Goal: Task Accomplishment & Management: Manage account settings

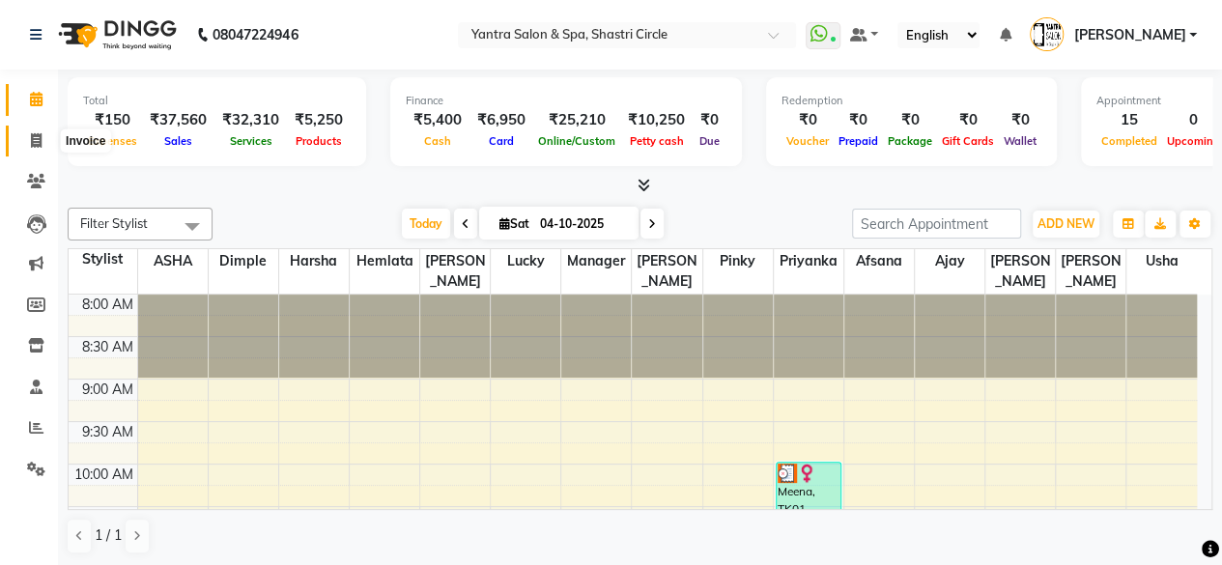
drag, startPoint x: 0, startPoint y: 0, endPoint x: 39, endPoint y: 137, distance: 142.5
click at [39, 137] on icon at bounding box center [36, 140] width 11 height 14
select select "service"
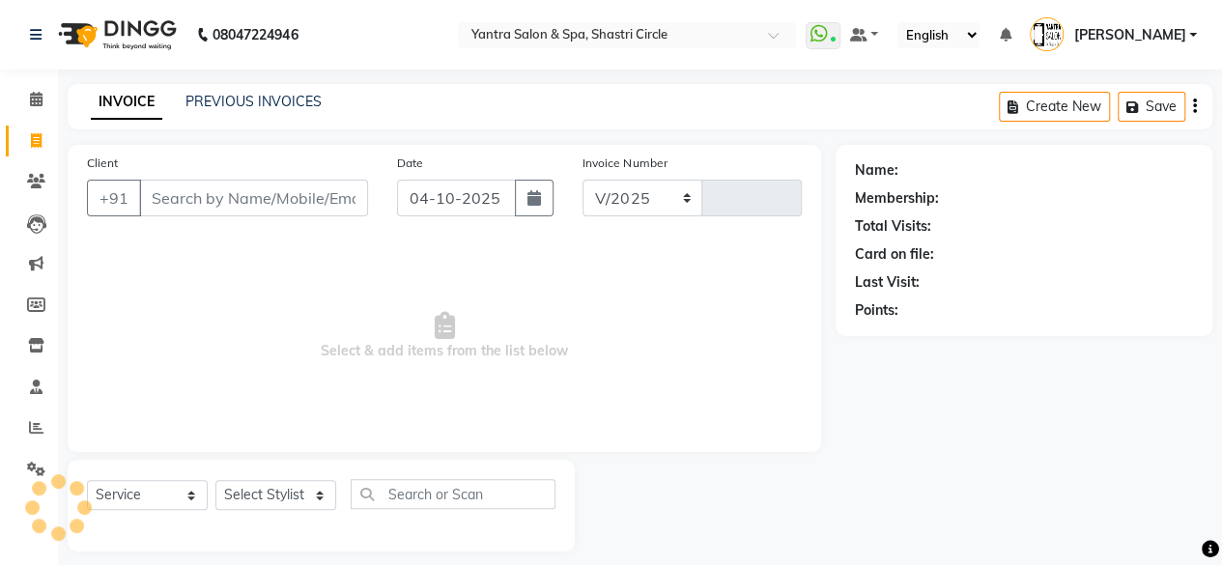
select select "154"
type input "4218"
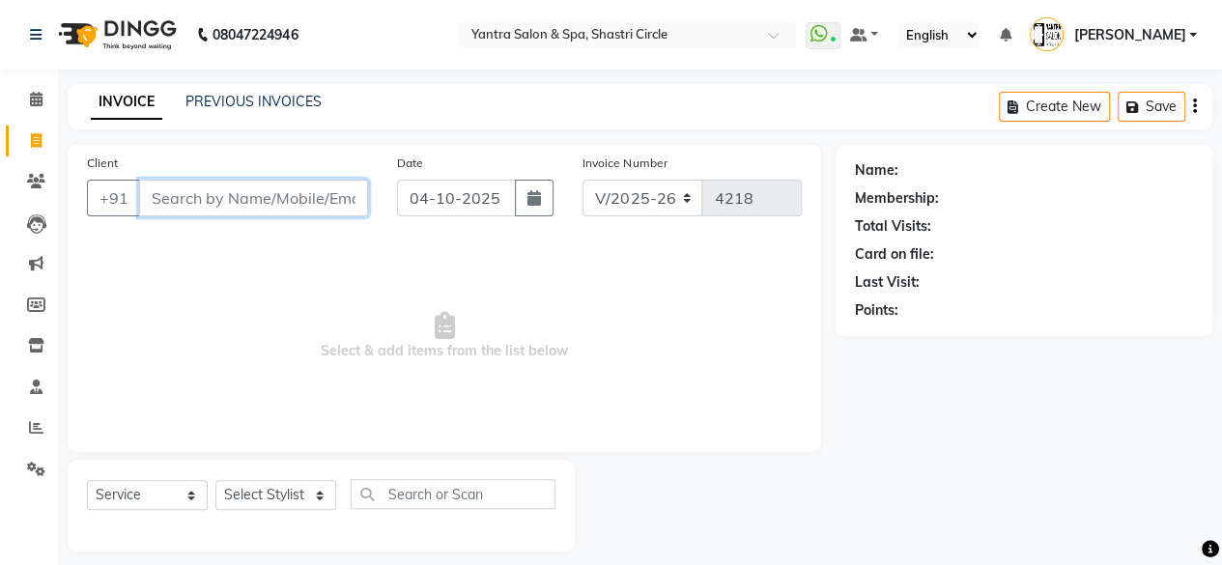
click at [239, 193] on input "Client" at bounding box center [253, 198] width 229 height 37
type input "a"
type input "s"
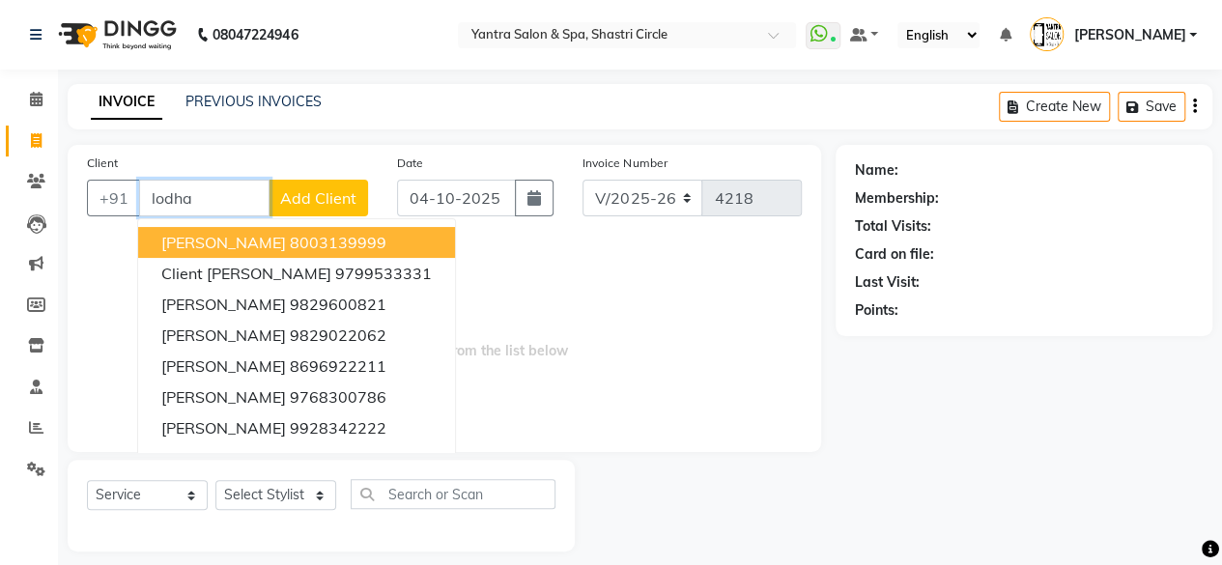
click at [218, 243] on span "Shrikriti Lodha" at bounding box center [223, 242] width 125 height 19
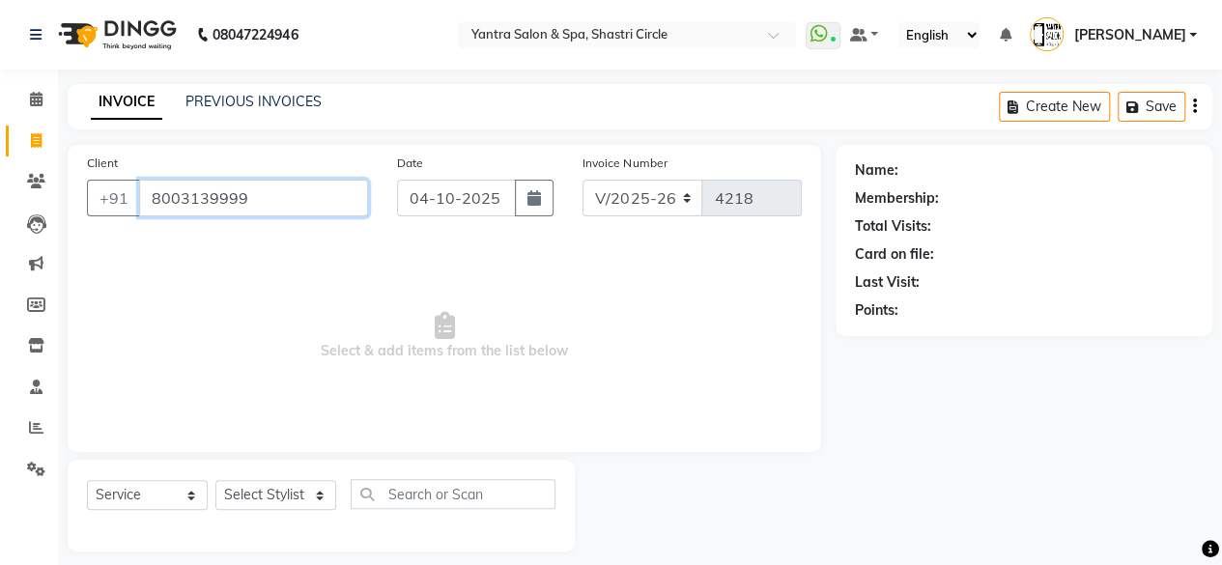
type input "8003139999"
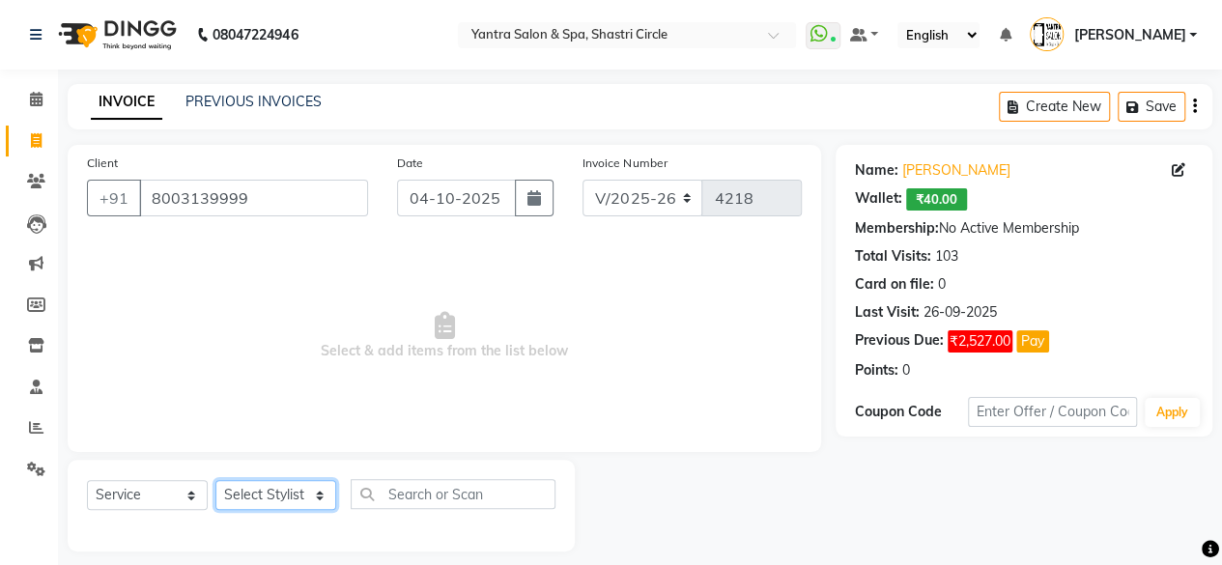
click at [277, 495] on select "Select Stylist Afsana Ajay Arvind ASHA Dimple Harsha Hemlata Latika lucky Manag…" at bounding box center [275, 495] width 121 height 30
select select "4414"
click at [215, 480] on select "Select Stylist Afsana Ajay Arvind ASHA Dimple Harsha Hemlata Latika lucky Manag…" at bounding box center [275, 495] width 121 height 30
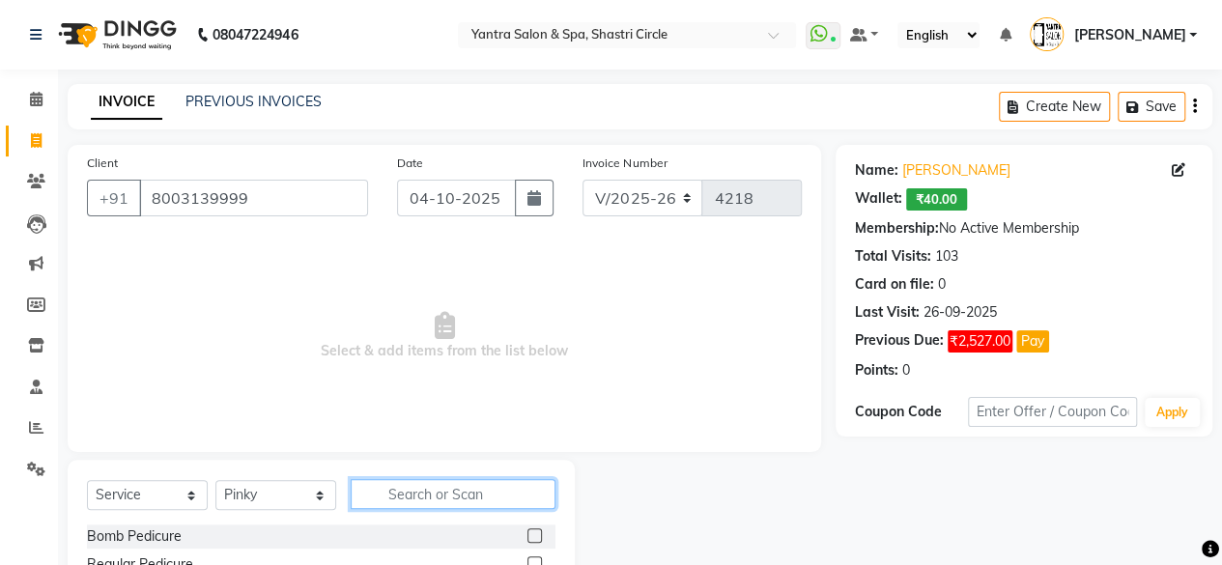
click at [430, 491] on input "text" at bounding box center [453, 494] width 205 height 30
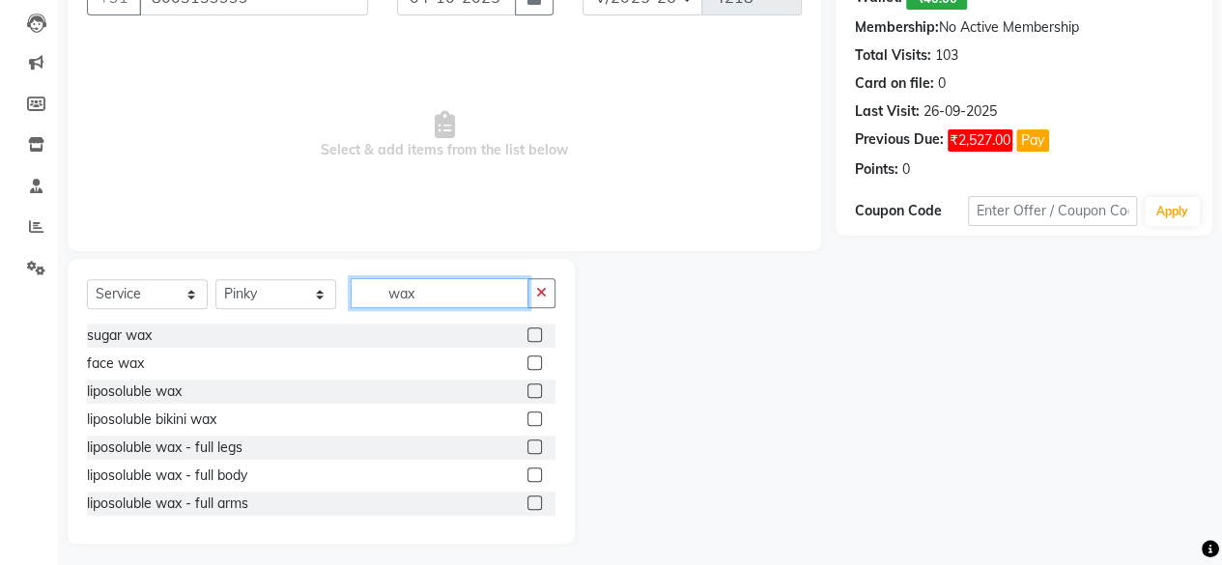
scroll to position [208, 0]
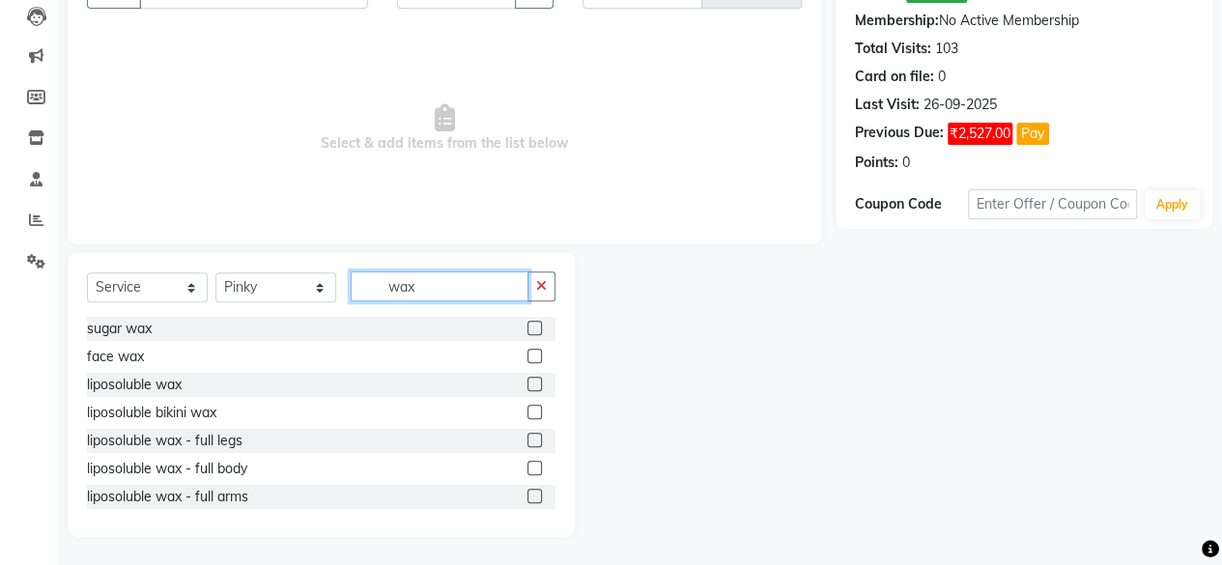
type input "wax"
click at [527, 386] on label at bounding box center [534, 384] width 14 height 14
click at [527, 386] on input "checkbox" at bounding box center [533, 385] width 13 height 13
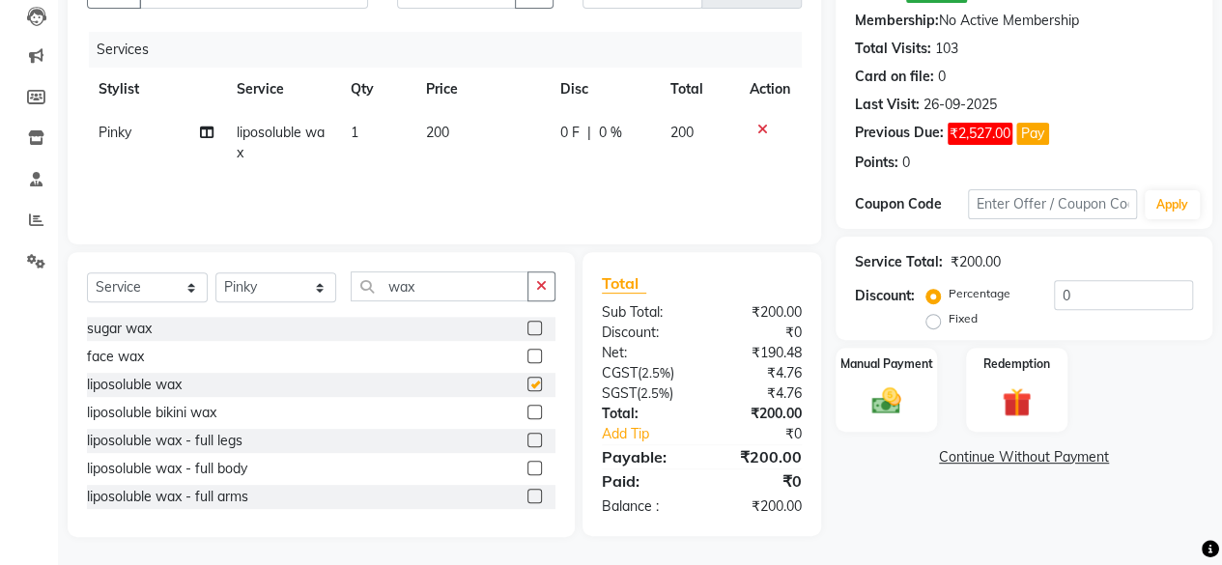
checkbox input "false"
click at [497, 132] on td "200" at bounding box center [481, 143] width 134 height 64
select select "4414"
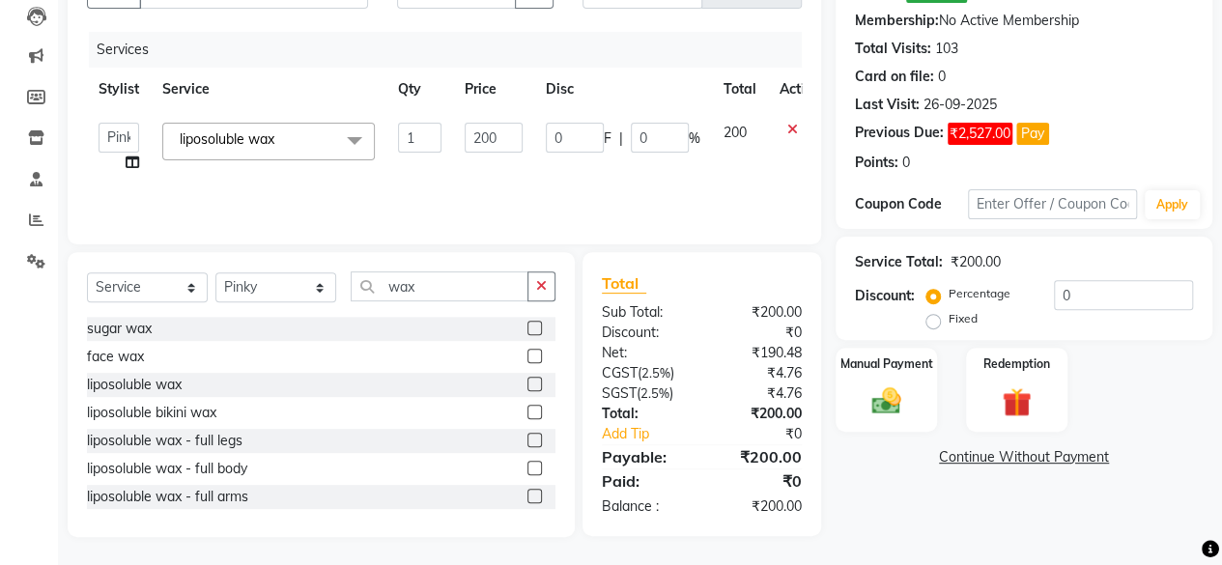
click at [497, 131] on input "200" at bounding box center [493, 138] width 58 height 30
type input "1600"
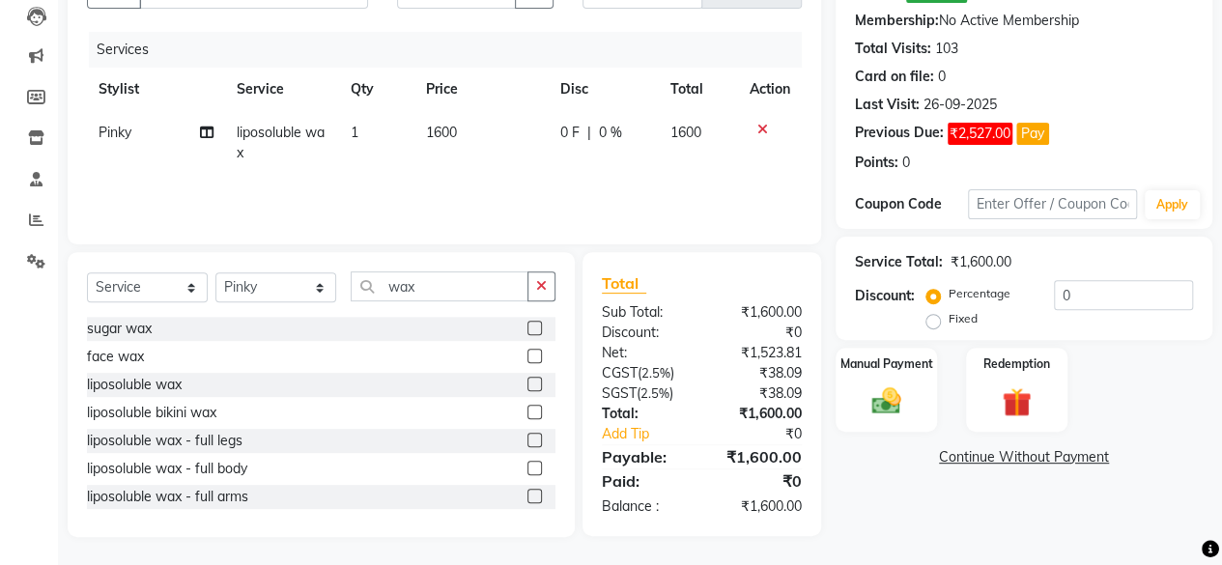
click at [476, 184] on div "Services Stylist Service Qty Price Disc Total Action Pinky liposoluble wax 1 16…" at bounding box center [444, 128] width 715 height 193
click at [212, 127] on icon at bounding box center [207, 133] width 14 height 14
select select "4414"
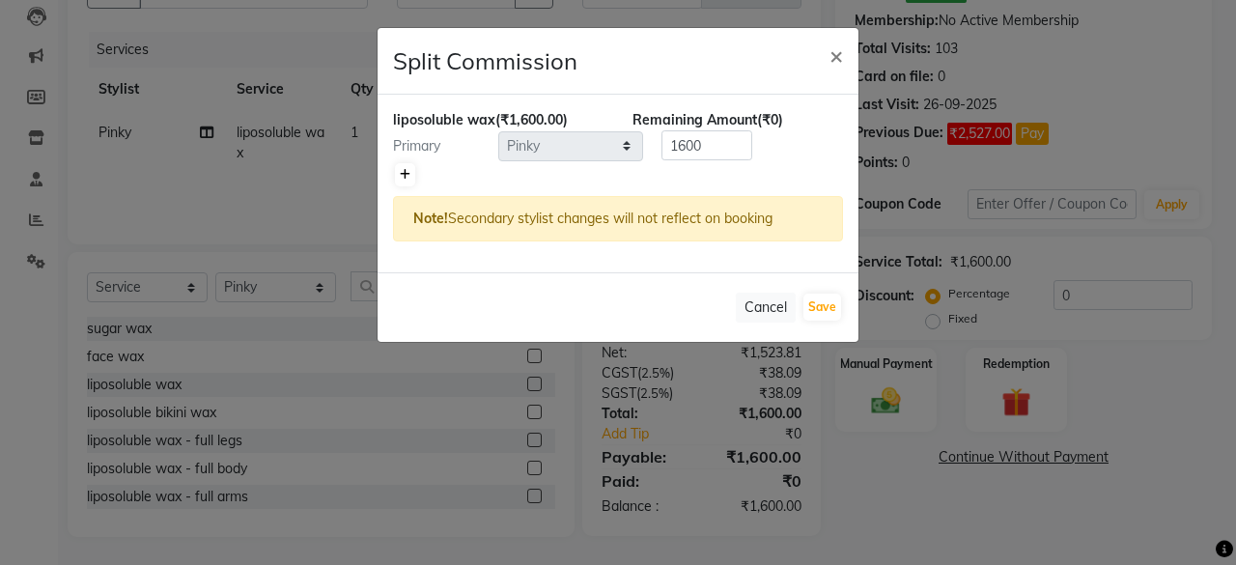
click at [413, 173] on link at bounding box center [405, 174] width 20 height 23
type input "800"
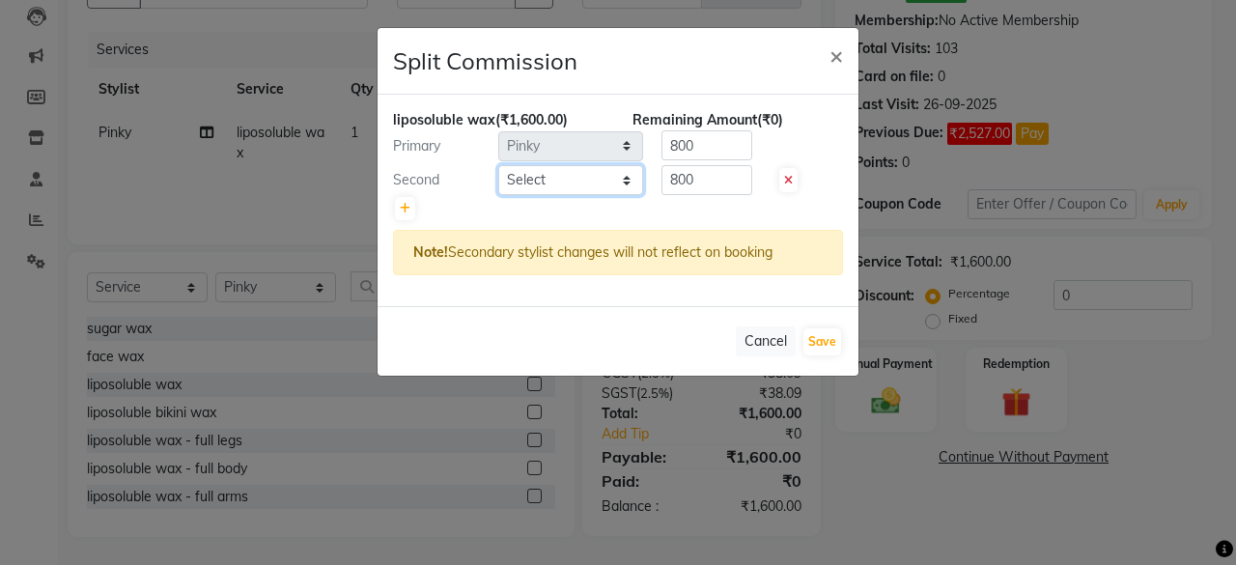
click at [556, 174] on select "Select Afsana Ajay Arvind ASHA Dimple Harsha Hemlata Latika lucky Manager Manis…" at bounding box center [570, 180] width 145 height 30
select select "18135"
click at [498, 165] on select "Select Afsana Ajay Arvind ASHA Dimple Harsha Hemlata Latika lucky Manager Manis…" at bounding box center [570, 180] width 145 height 30
click at [828, 337] on button "Save" at bounding box center [822, 341] width 38 height 27
select select "Select"
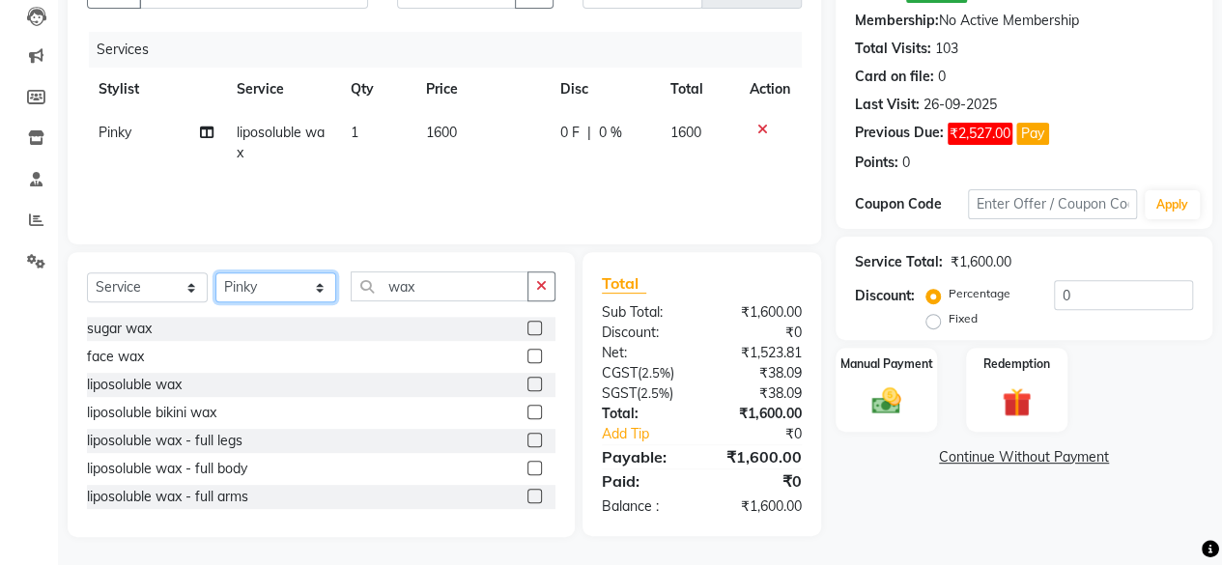
click at [239, 278] on select "Select Stylist [PERSON_NAME] [PERSON_NAME] [PERSON_NAME] ASHA Dimple [PERSON_NA…" at bounding box center [275, 287] width 121 height 30
select select "18135"
click at [215, 272] on select "Select Stylist [PERSON_NAME] [PERSON_NAME] [PERSON_NAME] ASHA Dimple [PERSON_NA…" at bounding box center [275, 287] width 121 height 30
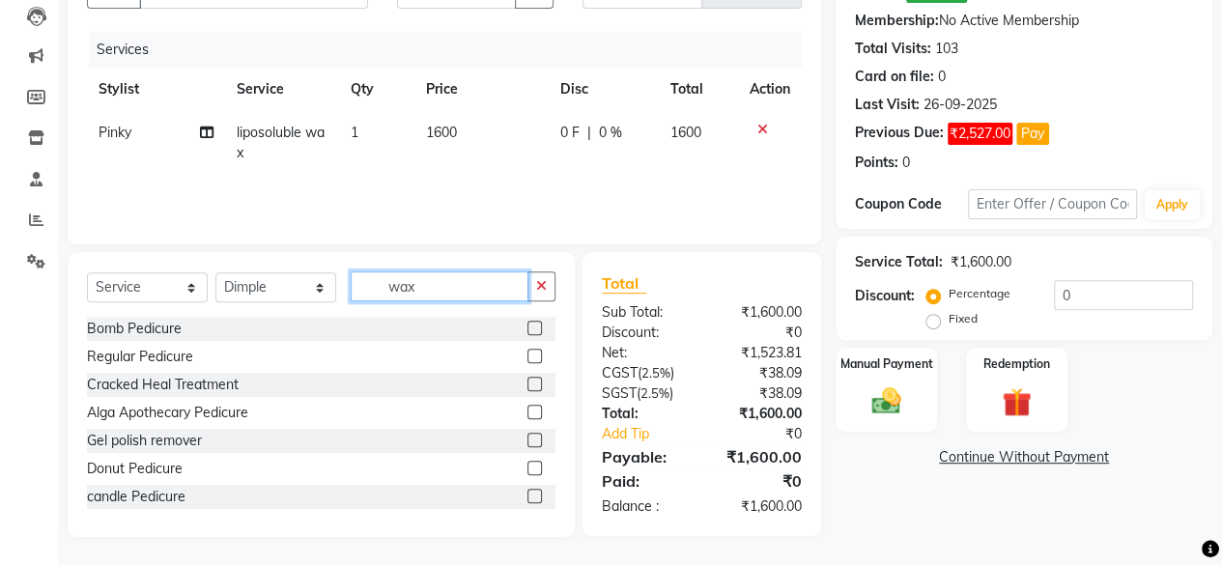
click at [495, 289] on input "wax" at bounding box center [440, 286] width 178 height 30
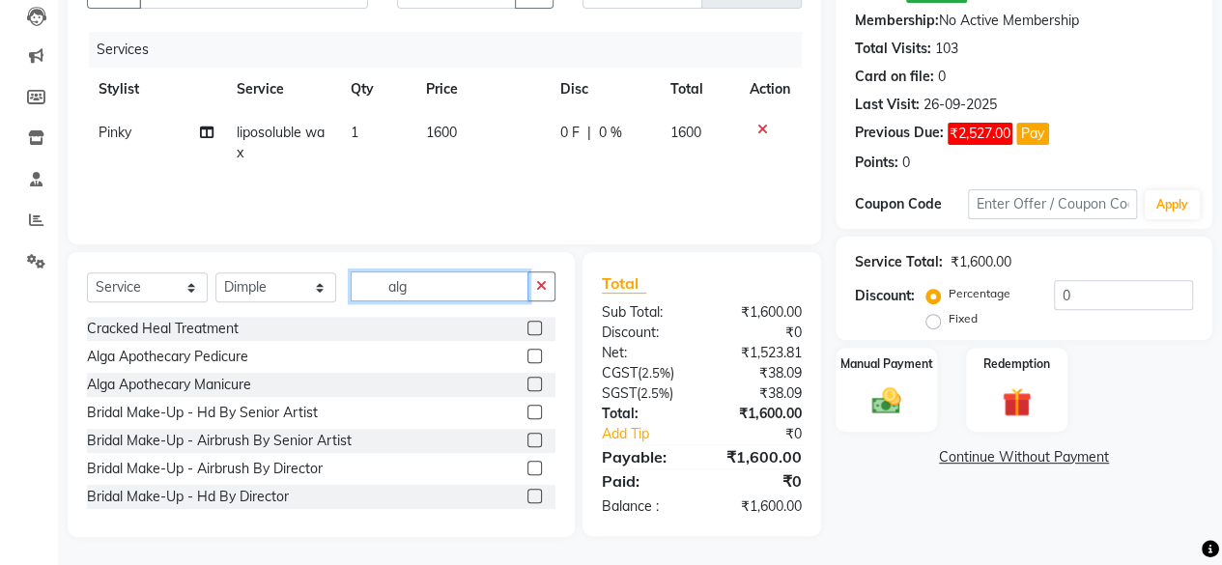
scroll to position [206, 0]
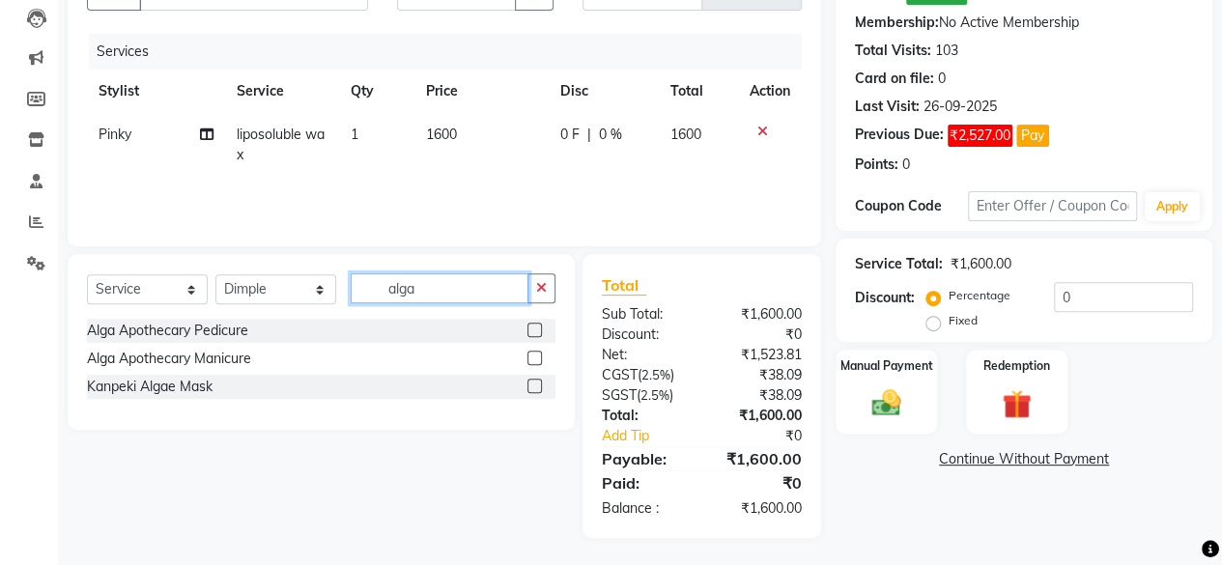
type input "alga"
click at [533, 358] on label at bounding box center [534, 358] width 14 height 14
click at [533, 358] on input "checkbox" at bounding box center [533, 358] width 13 height 13
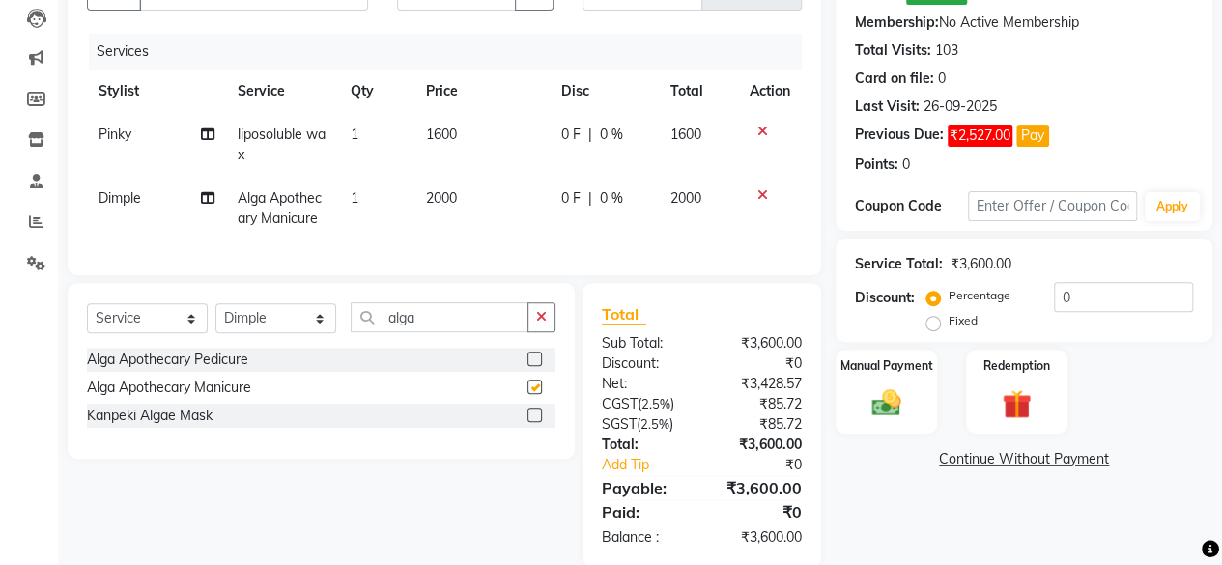
checkbox input "false"
click at [533, 366] on label at bounding box center [534, 358] width 14 height 14
click at [533, 366] on input "checkbox" at bounding box center [533, 359] width 13 height 13
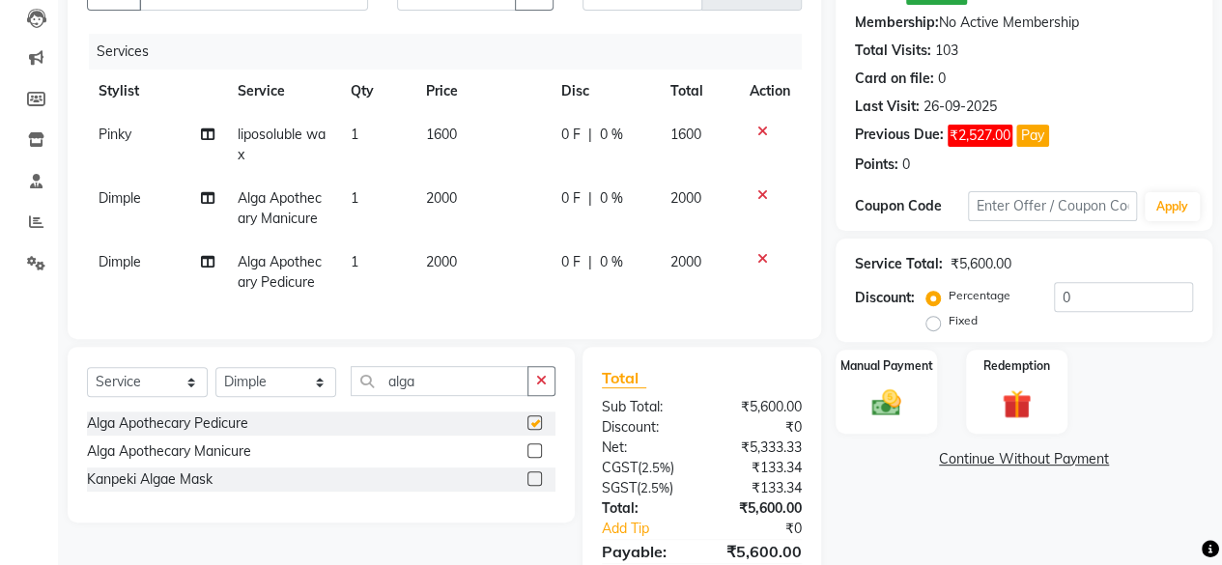
checkbox input "false"
click at [116, 271] on td "Dimple" at bounding box center [156, 272] width 139 height 64
select select "18135"
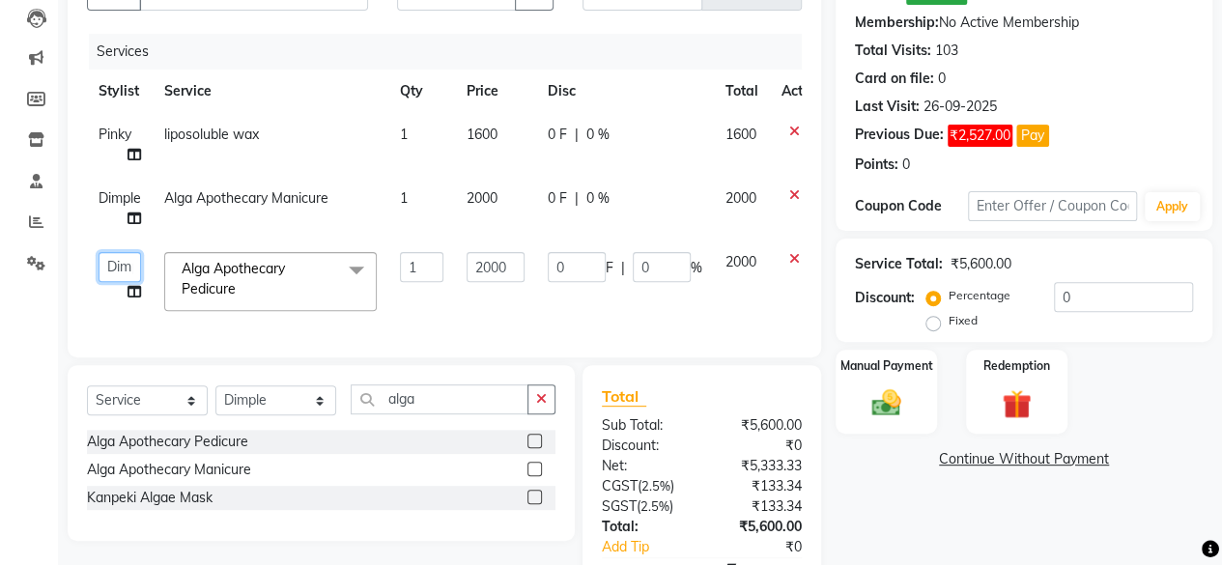
click at [121, 269] on select "Afsana Ajay Arvind ASHA Dimple Harsha Hemlata Latika lucky Manager Manisha maam…" at bounding box center [119, 267] width 42 height 30
select select "4458"
click at [272, 415] on select "Select Stylist [PERSON_NAME] [PERSON_NAME] [PERSON_NAME] ASHA Dimple [PERSON_NA…" at bounding box center [275, 400] width 121 height 30
select select "8429"
click at [215, 399] on select "Select Stylist [PERSON_NAME] [PERSON_NAME] [PERSON_NAME] ASHA Dimple [PERSON_NA…" at bounding box center [275, 400] width 121 height 30
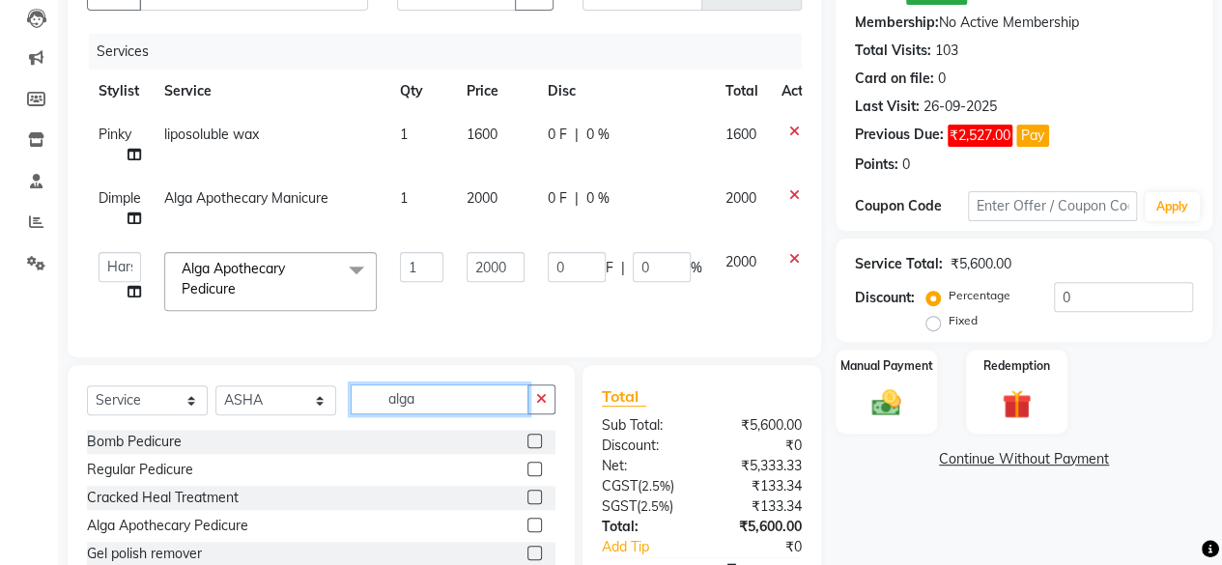
click at [448, 414] on input "alga" at bounding box center [440, 399] width 178 height 30
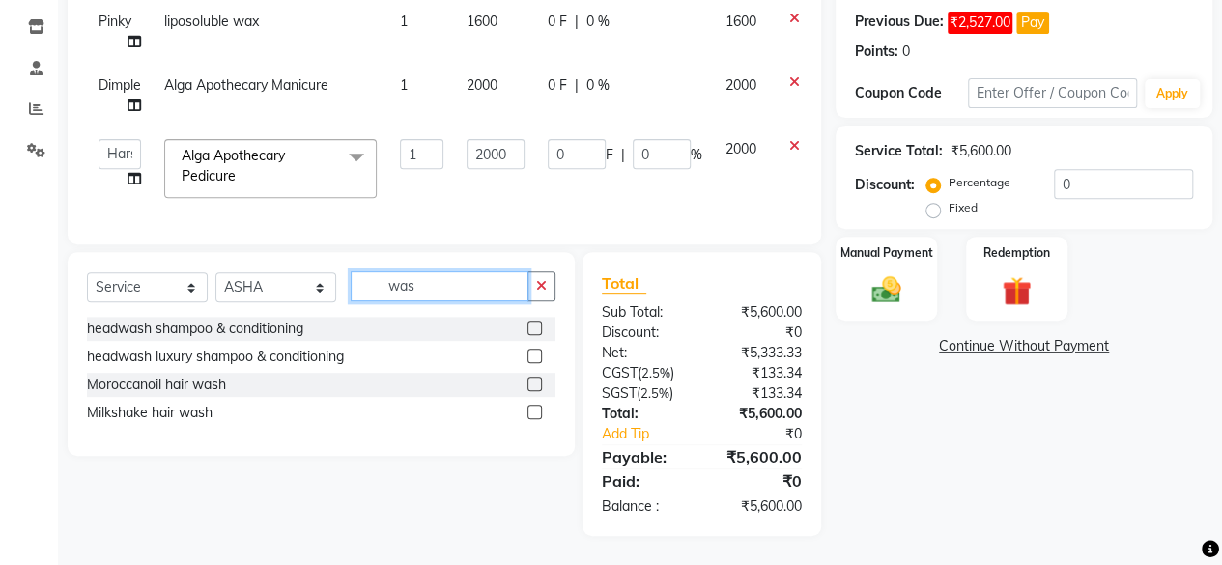
scroll to position [330, 0]
type input "was"
click at [541, 385] on label at bounding box center [534, 384] width 14 height 14
click at [540, 385] on input "checkbox" at bounding box center [533, 385] width 13 height 13
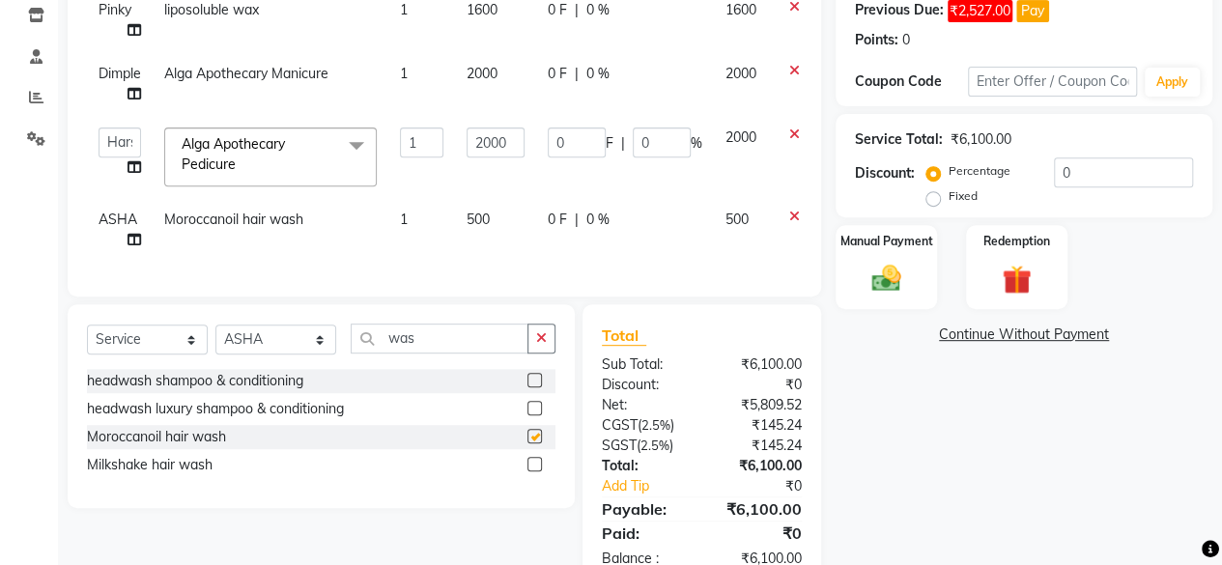
checkbox input "false"
click at [436, 353] on input "was" at bounding box center [440, 338] width 178 height 30
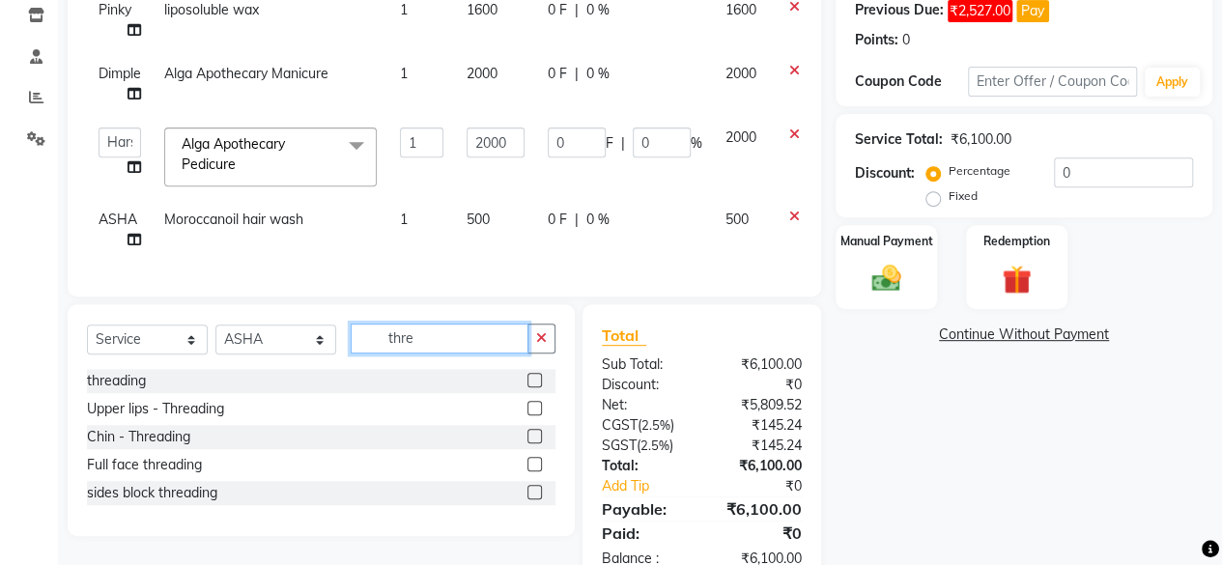
type input "thre"
click at [534, 387] on label at bounding box center [534, 380] width 14 height 14
click at [534, 387] on input "checkbox" at bounding box center [533, 381] width 13 height 13
checkbox input "true"
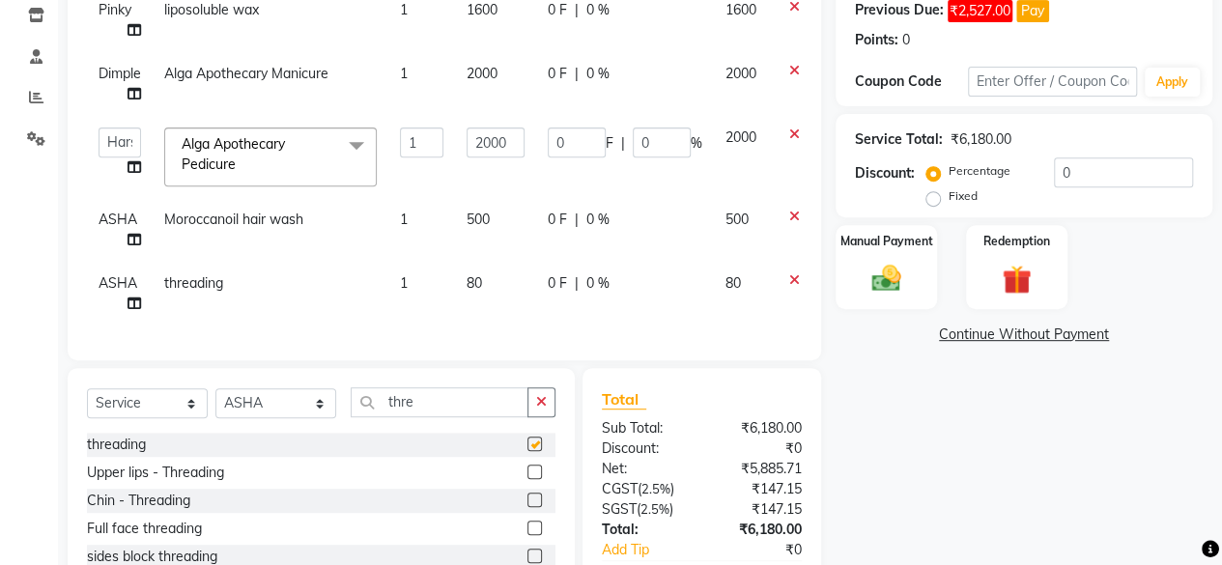
click at [488, 281] on td "80" at bounding box center [495, 294] width 81 height 64
select select "8429"
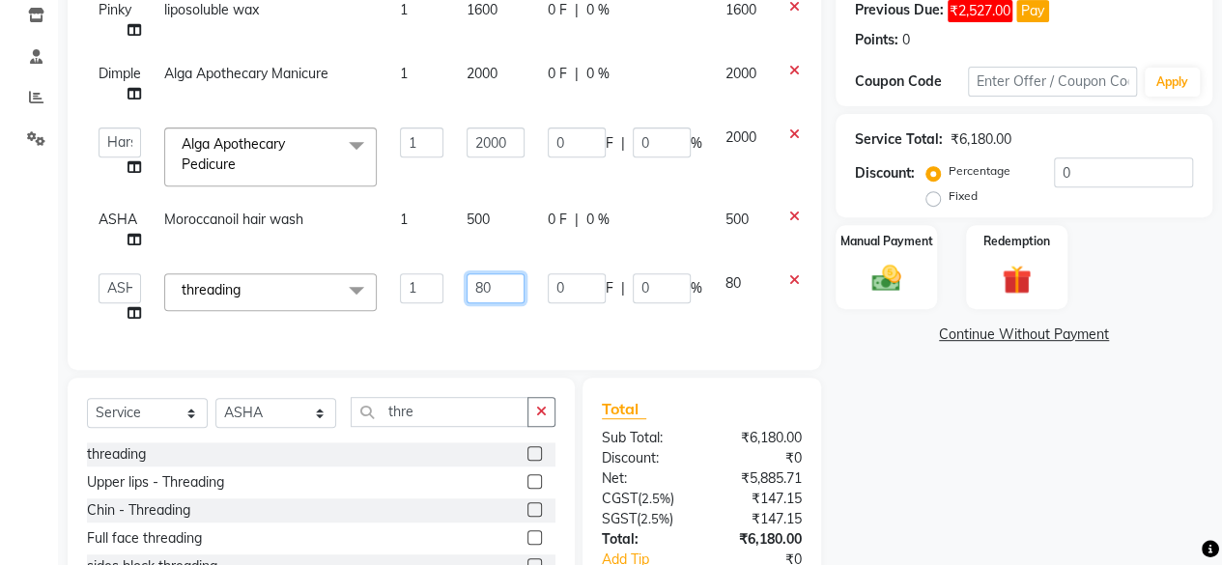
click at [488, 280] on input "80" at bounding box center [495, 288] width 58 height 30
checkbox input "false"
click at [488, 280] on input "80" at bounding box center [495, 288] width 58 height 30
type input "200"
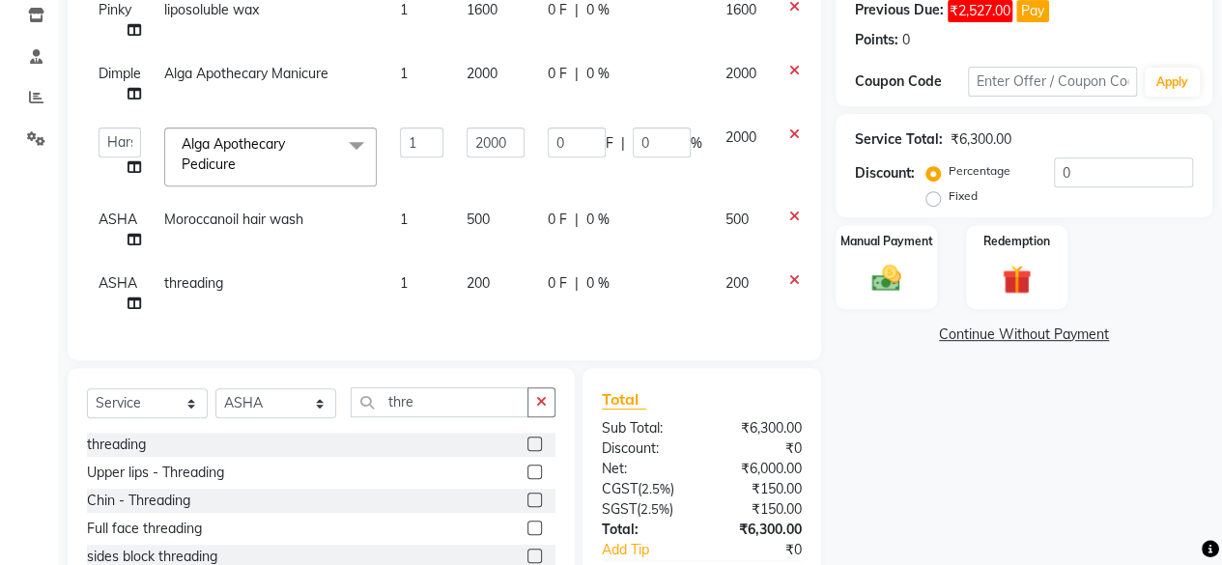
click at [488, 331] on div "Services Stylist Service Qty Price Disc Total Action Pinky liposoluble wax 1 16…" at bounding box center [444, 125] width 715 height 432
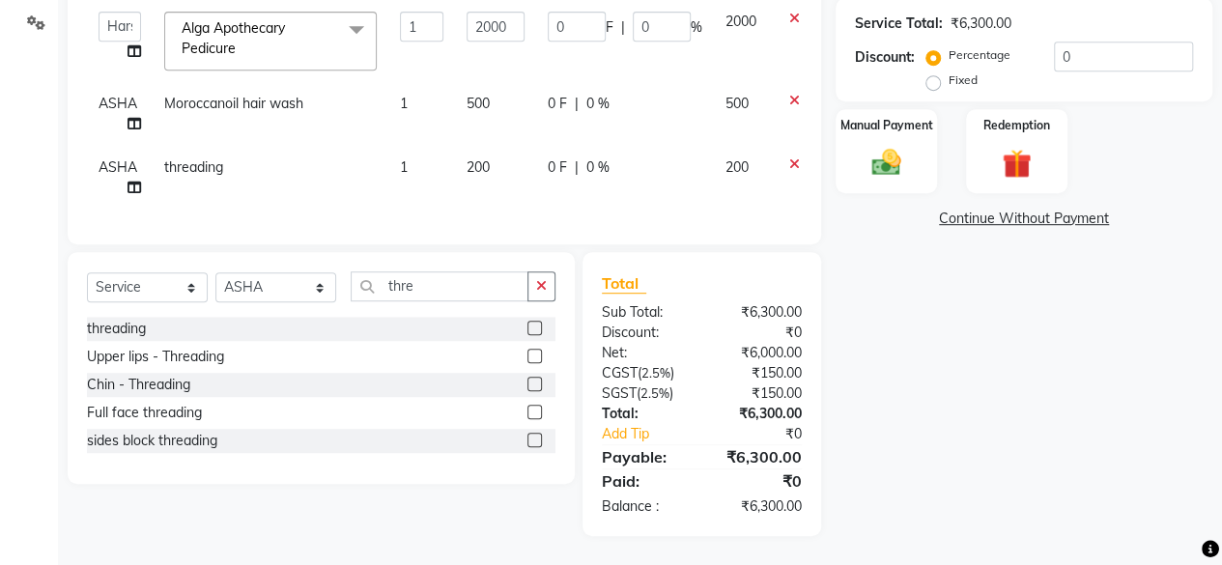
scroll to position [458, 0]
click at [255, 292] on select "Select Stylist [PERSON_NAME] [PERSON_NAME] [PERSON_NAME] ASHA Dimple [PERSON_NA…" at bounding box center [275, 287] width 121 height 30
select select "44019"
click at [215, 273] on select "Select Stylist [PERSON_NAME] [PERSON_NAME] [PERSON_NAME] ASHA Dimple [PERSON_NA…" at bounding box center [275, 287] width 121 height 30
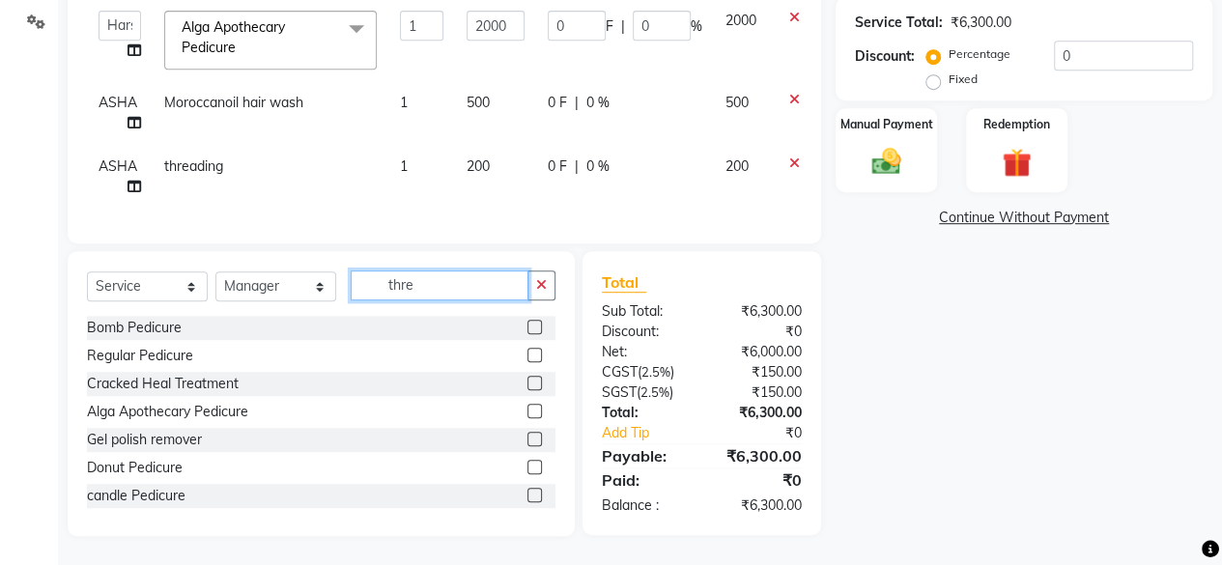
click at [445, 293] on input "thre" at bounding box center [440, 285] width 178 height 30
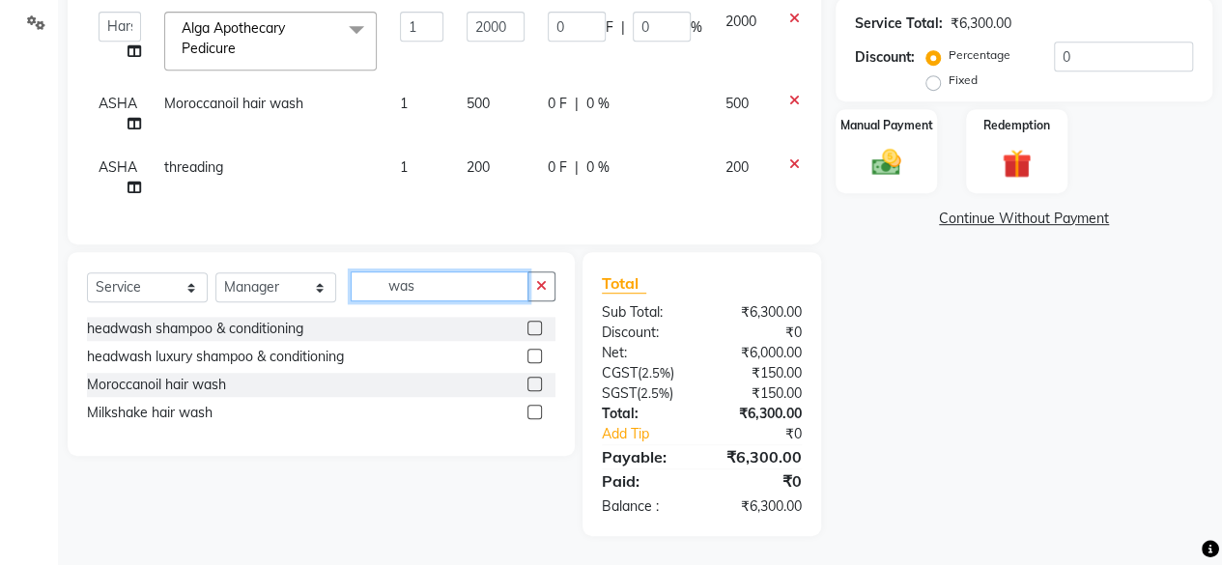
type input "was"
click at [542, 383] on div at bounding box center [541, 385] width 28 height 24
click at [545, 386] on div at bounding box center [541, 385] width 28 height 24
click at [539, 386] on label at bounding box center [534, 384] width 14 height 14
click at [539, 386] on input "checkbox" at bounding box center [533, 385] width 13 height 13
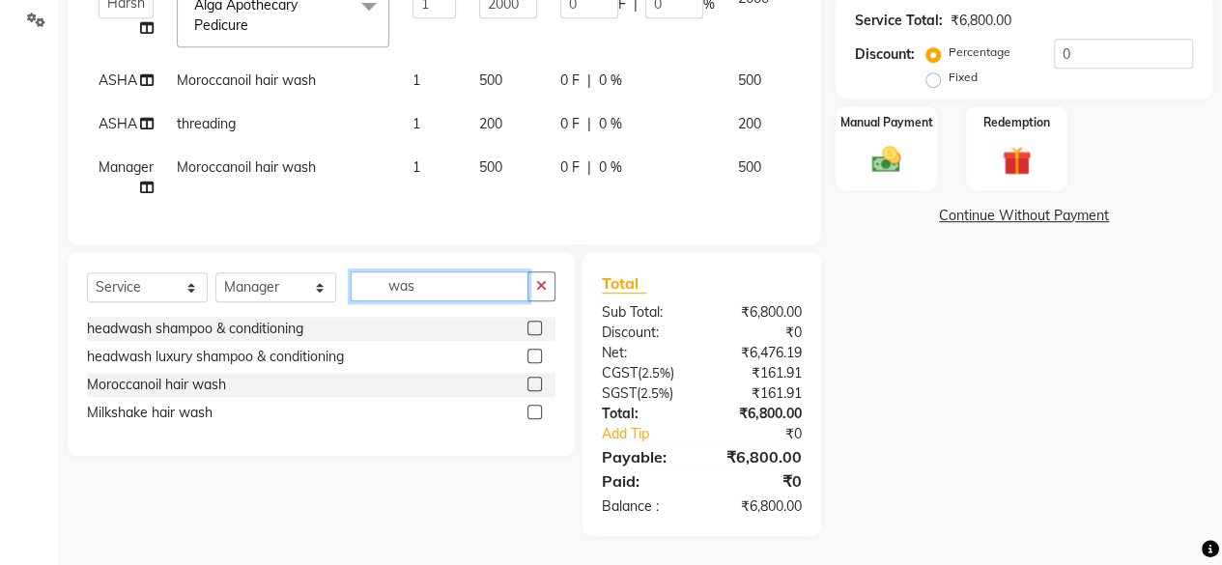
checkbox input "false"
click at [480, 301] on input "was" at bounding box center [440, 286] width 178 height 30
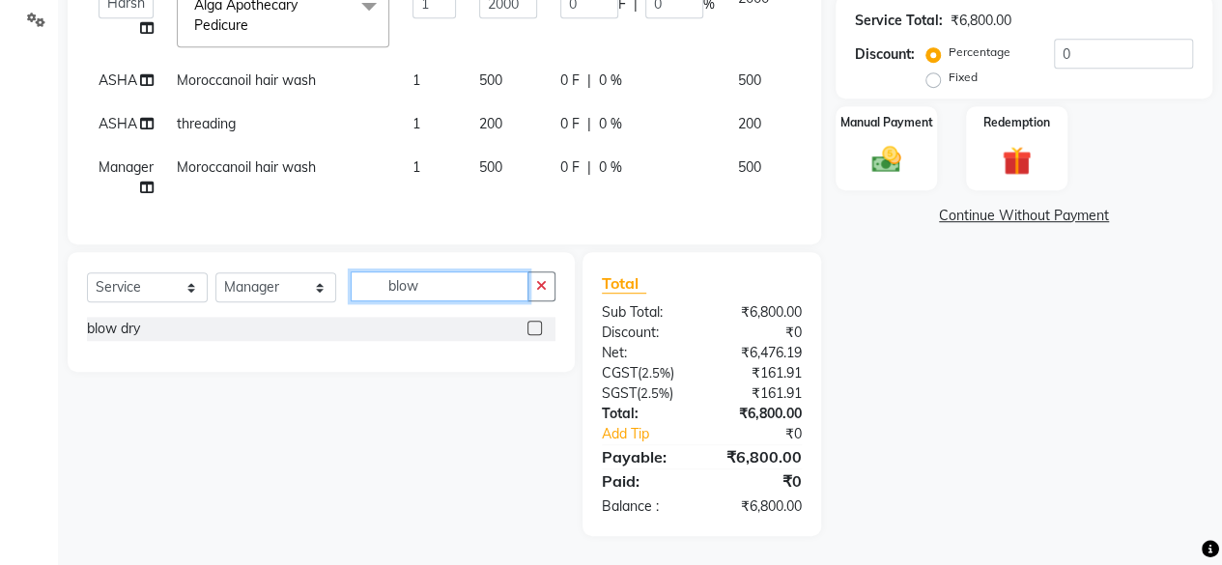
type input "blow"
click at [535, 331] on label at bounding box center [534, 328] width 14 height 14
click at [535, 331] on input "checkbox" at bounding box center [533, 329] width 13 height 13
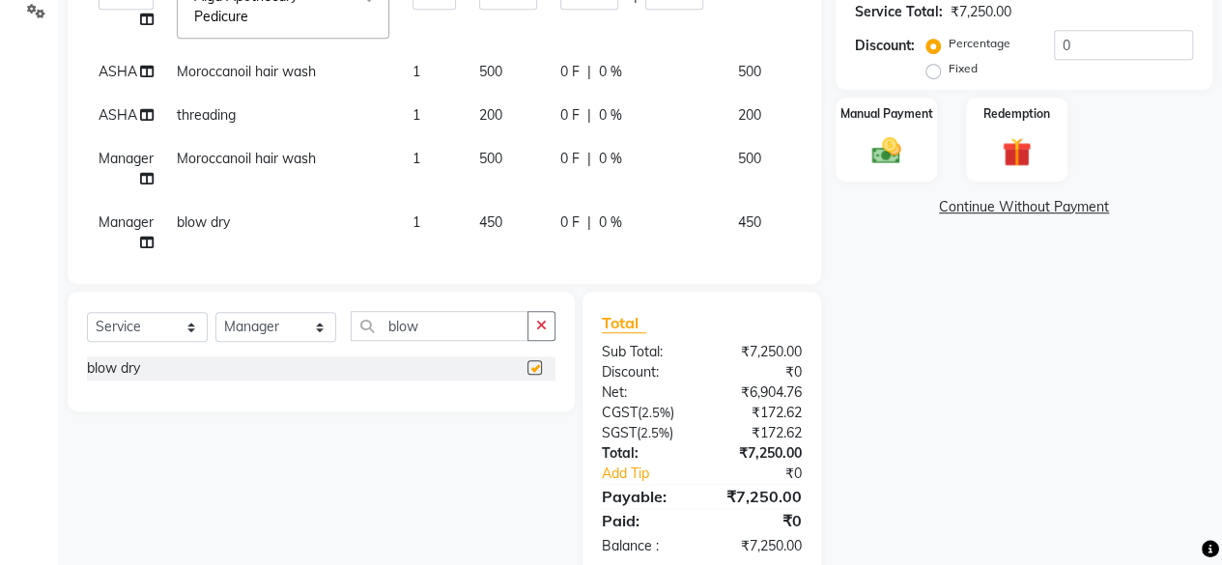
checkbox input "false"
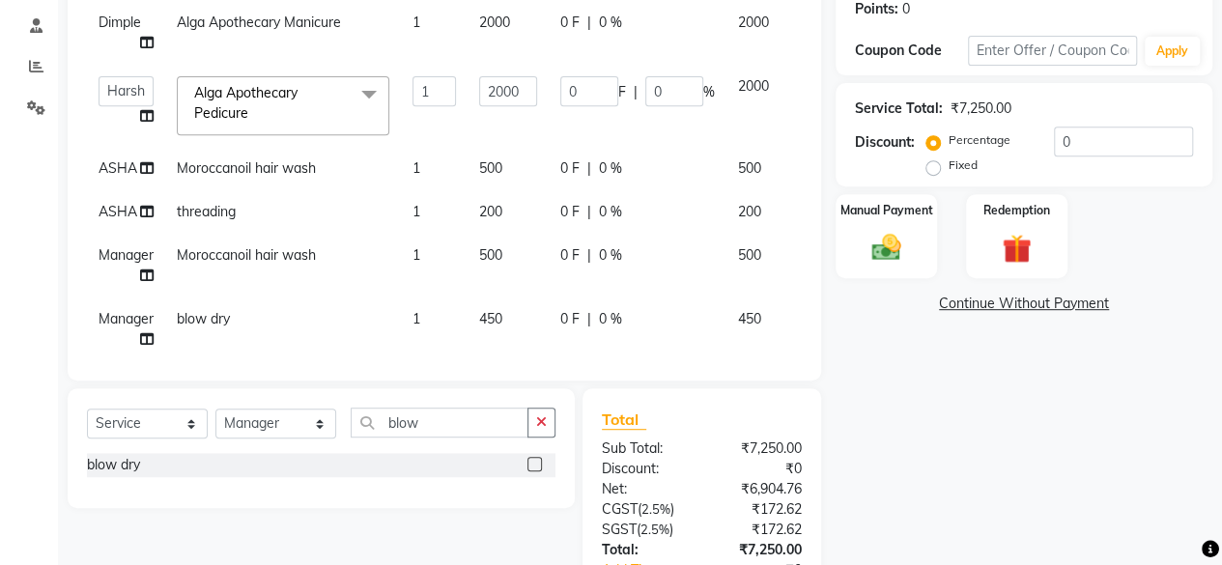
click at [948, 166] on label "Fixed" at bounding box center [962, 164] width 29 height 17
click at [939, 166] on input "Fixed" at bounding box center [937, 165] width 14 height 14
radio input "true"
click at [1088, 140] on input "0" at bounding box center [1123, 141] width 139 height 30
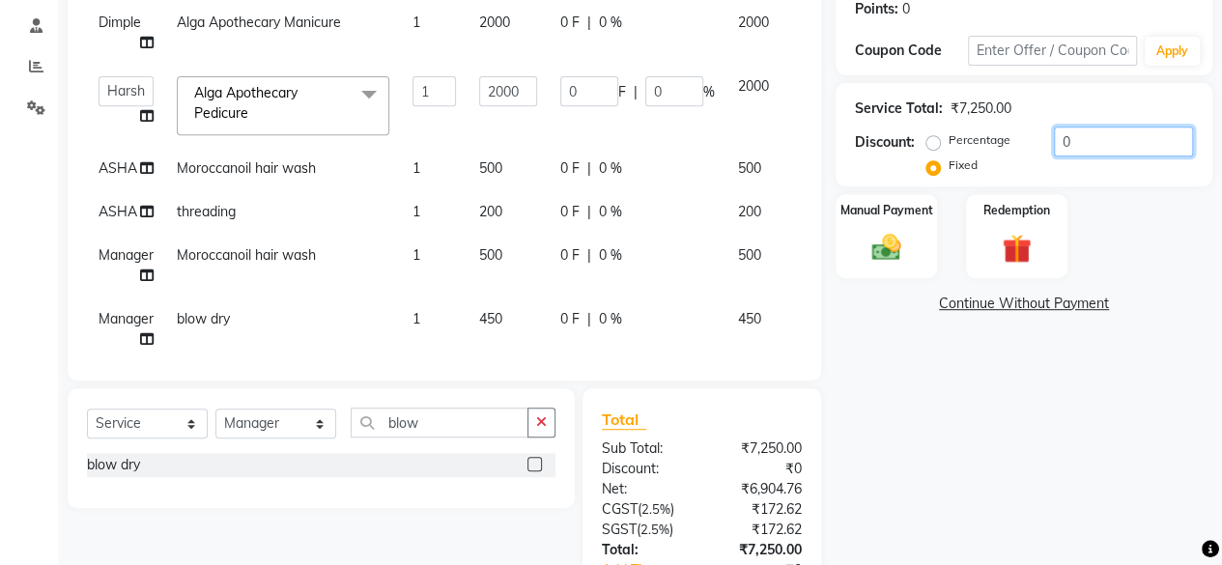
click at [1088, 140] on input "0" at bounding box center [1123, 141] width 139 height 30
type input "7"
type input "1.93"
type input "0.1"
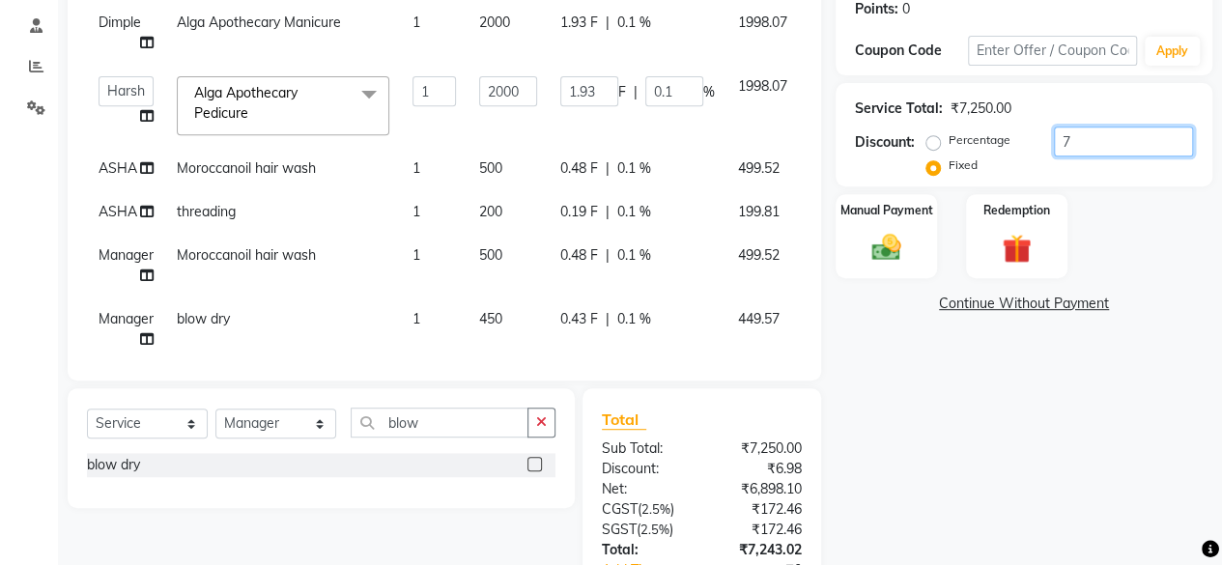
type input "75"
type input "20.69"
type input "1.03"
type input "750"
type input "206.9"
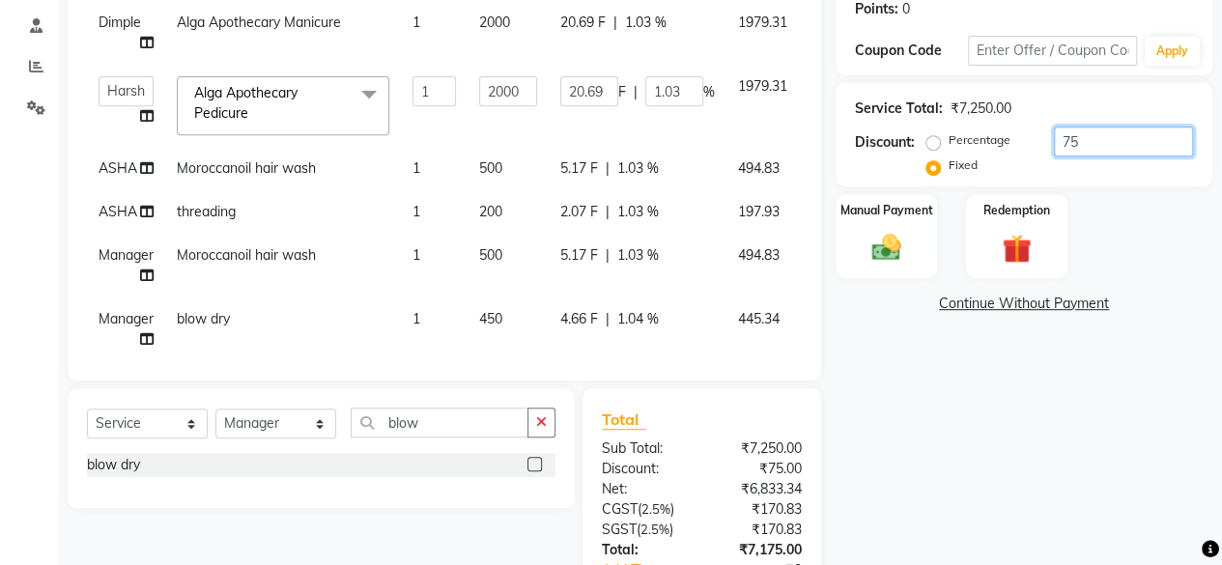
type input "10.35"
type input "750"
click at [1110, 184] on div "Name: Shrikriti Lodha Wallet: ₹40.00 Membership: No Active Membership Total Vis…" at bounding box center [1030, 228] width 391 height 888
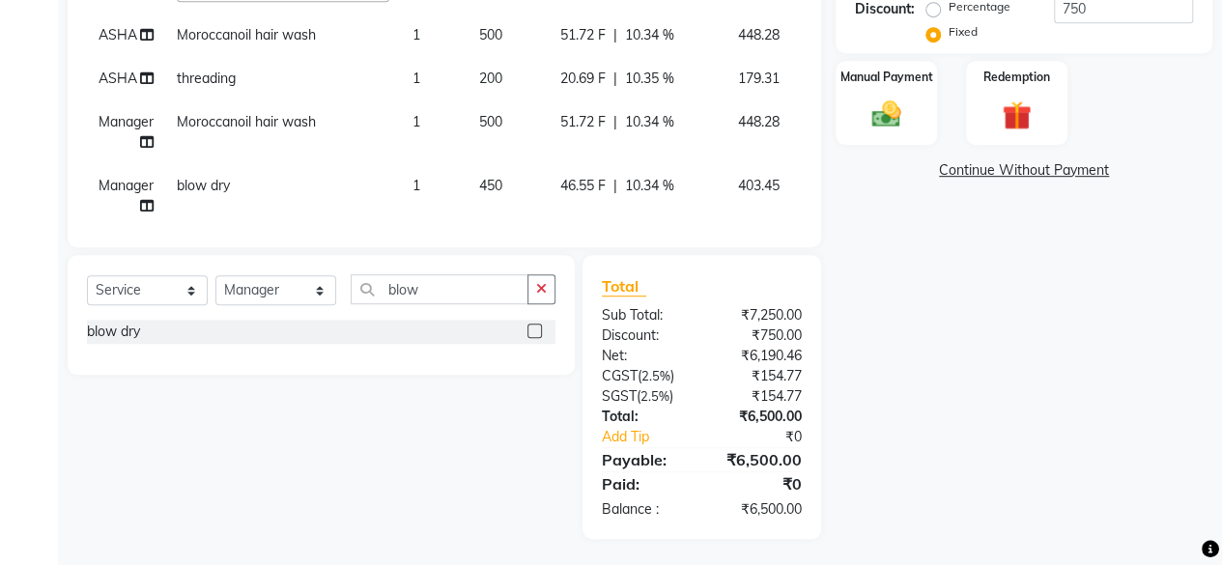
scroll to position [495, 0]
click at [900, 121] on img at bounding box center [885, 113] width 49 height 35
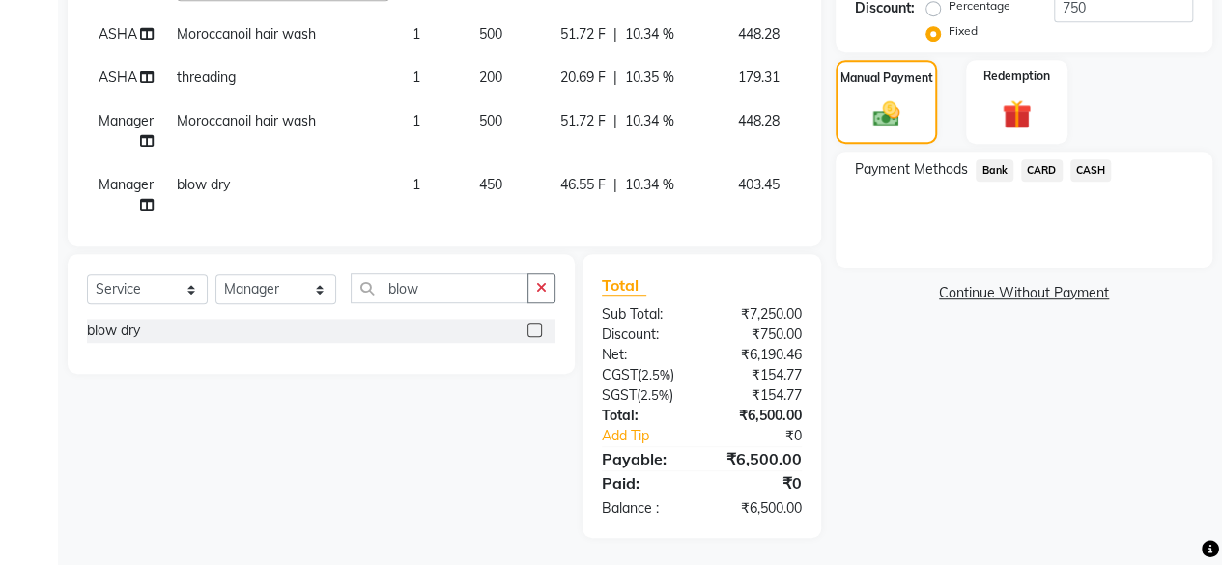
click at [1091, 171] on span "CASH" at bounding box center [1091, 170] width 42 height 22
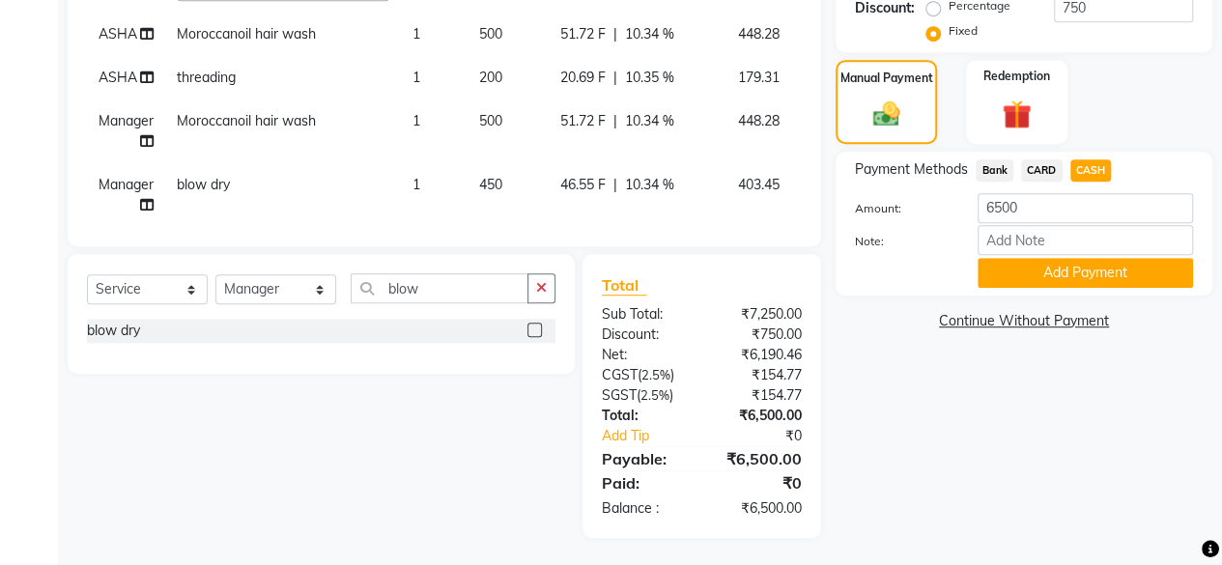
click at [1056, 291] on div "Payment Methods Bank CARD CASH Amount: 6500 Note: Add Payment" at bounding box center [1023, 224] width 377 height 144
click at [1056, 275] on button "Add Payment" at bounding box center [1084, 273] width 215 height 30
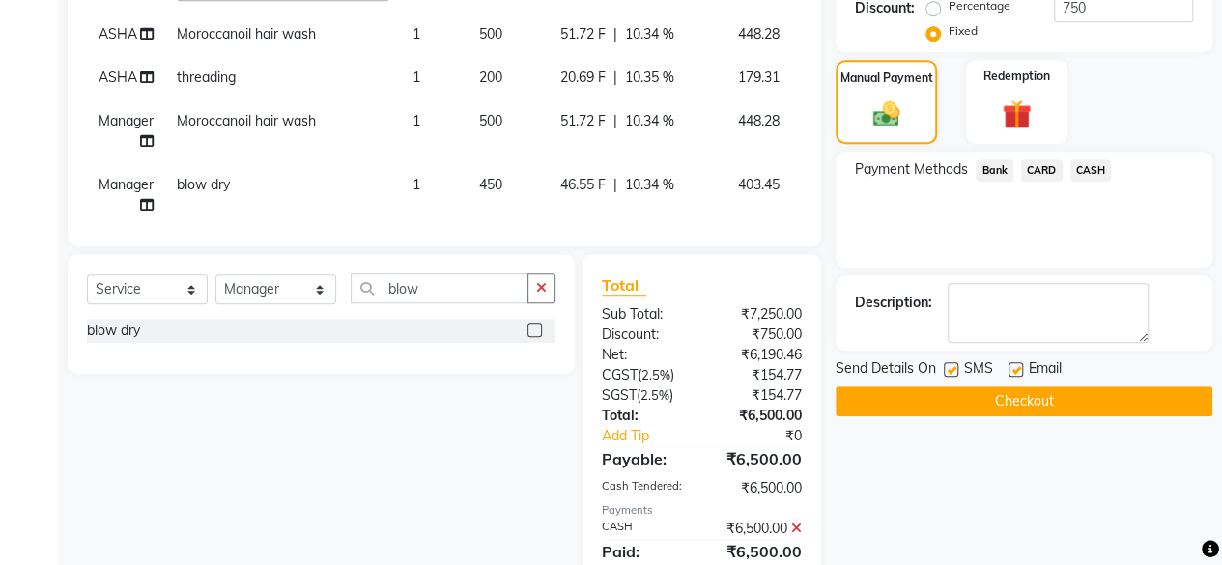
scroll to position [564, 0]
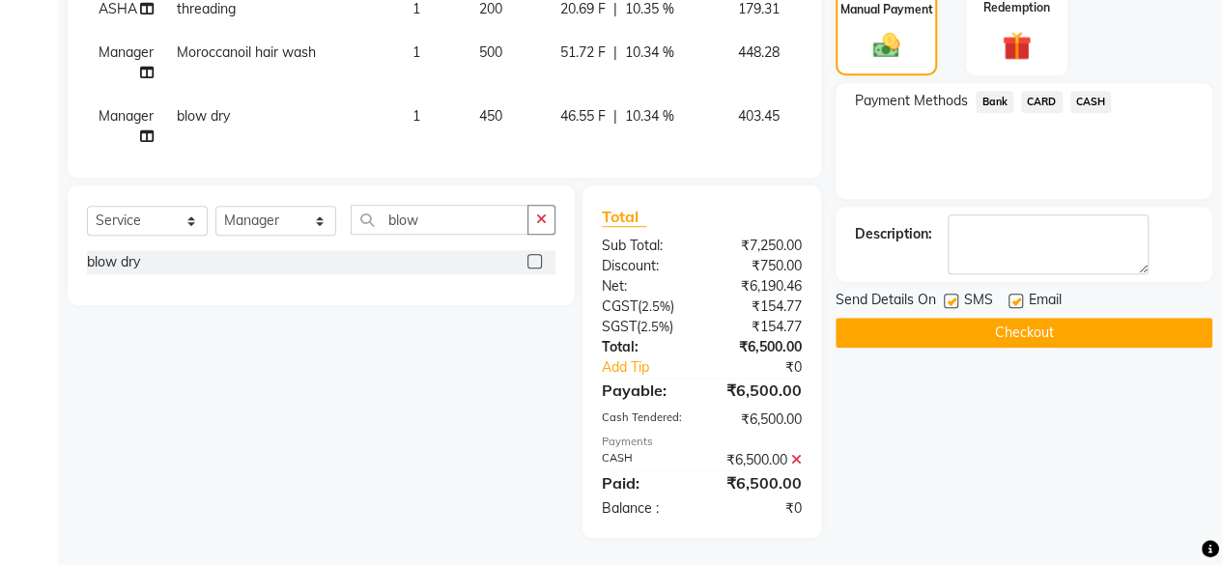
click at [1066, 341] on button "Checkout" at bounding box center [1023, 333] width 377 height 30
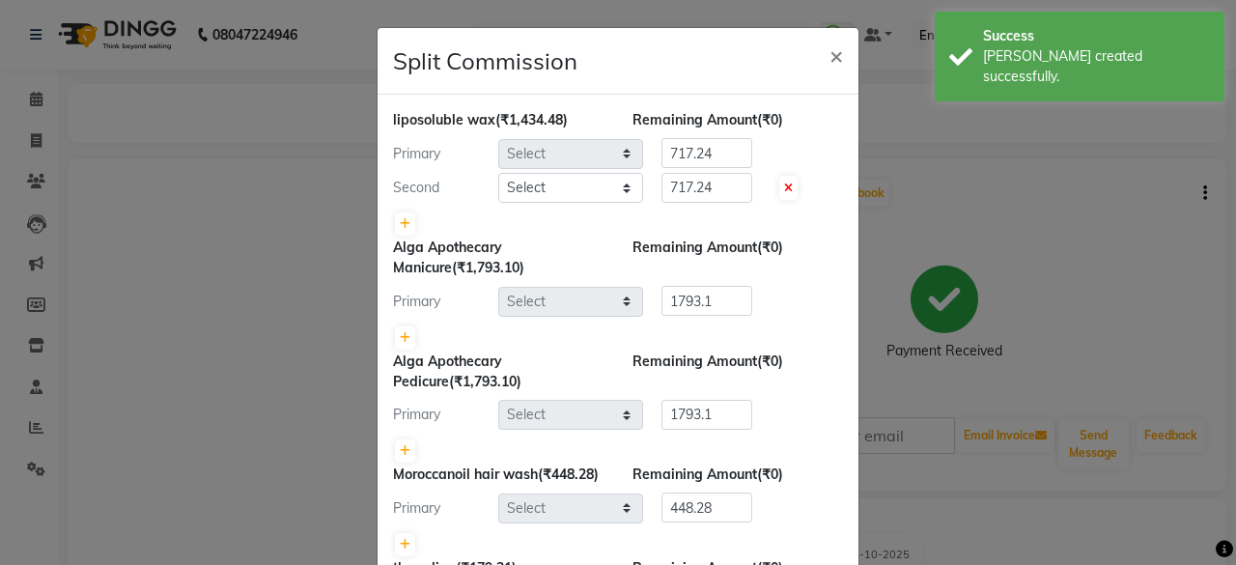
select select "4414"
select select "18135"
select select "4458"
select select "8429"
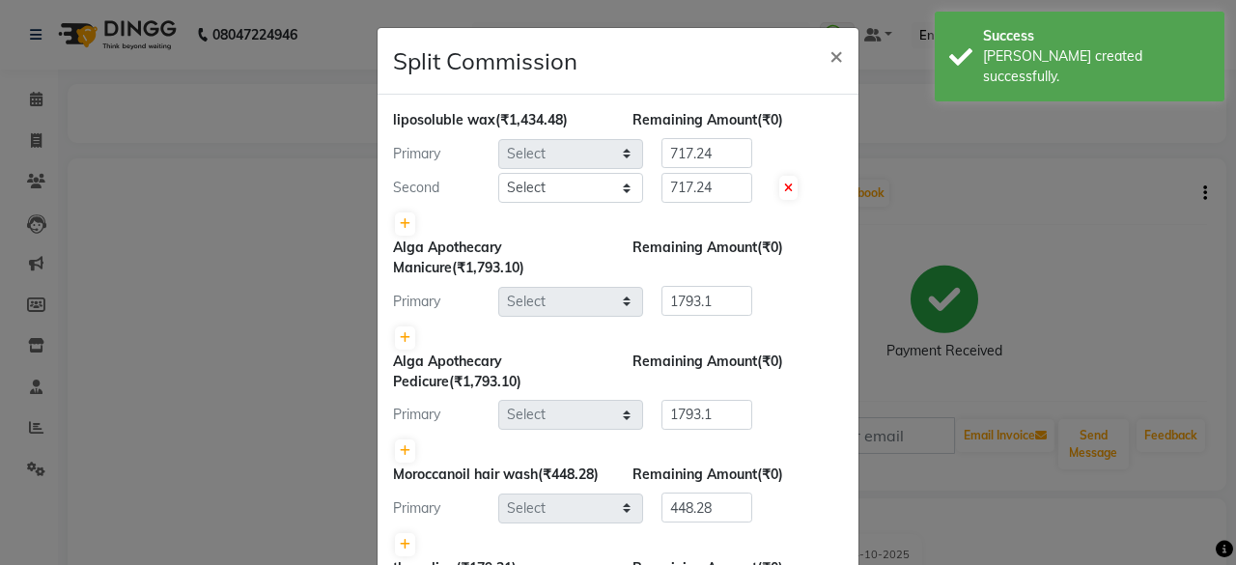
select select "8429"
select select "44019"
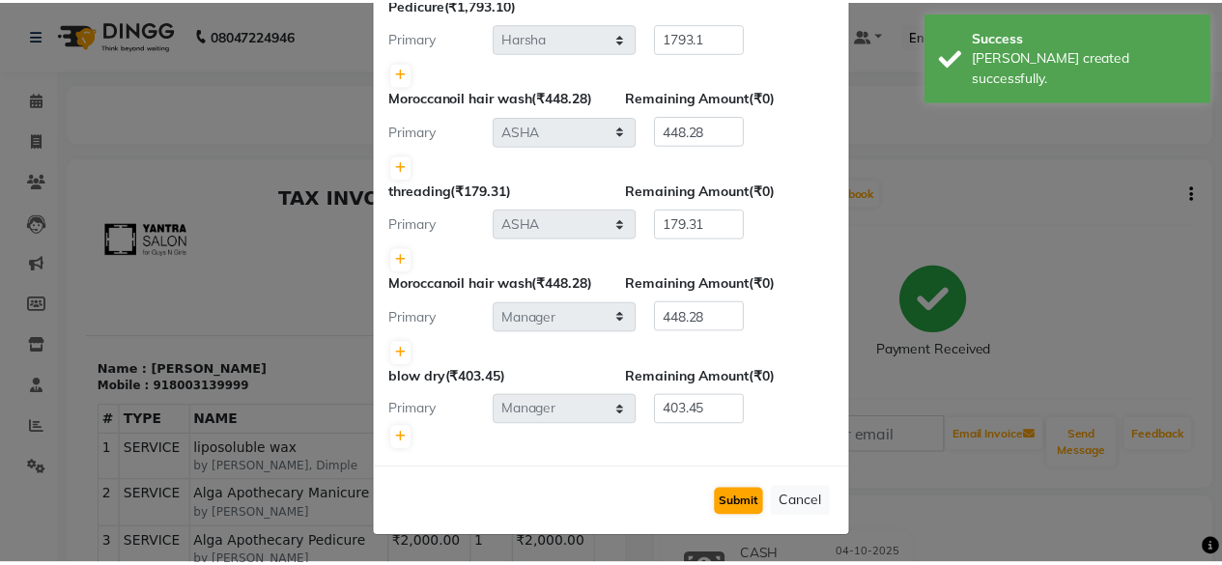
scroll to position [415, 0]
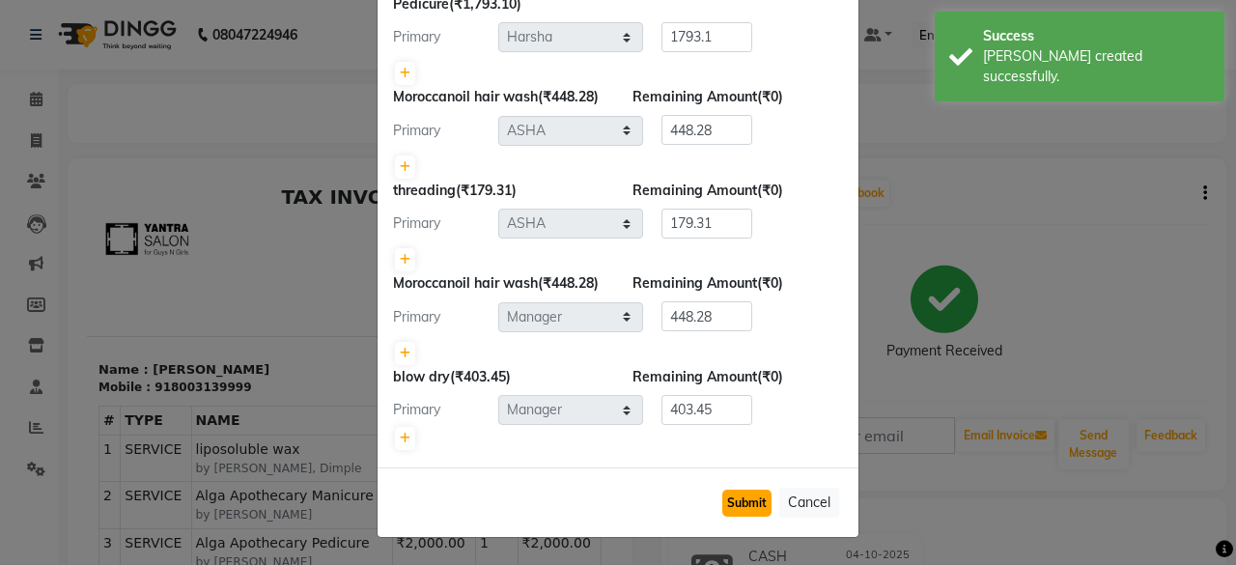
click at [725, 505] on button "Submit" at bounding box center [746, 503] width 49 height 27
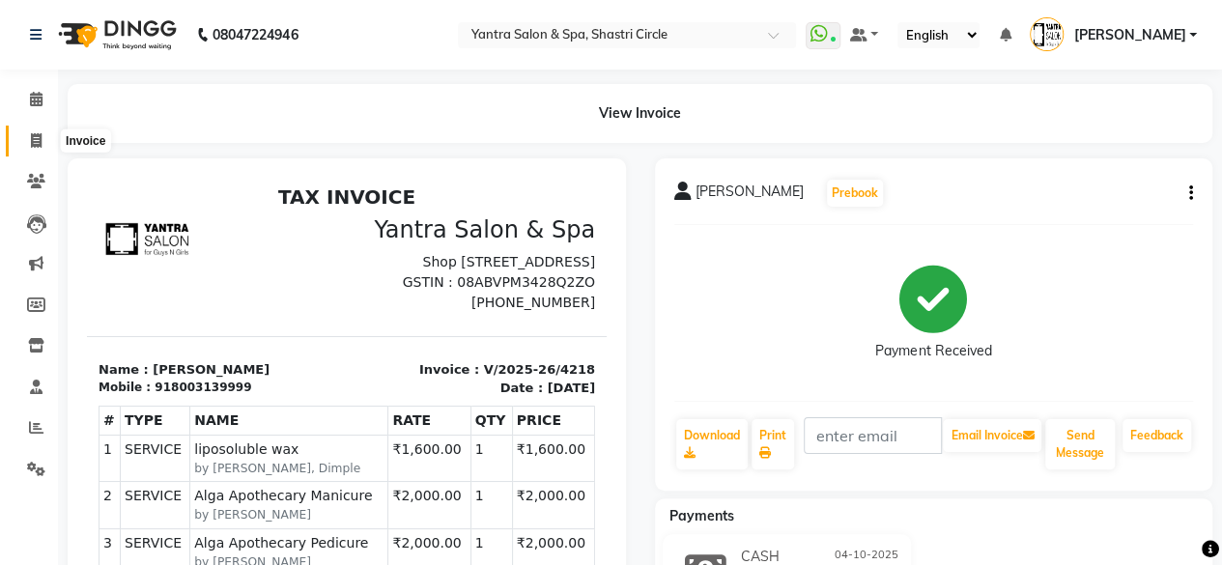
click at [23, 139] on span at bounding box center [36, 141] width 34 height 22
select select "service"
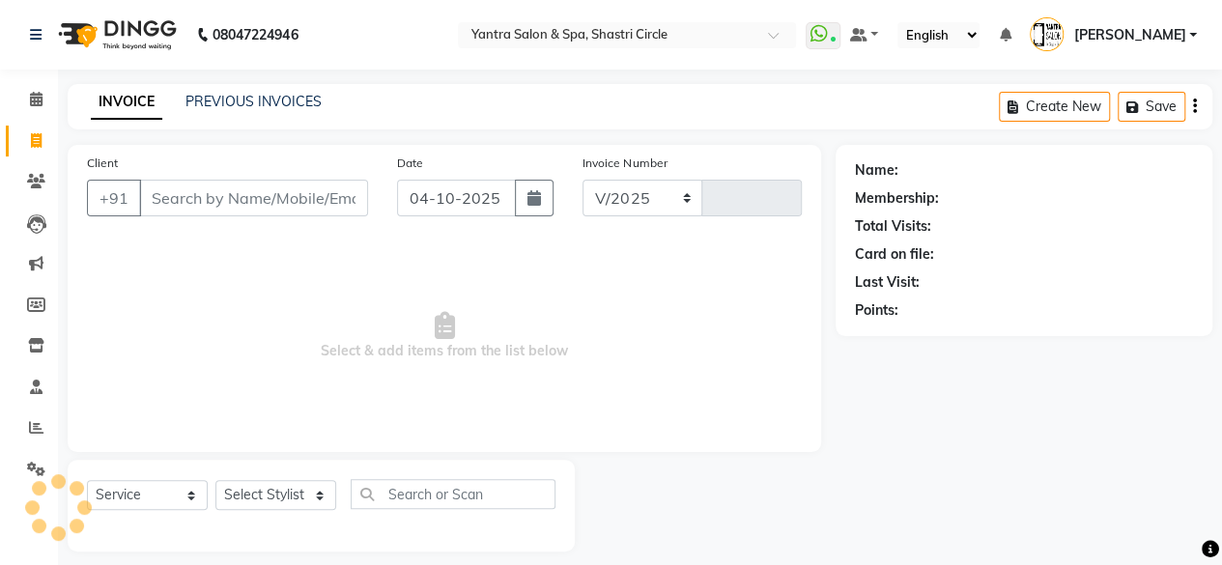
select select "154"
type input "4219"
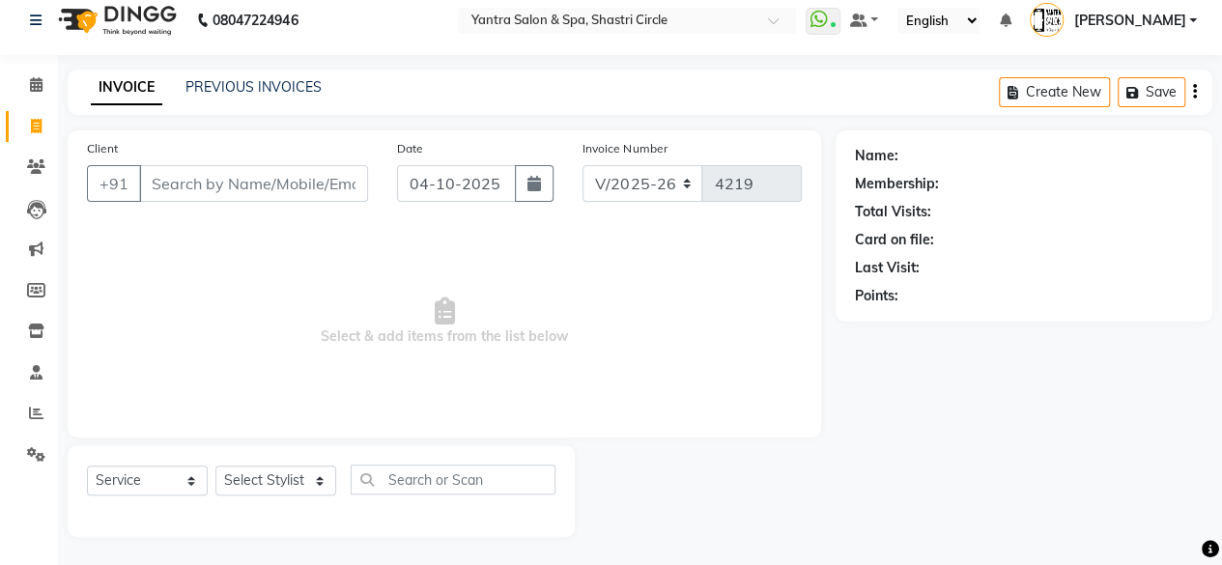
click at [219, 181] on input "Client" at bounding box center [253, 183] width 229 height 37
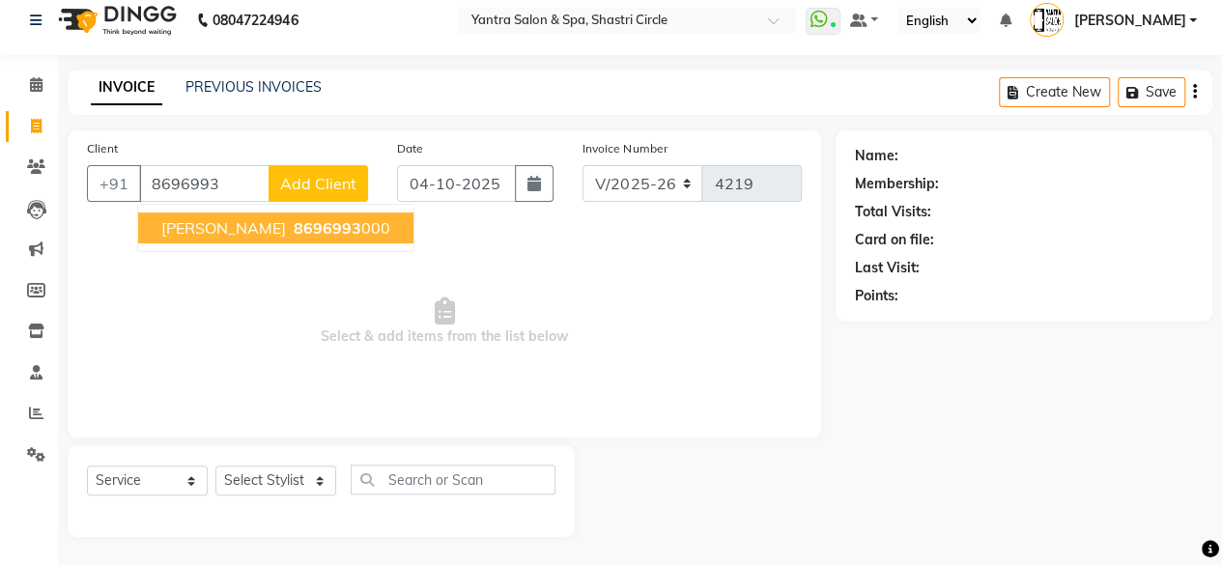
click at [205, 230] on span "Maven Sharma" at bounding box center [223, 227] width 125 height 19
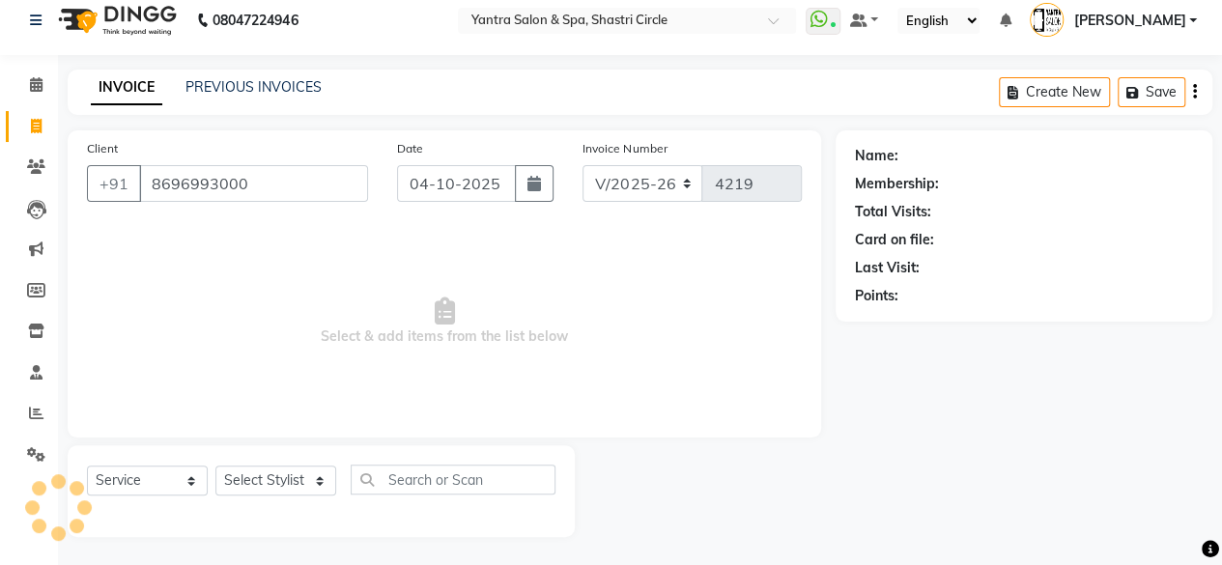
type input "8696993000"
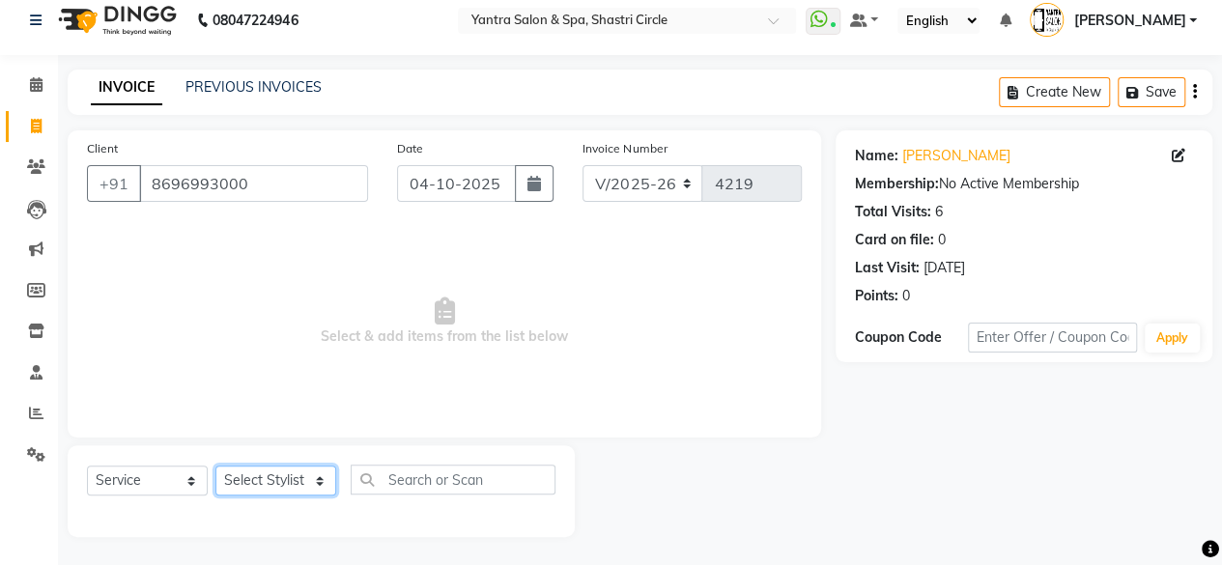
click at [309, 473] on select "Select Stylist [PERSON_NAME] [PERSON_NAME] [PERSON_NAME] ASHA Dimple [PERSON_NA…" at bounding box center [275, 480] width 121 height 30
select select "91688"
click at [215, 465] on select "Select Stylist [PERSON_NAME] [PERSON_NAME] [PERSON_NAME] ASHA Dimple [PERSON_NA…" at bounding box center [275, 480] width 121 height 30
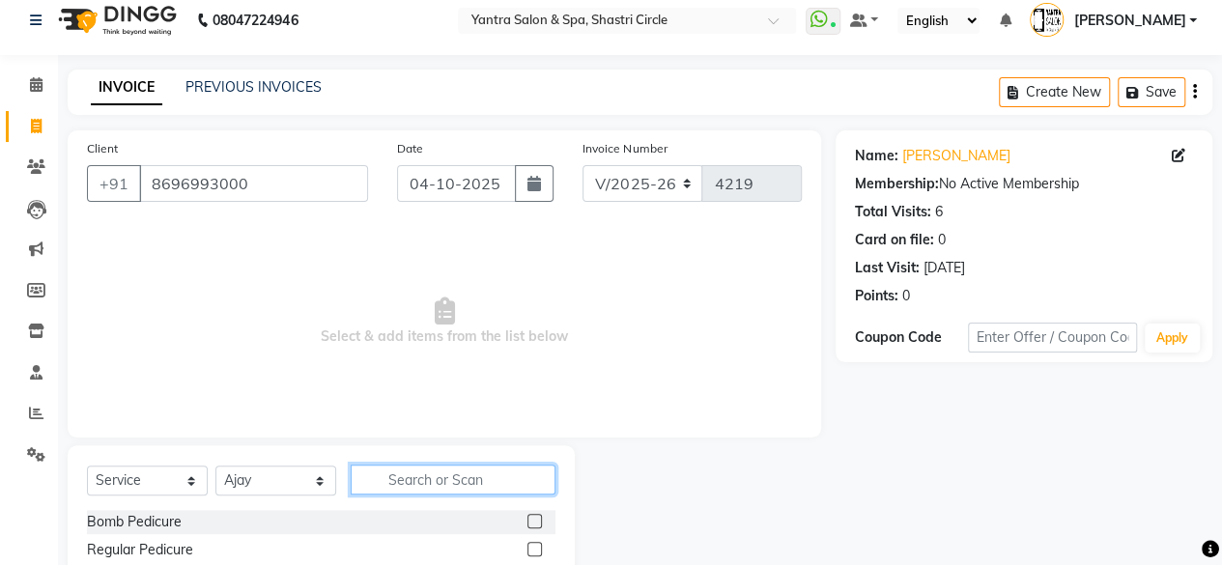
click at [427, 474] on input "text" at bounding box center [453, 479] width 205 height 30
type input "w"
type input "cut"
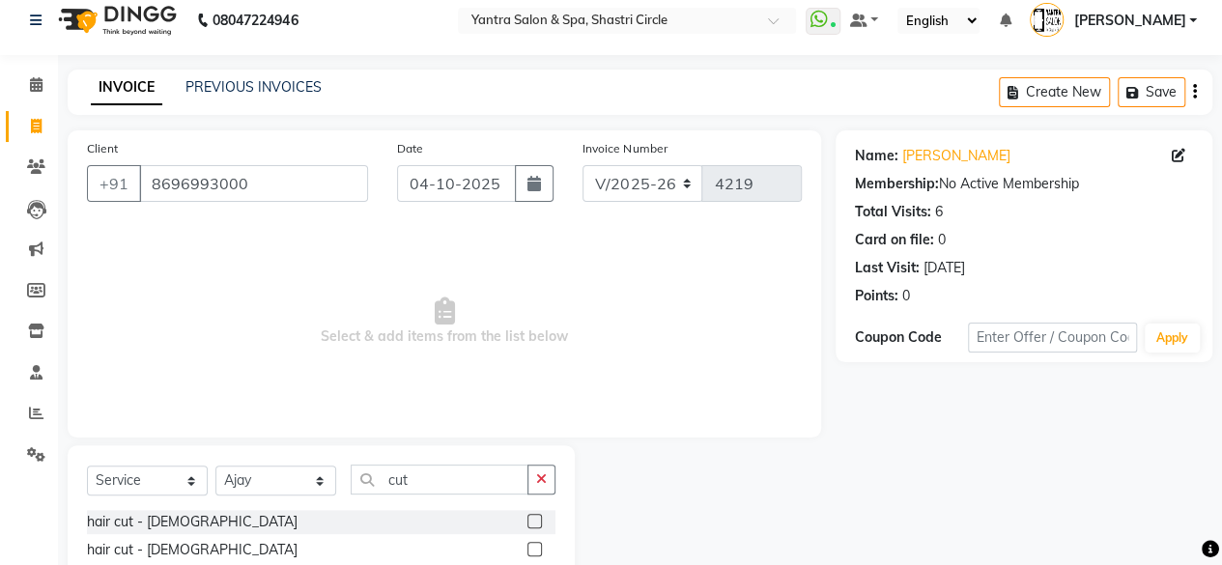
click at [539, 518] on label at bounding box center [534, 521] width 14 height 14
click at [539, 518] on input "checkbox" at bounding box center [533, 522] width 13 height 13
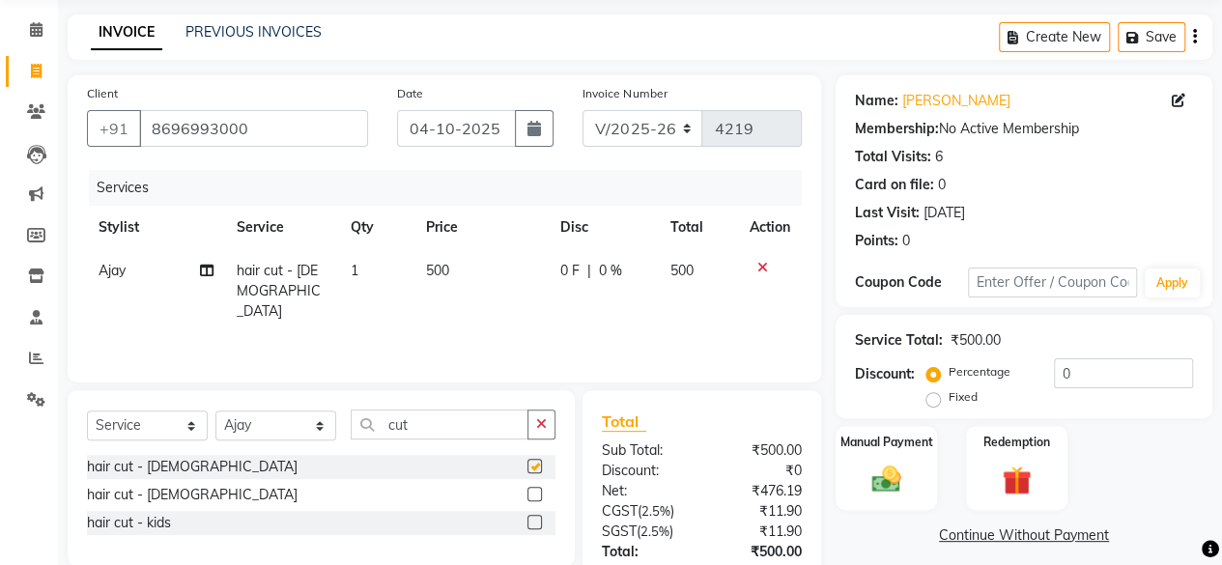
checkbox input "false"
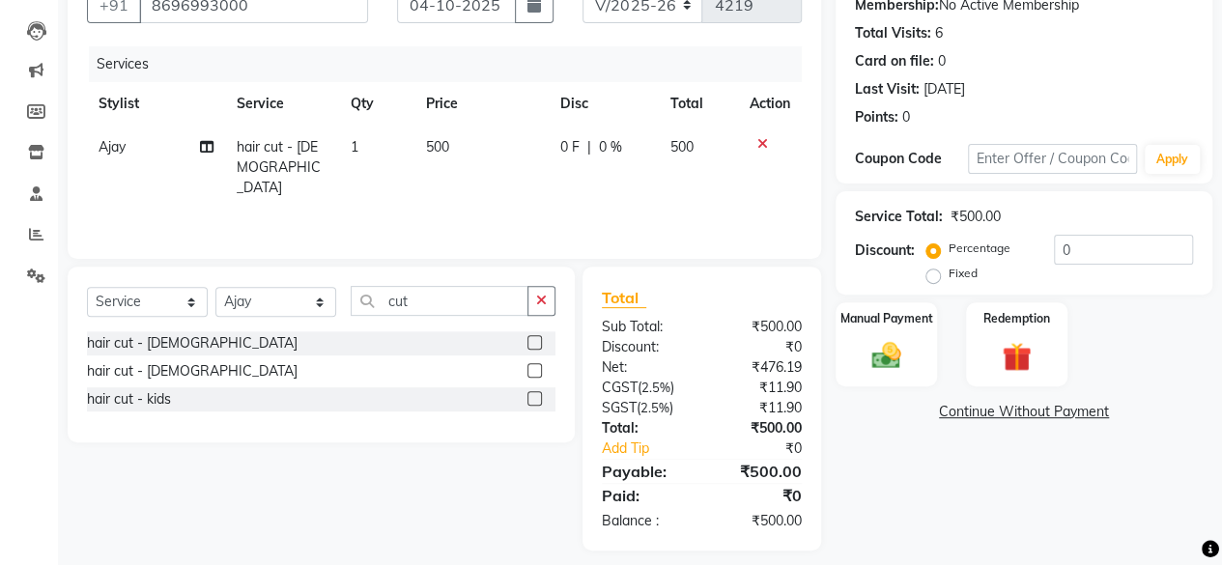
scroll to position [206, 0]
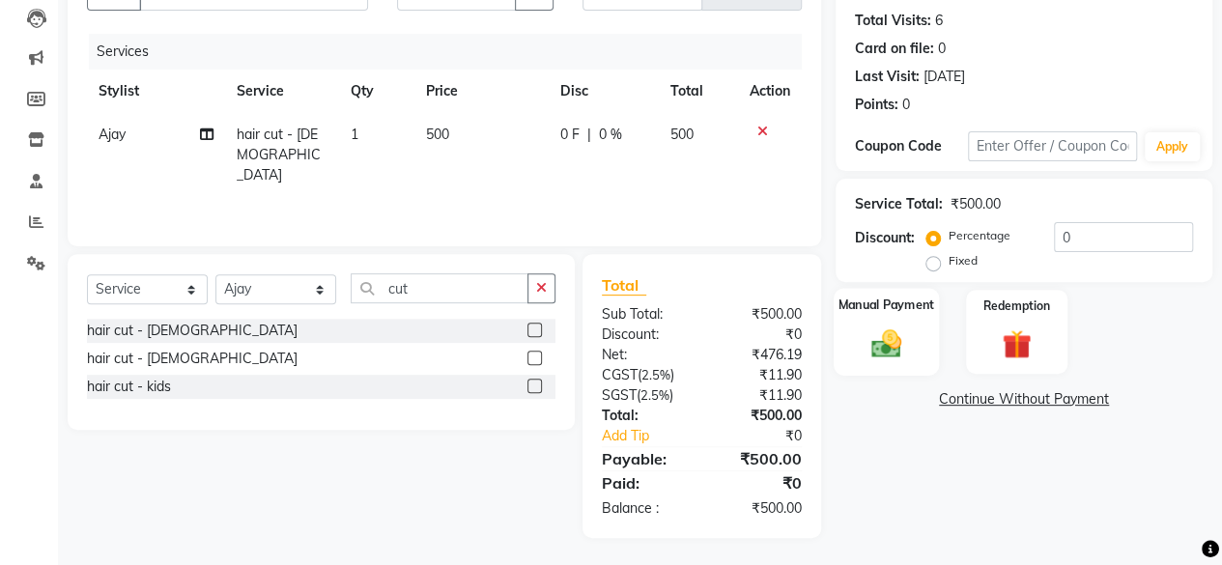
click at [844, 335] on div "Manual Payment" at bounding box center [885, 332] width 105 height 88
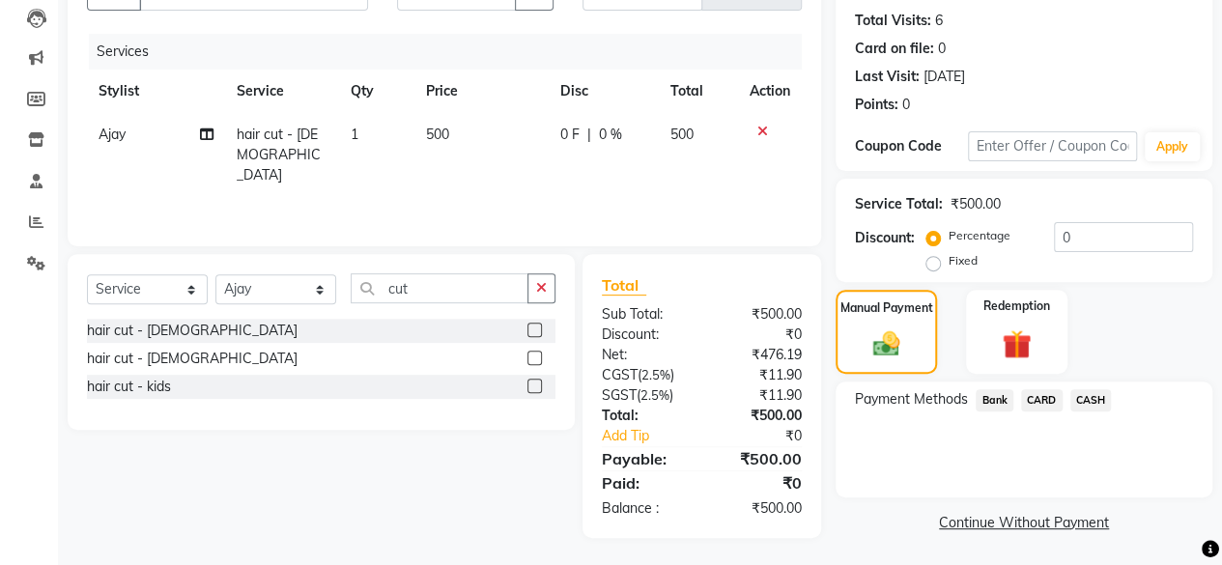
click at [987, 401] on span "Bank" at bounding box center [994, 400] width 38 height 22
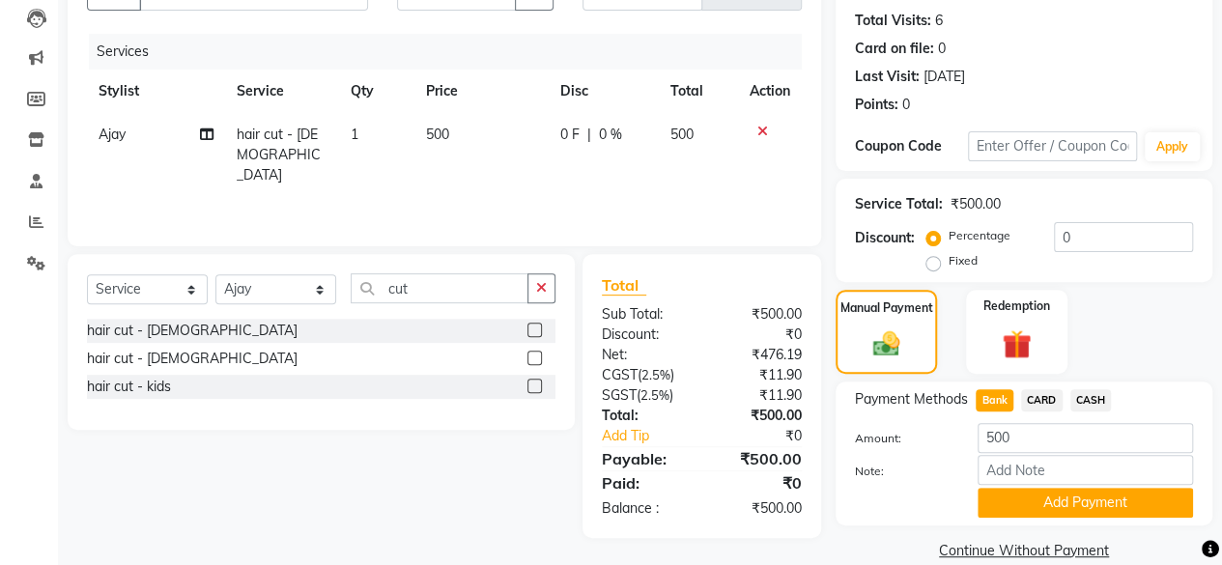
click at [1042, 494] on button "Add Payment" at bounding box center [1084, 503] width 215 height 30
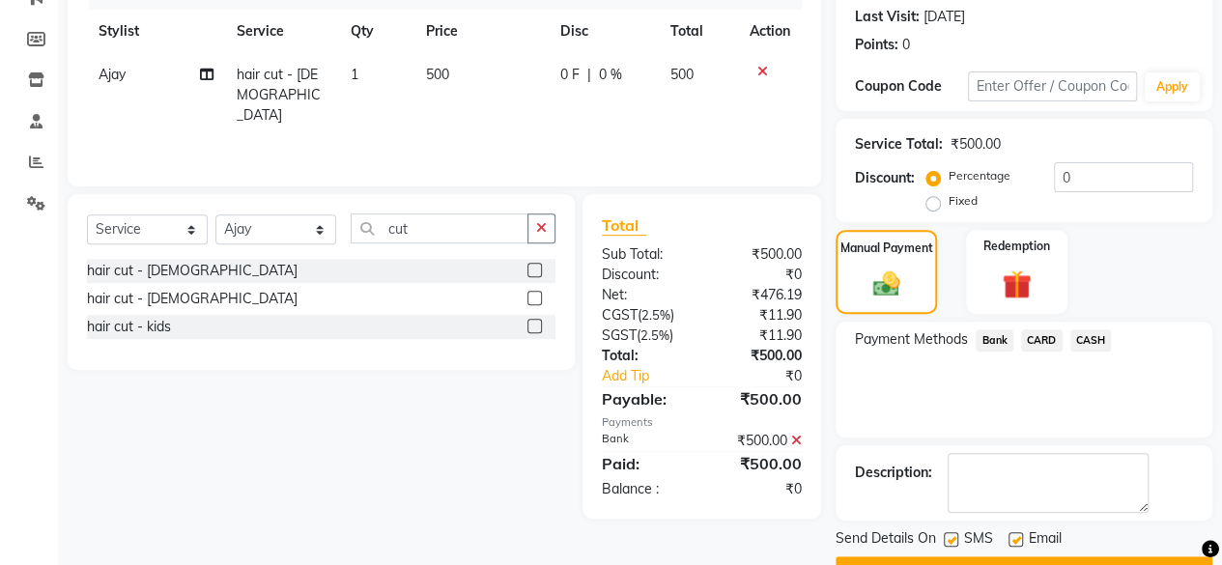
scroll to position [313, 0]
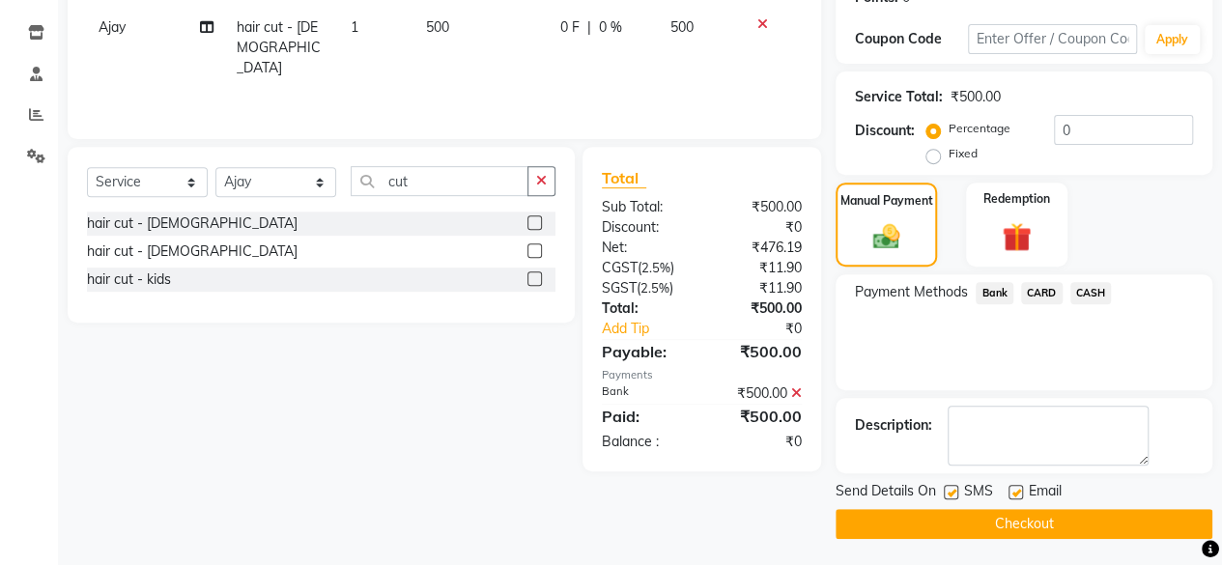
click at [1058, 522] on button "Checkout" at bounding box center [1023, 524] width 377 height 30
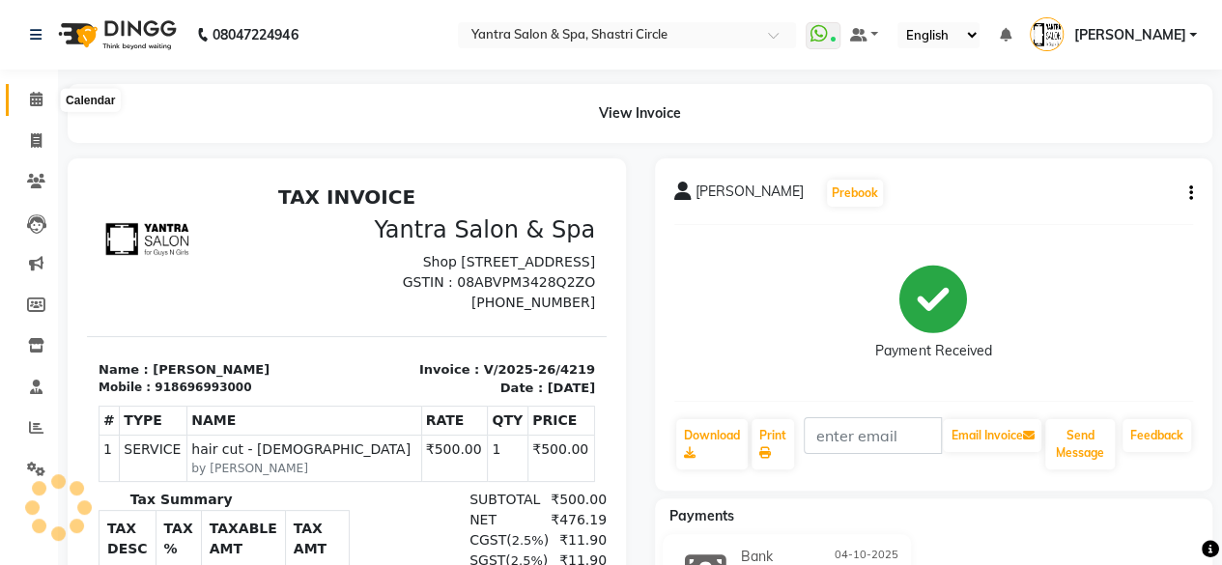
click at [51, 90] on span at bounding box center [36, 100] width 34 height 22
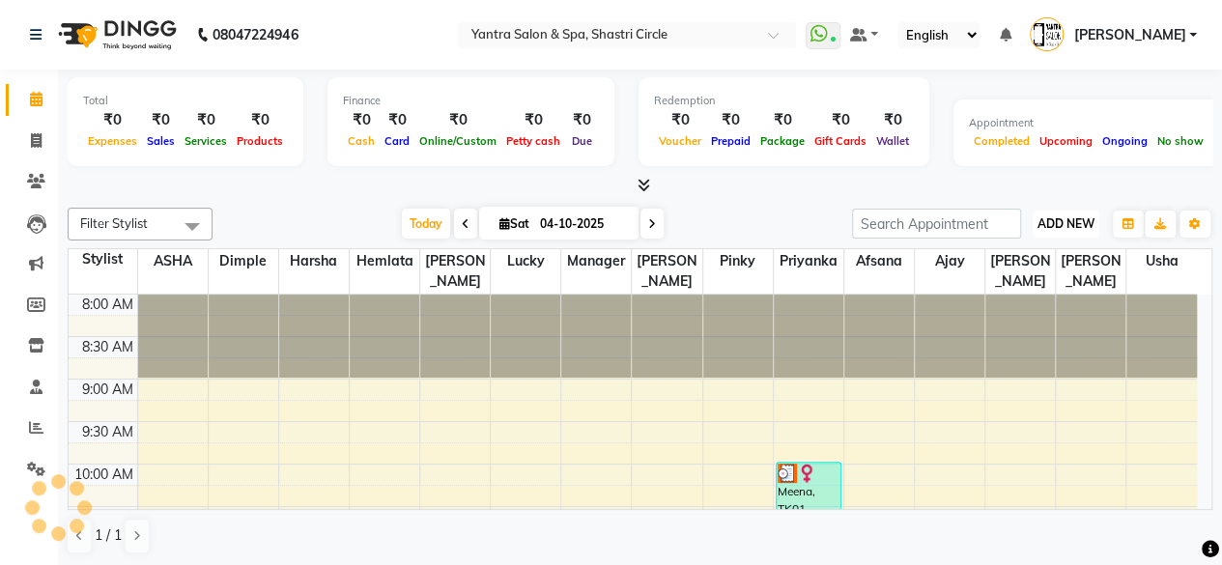
click at [1049, 231] on button "ADD NEW Toggle Dropdown" at bounding box center [1065, 224] width 67 height 27
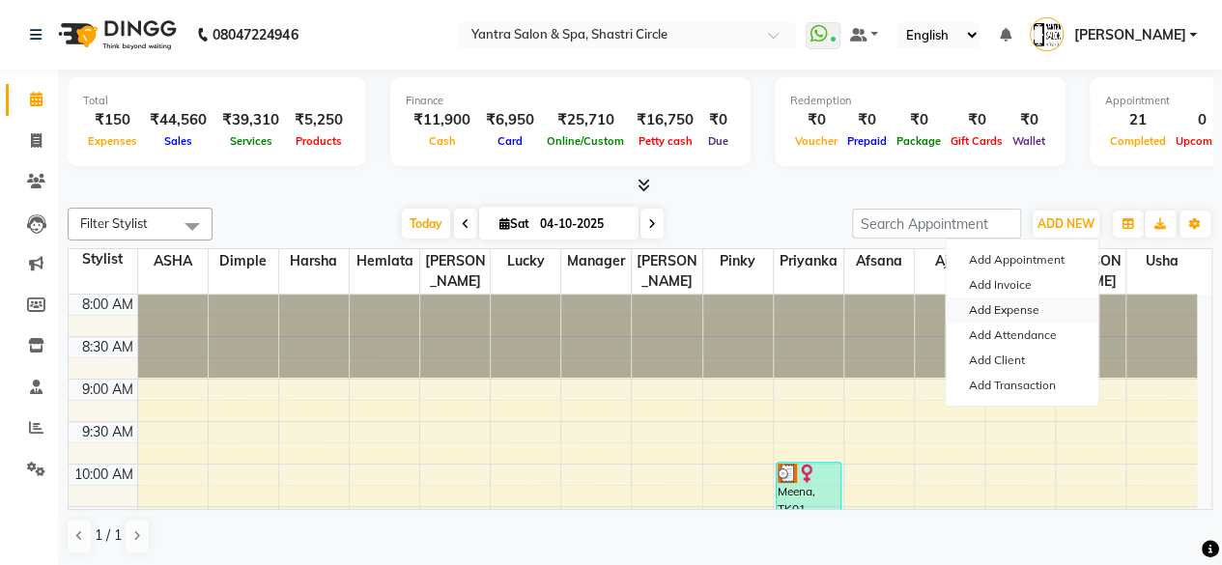
click at [1014, 307] on link "Add Expense" at bounding box center [1021, 309] width 153 height 25
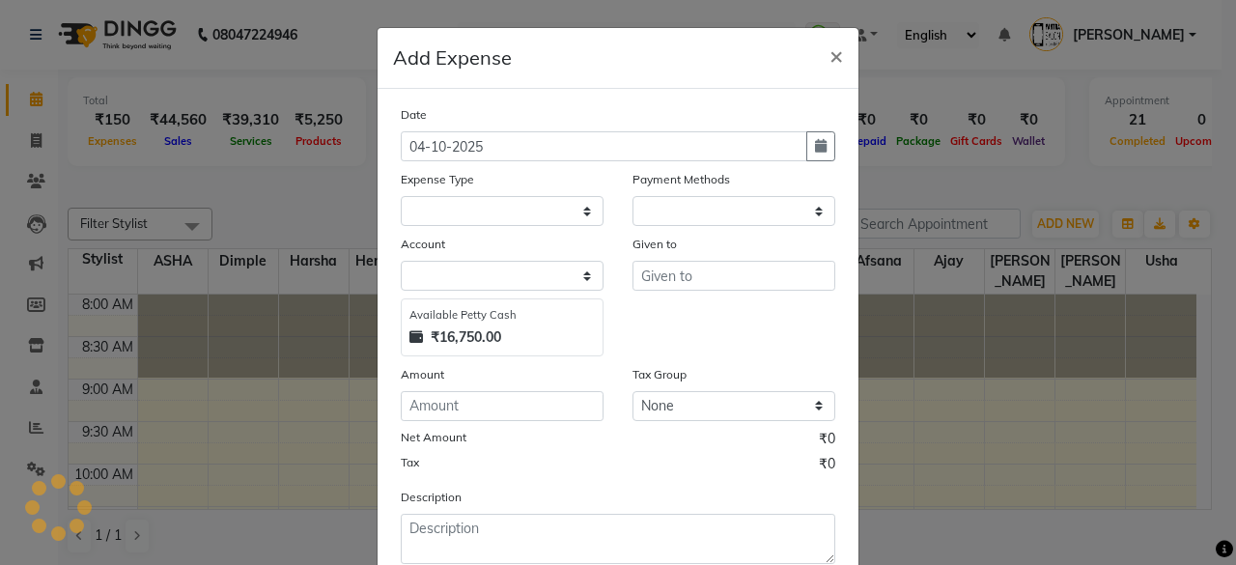
select select "1"
select select "2383"
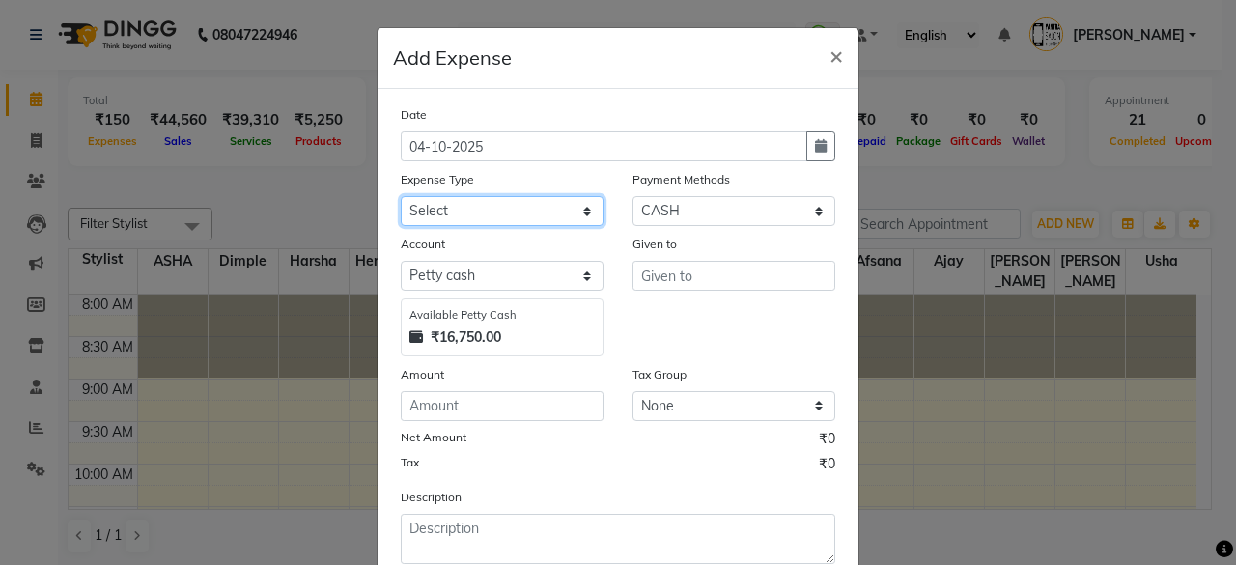
click at [525, 210] on select "Select Advance Salary Bank charges Car maintenance Cash transfer to bank Cash t…" at bounding box center [502, 211] width 203 height 30
select select "25"
click at [401, 196] on select "Select Advance Salary Bank charges Car maintenance Cash transfer to bank Cash t…" at bounding box center [502, 211] width 203 height 30
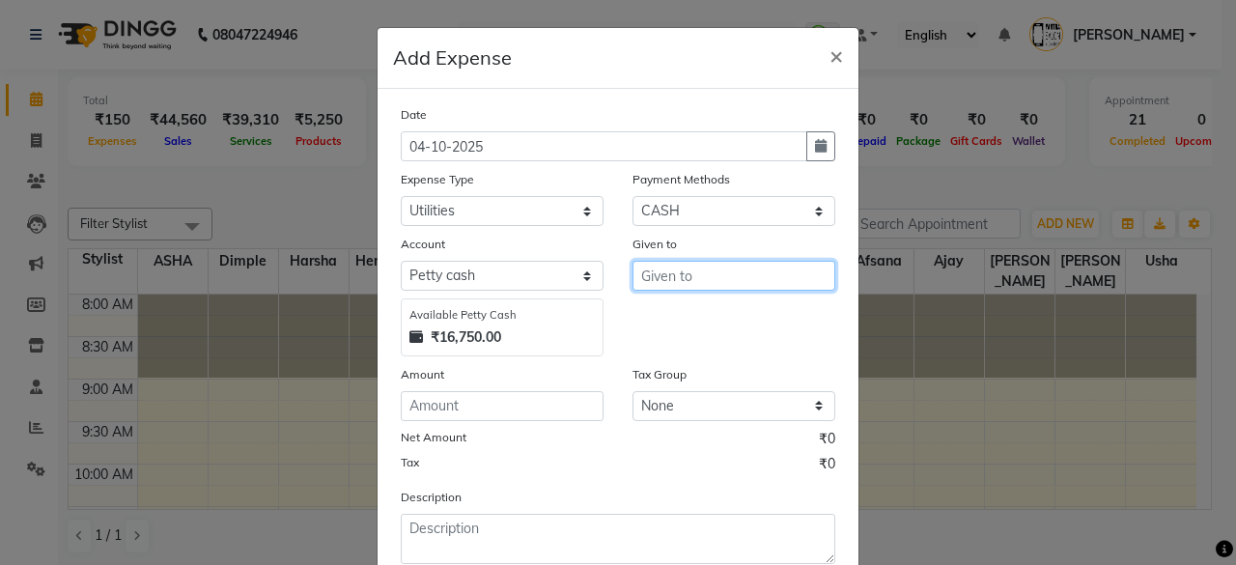
click at [715, 287] on input "text" at bounding box center [733, 276] width 203 height 30
type input "Manager"
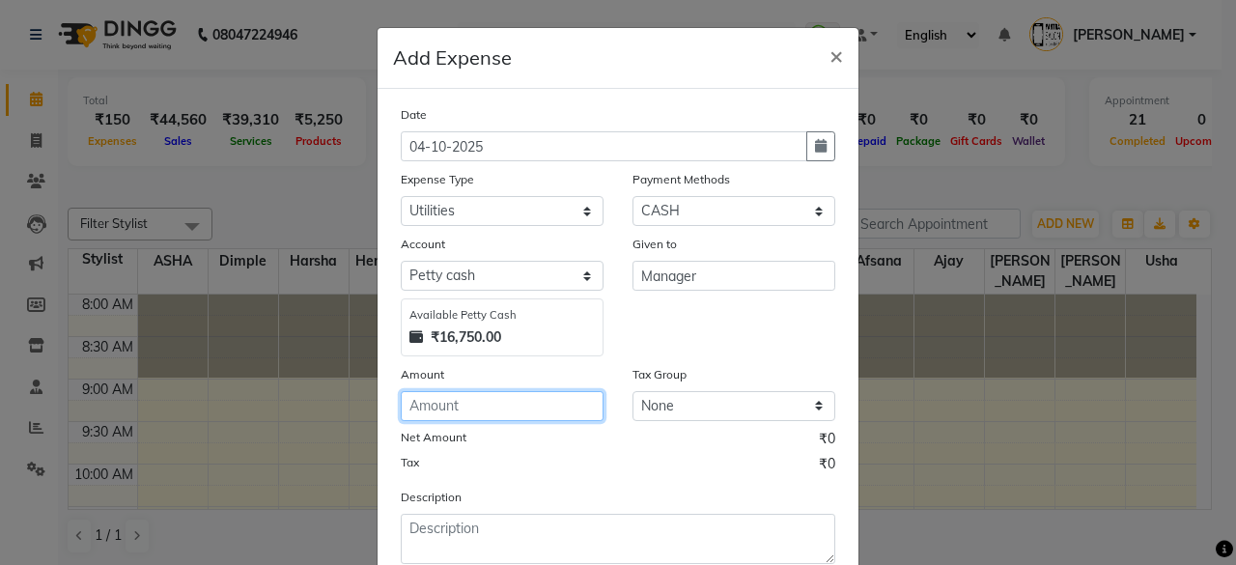
click at [504, 406] on input "number" at bounding box center [502, 406] width 203 height 30
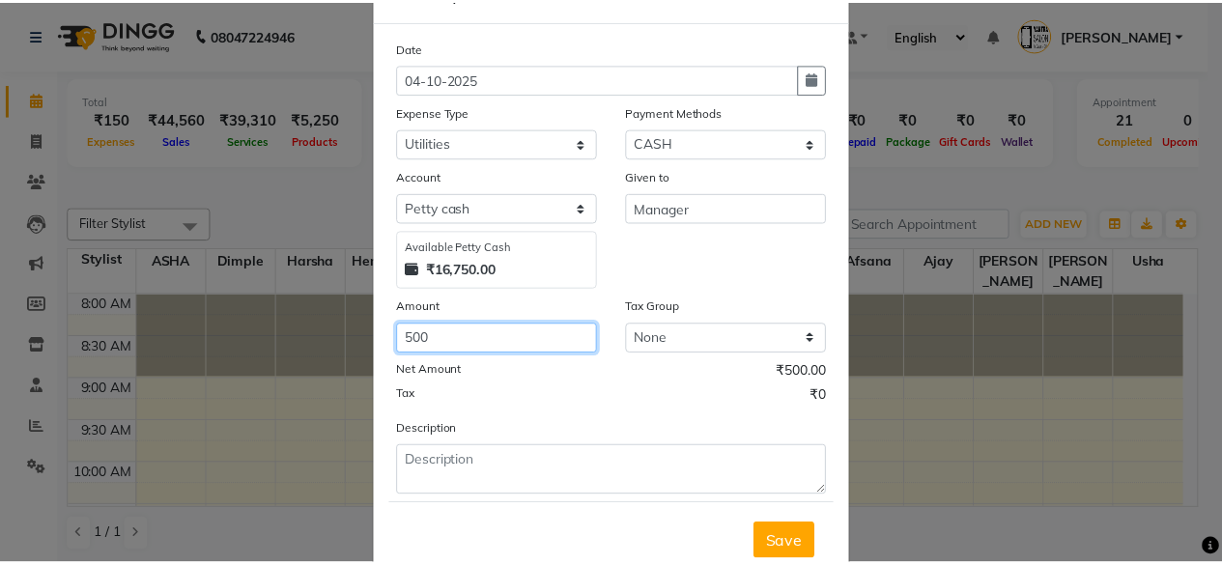
scroll to position [123, 0]
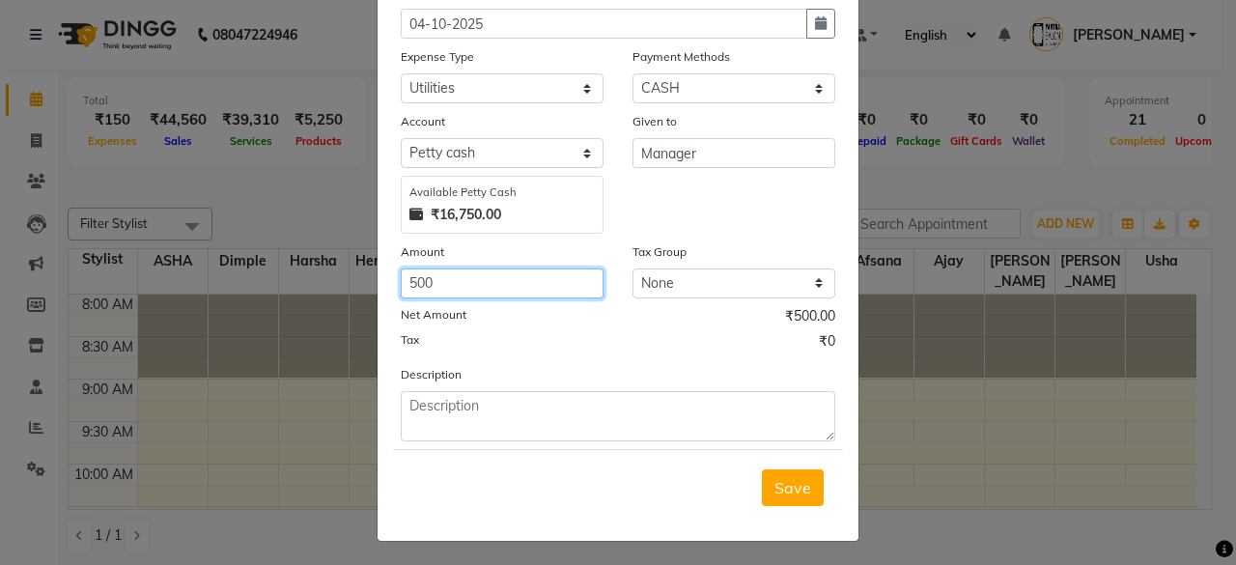
type input "500"
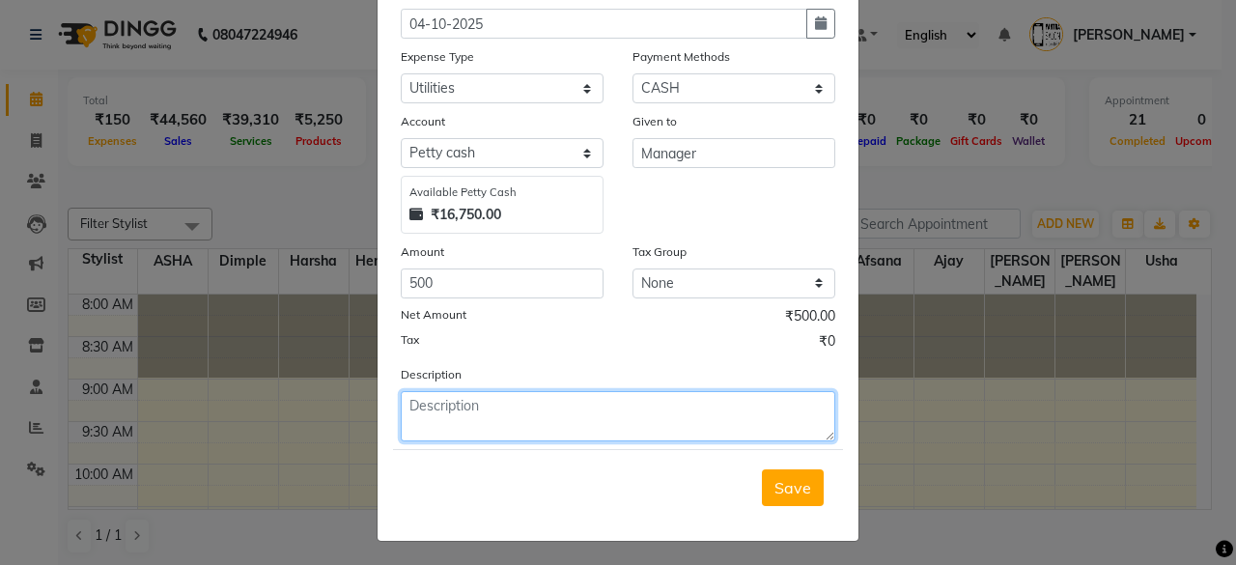
click at [531, 412] on textarea at bounding box center [618, 416] width 435 height 50
type textarea "manisha maam exp"
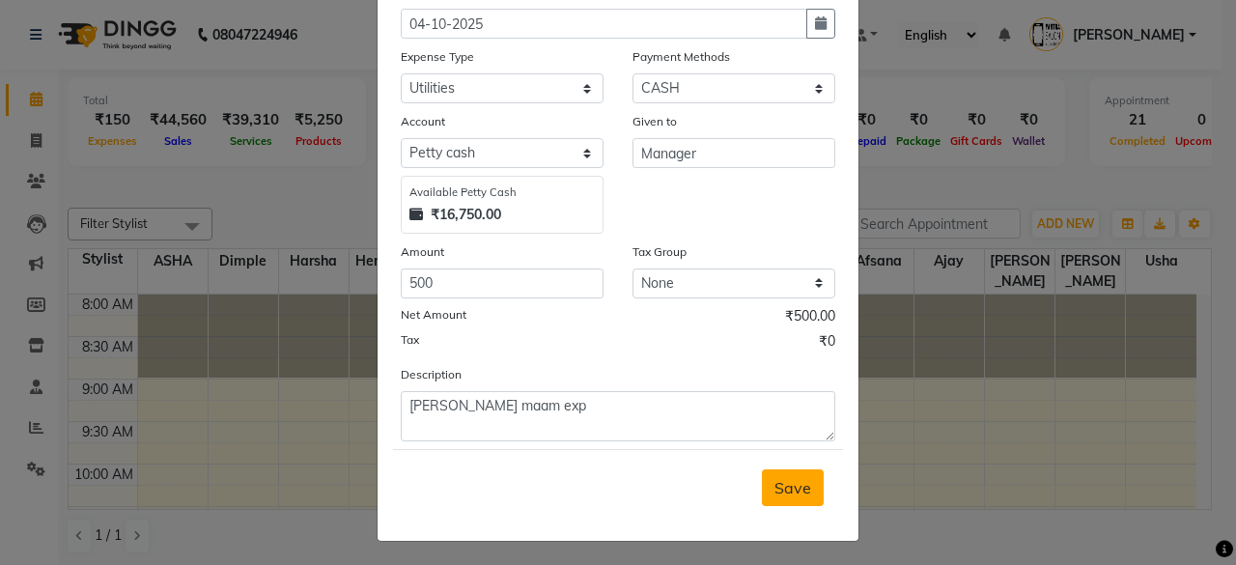
click at [799, 492] on span "Save" at bounding box center [792, 487] width 37 height 19
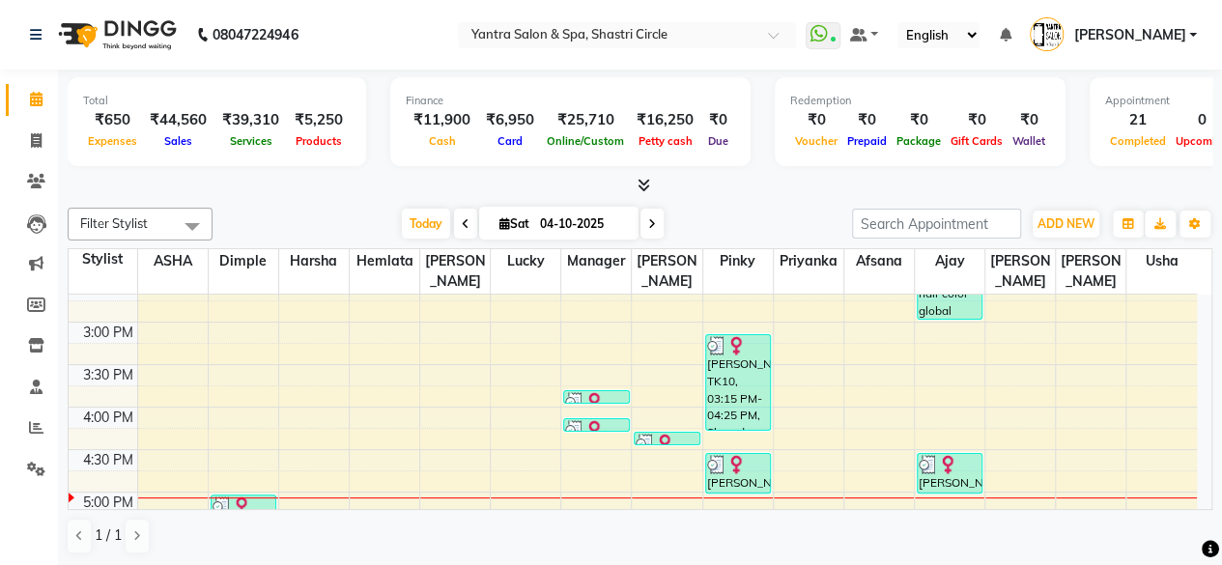
scroll to position [676, 0]
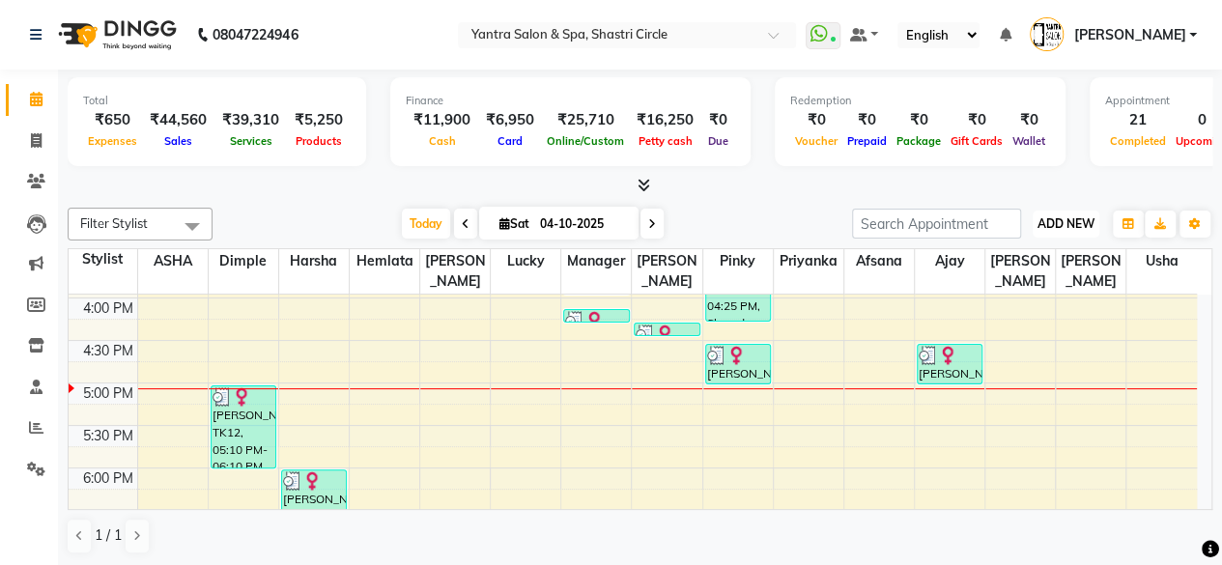
click at [1072, 225] on span "ADD NEW" at bounding box center [1065, 223] width 57 height 14
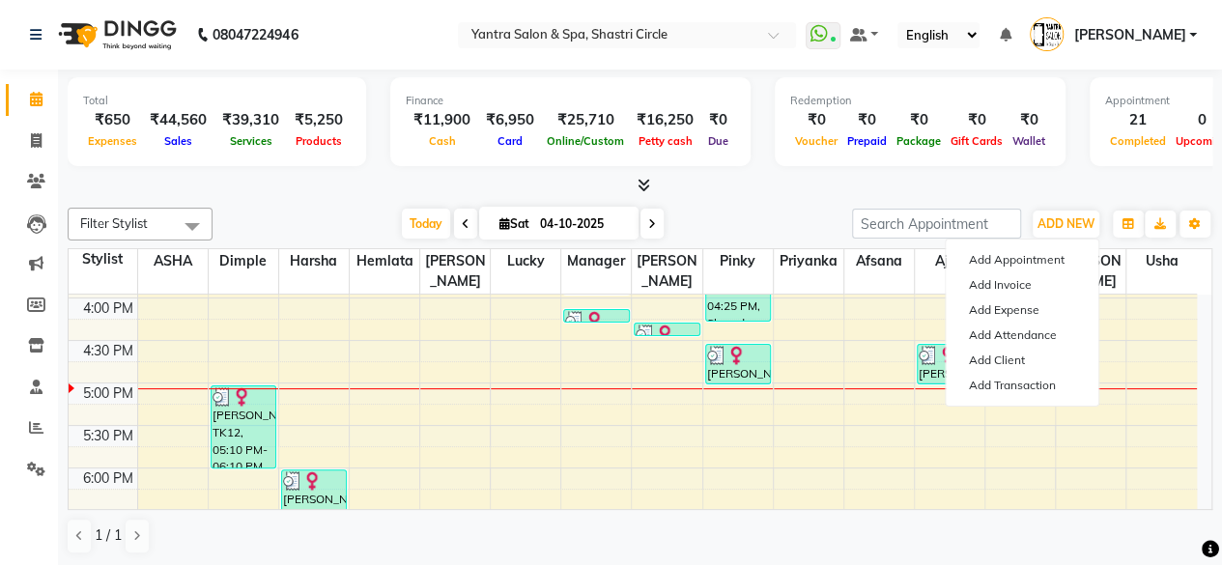
click at [950, 179] on div at bounding box center [640, 186] width 1144 height 20
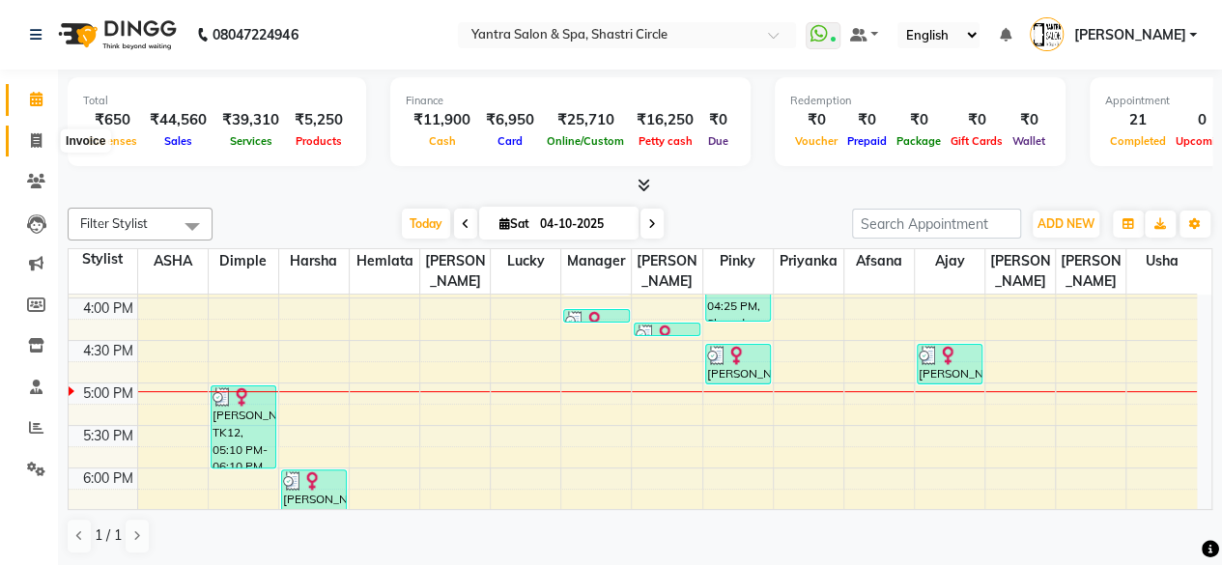
click at [34, 147] on icon at bounding box center [36, 140] width 11 height 14
select select "service"
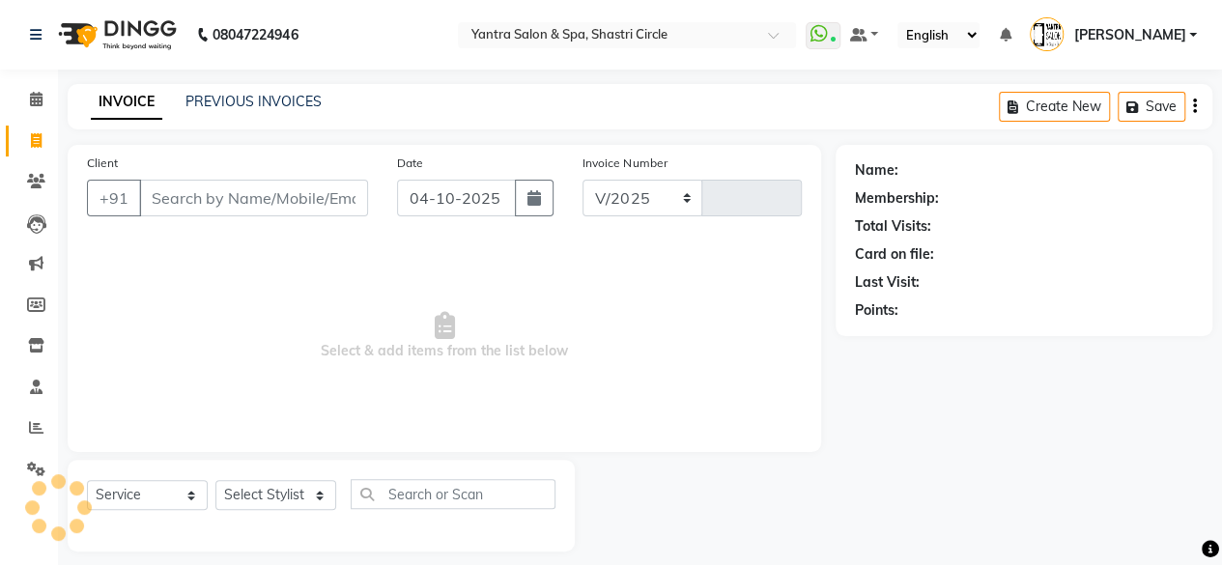
select select "154"
type input "4220"
click at [267, 211] on input "Client" at bounding box center [253, 198] width 229 height 37
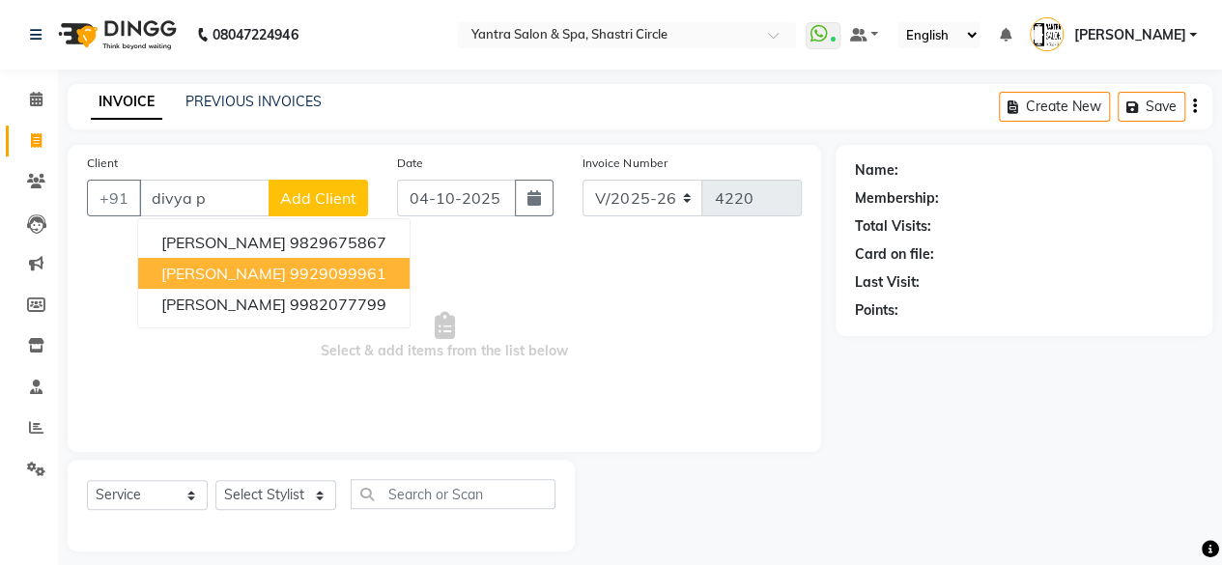
click at [306, 274] on ngb-highlight "9929099961" at bounding box center [338, 273] width 97 height 19
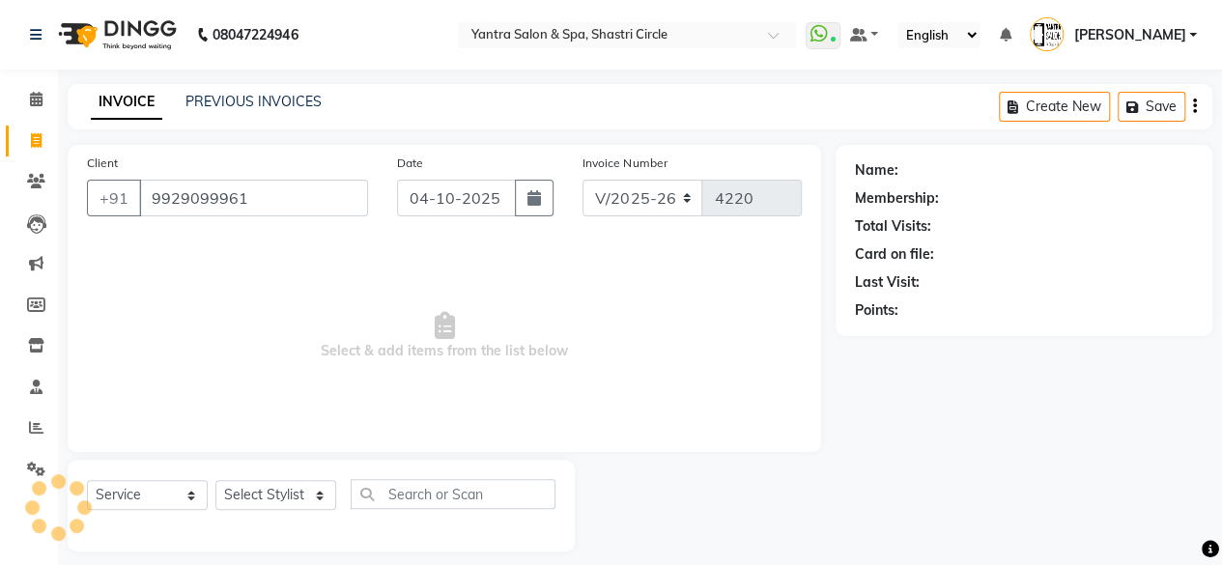
type input "9929099961"
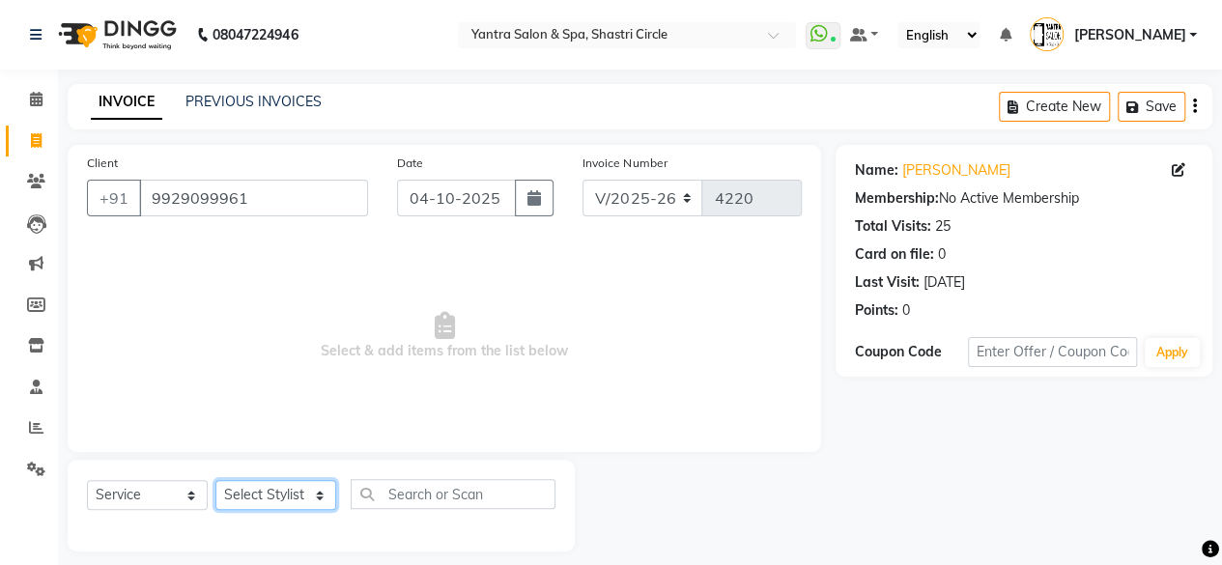
click at [309, 503] on select "Select Stylist Afsana Ajay Arvind ASHA Dimple Harsha Hemlata Latika lucky Manag…" at bounding box center [275, 495] width 121 height 30
select select "72459"
click at [215, 480] on select "Select Stylist Afsana Ajay Arvind ASHA Dimple Harsha Hemlata Latika lucky Manag…" at bounding box center [275, 495] width 121 height 30
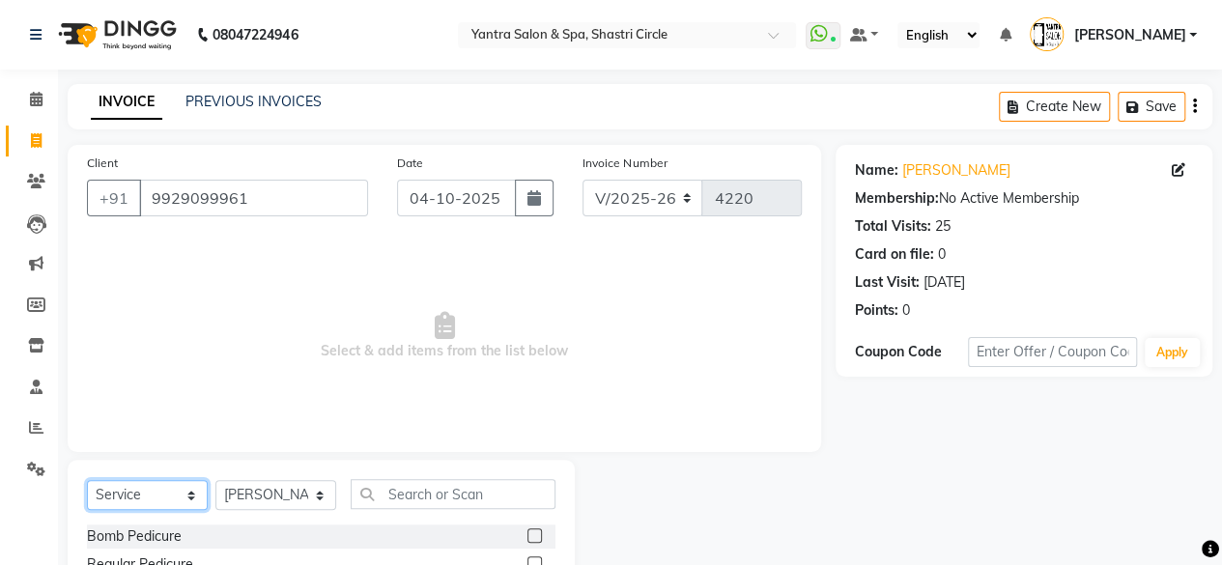
click at [168, 481] on select "Select Service Product Membership Package Voucher Prepaid Gift Card" at bounding box center [147, 495] width 121 height 30
select select "product"
click at [87, 480] on select "Select Service Product Membership Package Voucher Prepaid Gift Card" at bounding box center [147, 495] width 121 height 30
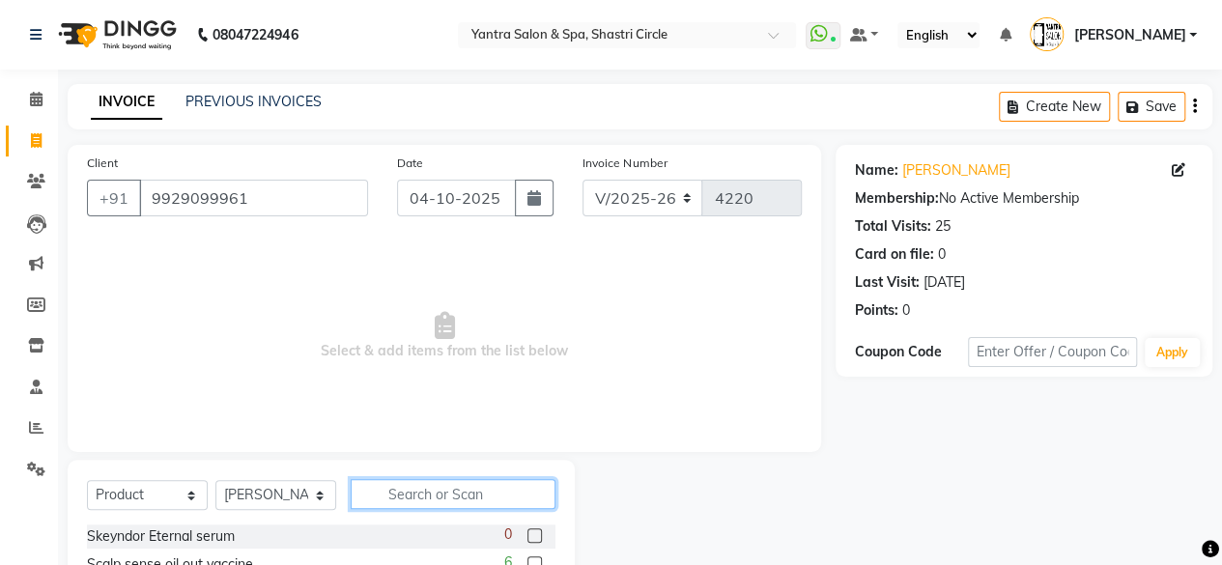
click at [407, 501] on input "text" at bounding box center [453, 494] width 205 height 30
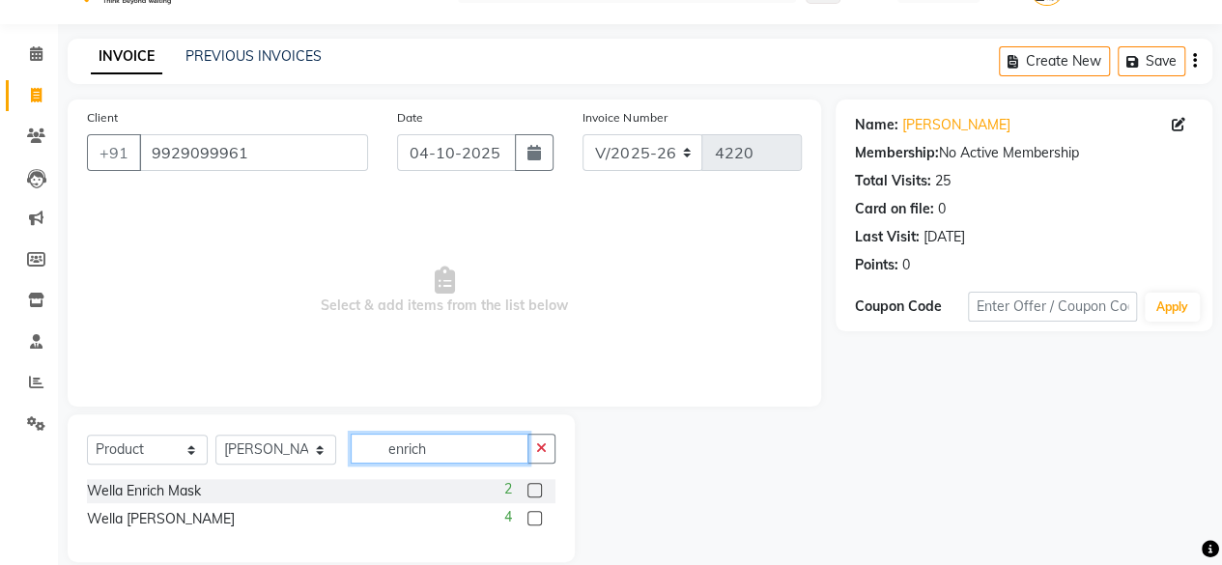
scroll to position [70, 0]
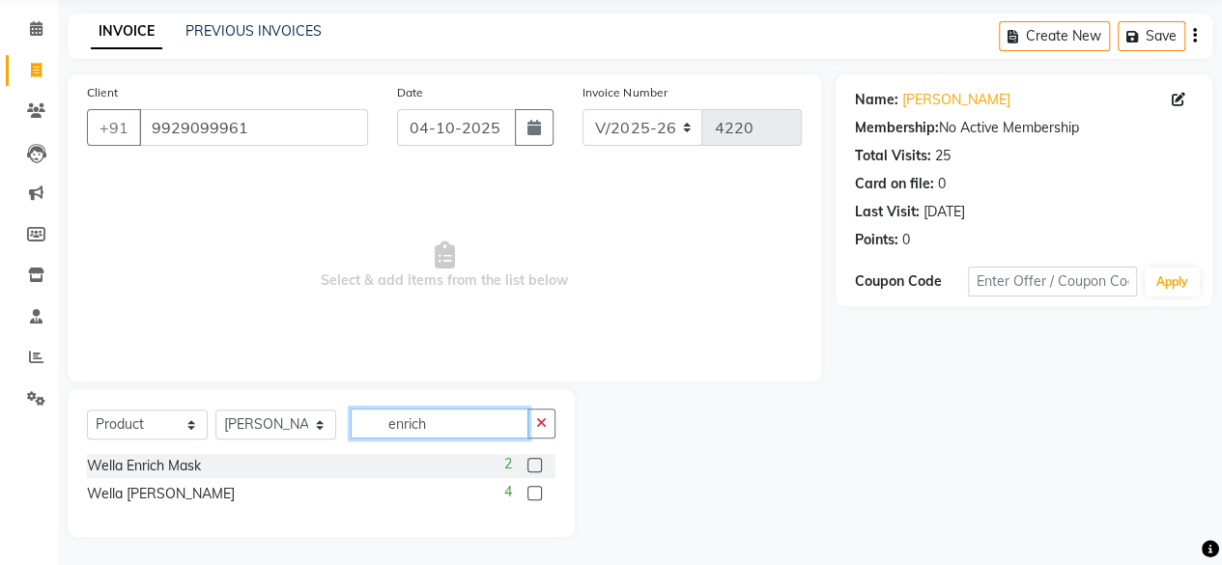
type input "enrich"
click at [529, 496] on label at bounding box center [534, 493] width 14 height 14
click at [529, 496] on input "checkbox" at bounding box center [533, 494] width 13 height 13
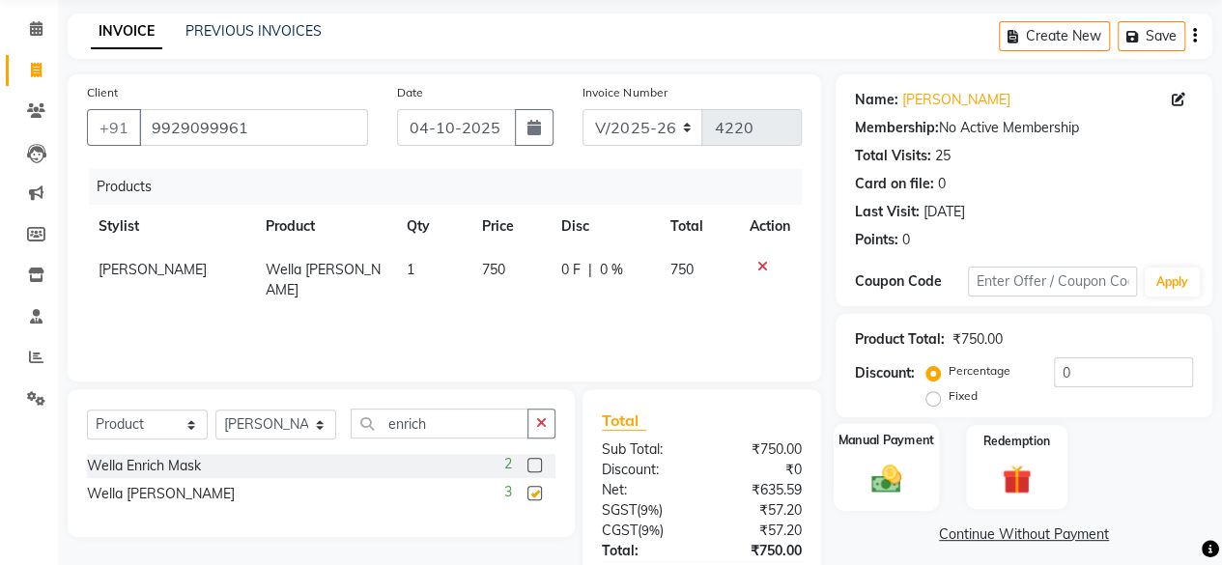
checkbox input "false"
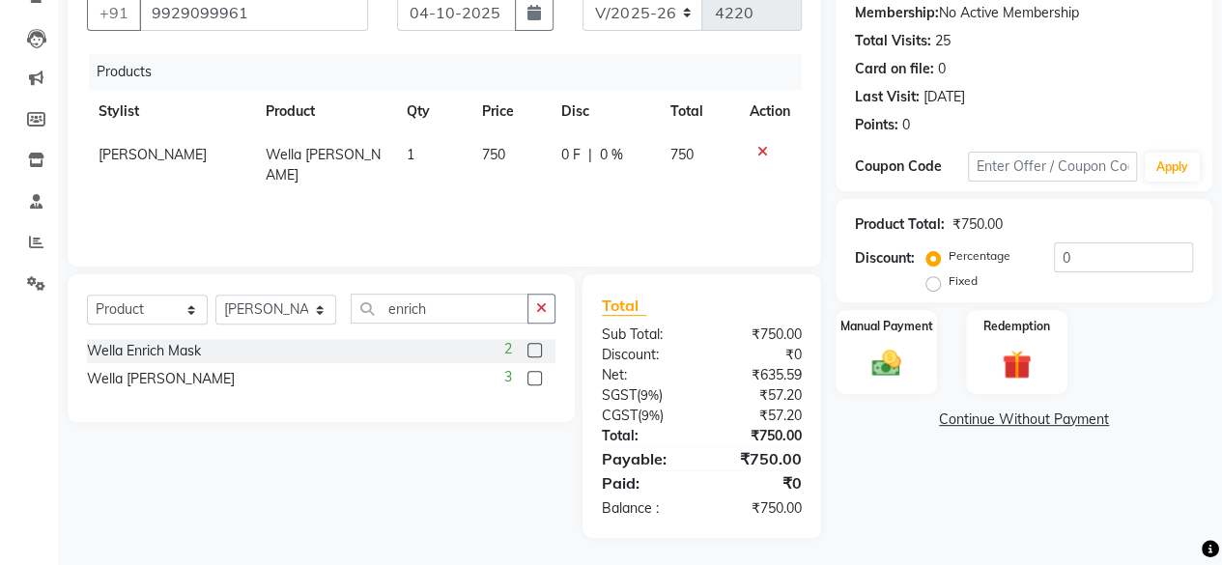
drag, startPoint x: 923, startPoint y: 341, endPoint x: 939, endPoint y: 383, distance: 45.2
click at [927, 341] on div "Manual Payment" at bounding box center [885, 352] width 101 height 84
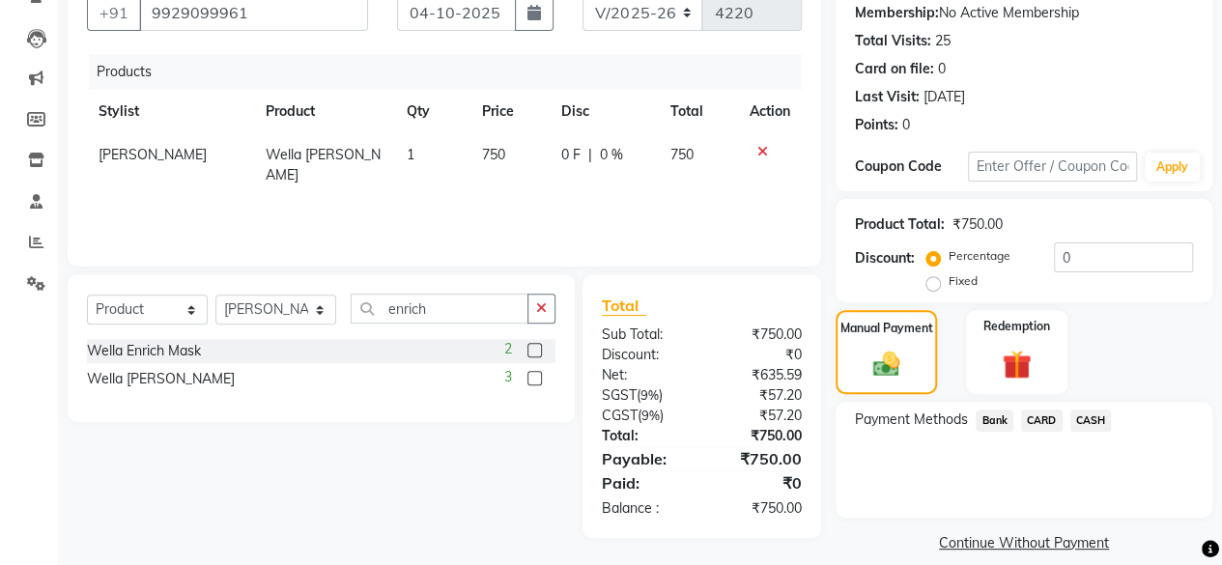
click at [1050, 422] on span "CARD" at bounding box center [1042, 420] width 42 height 22
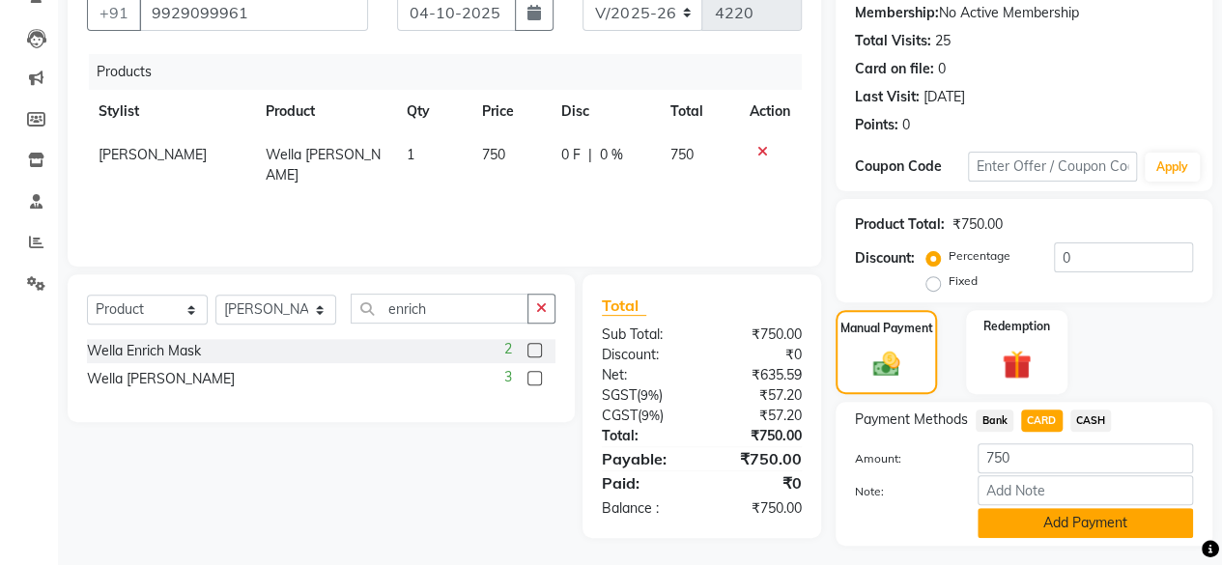
click at [1026, 519] on button "Add Payment" at bounding box center [1084, 523] width 215 height 30
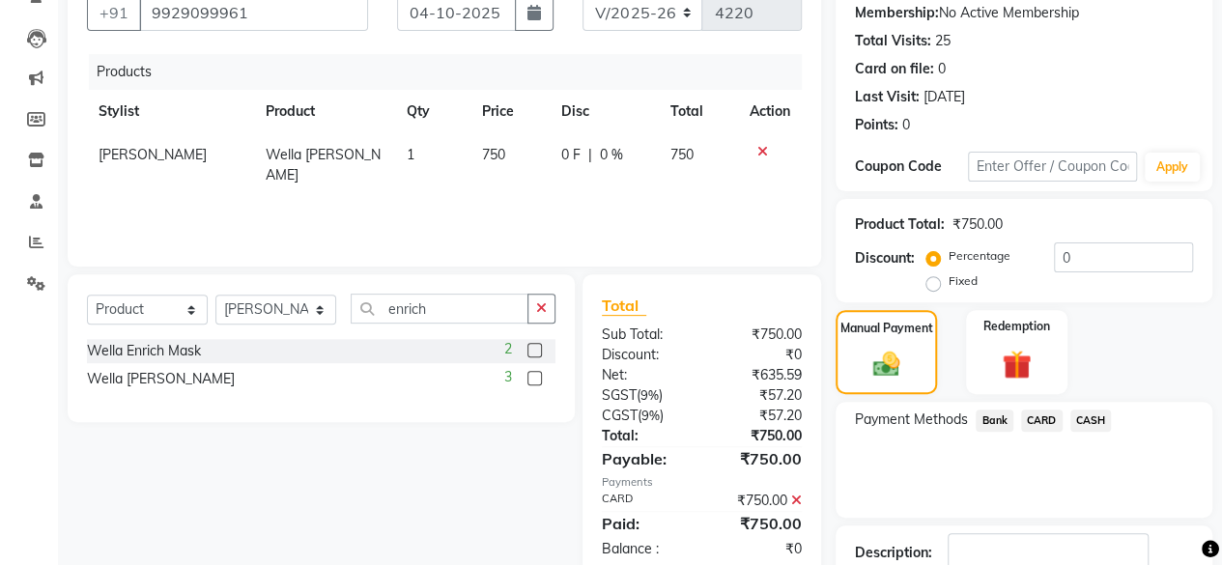
scroll to position [313, 0]
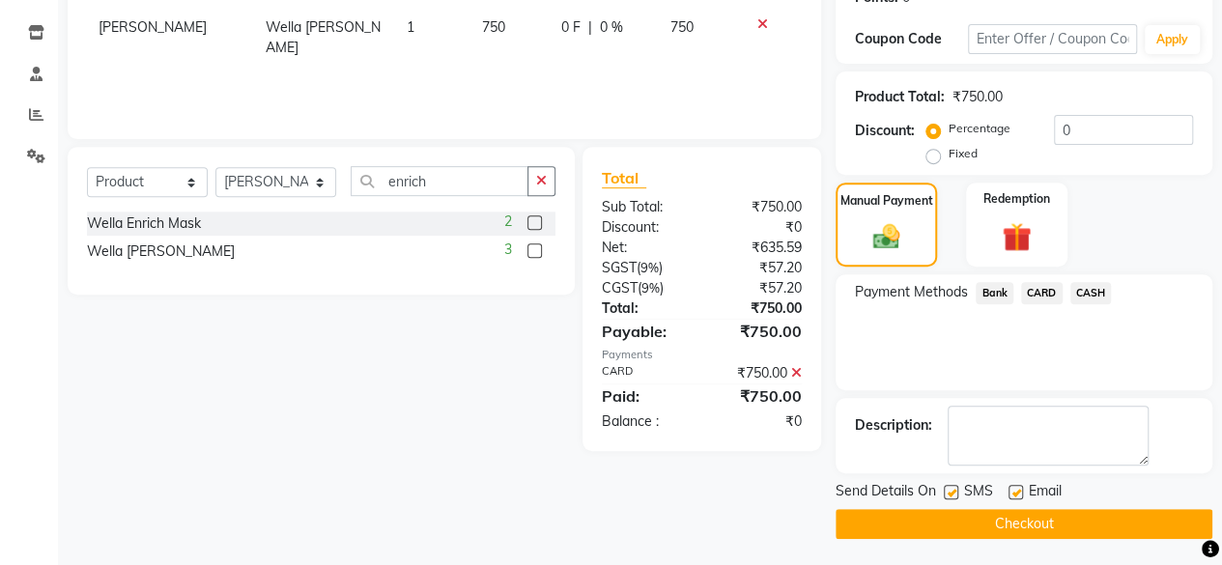
click at [1145, 527] on button "Checkout" at bounding box center [1023, 524] width 377 height 30
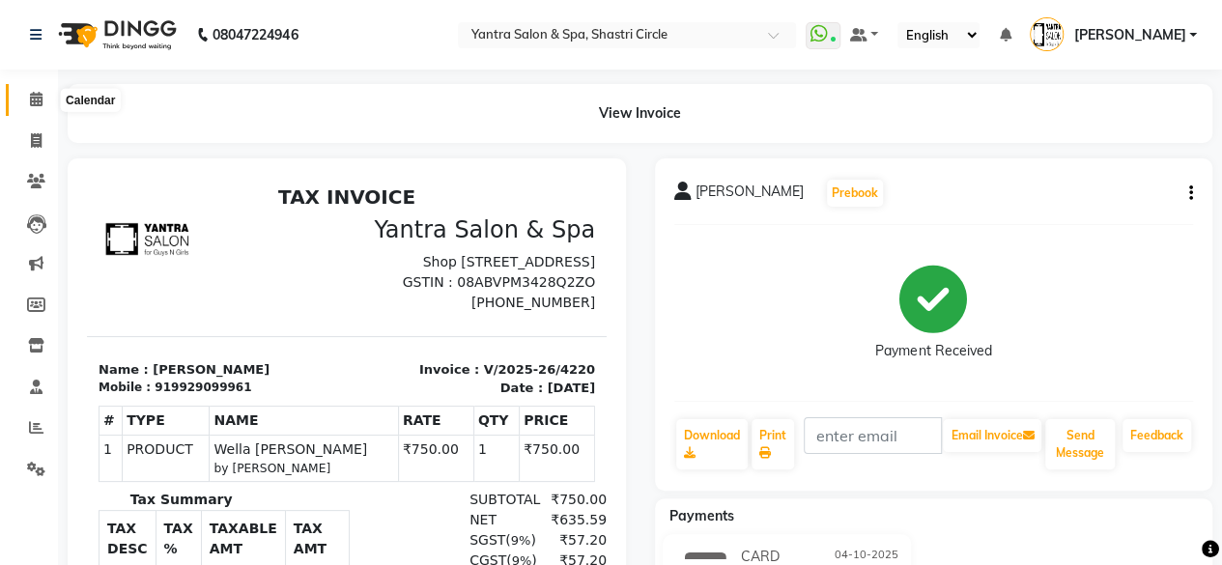
click at [42, 104] on span at bounding box center [36, 100] width 34 height 22
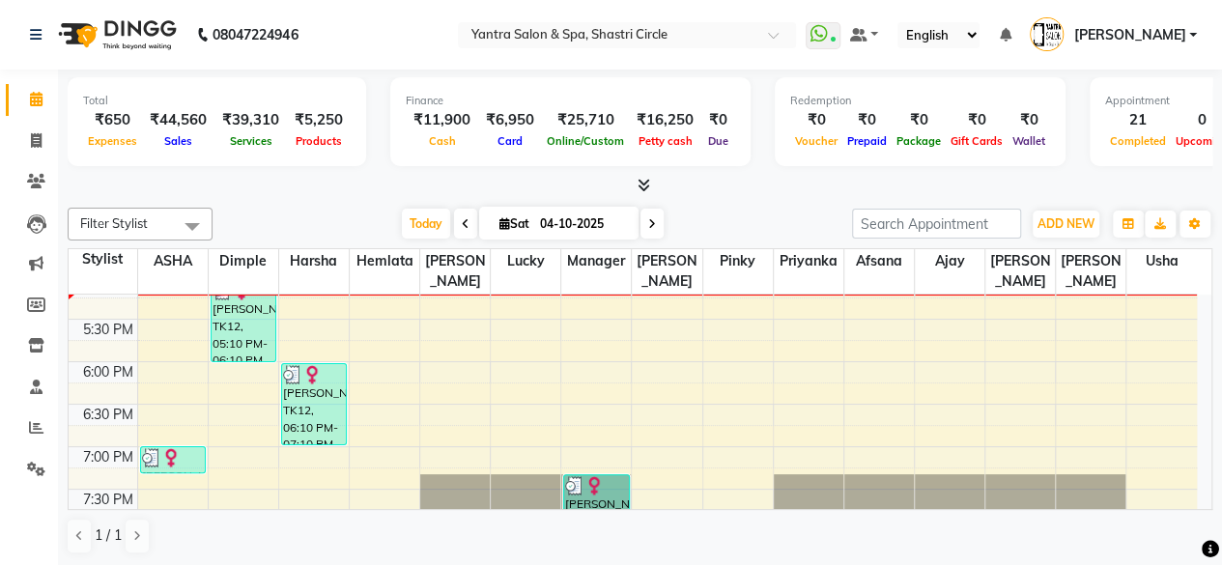
scroll to position [788, 0]
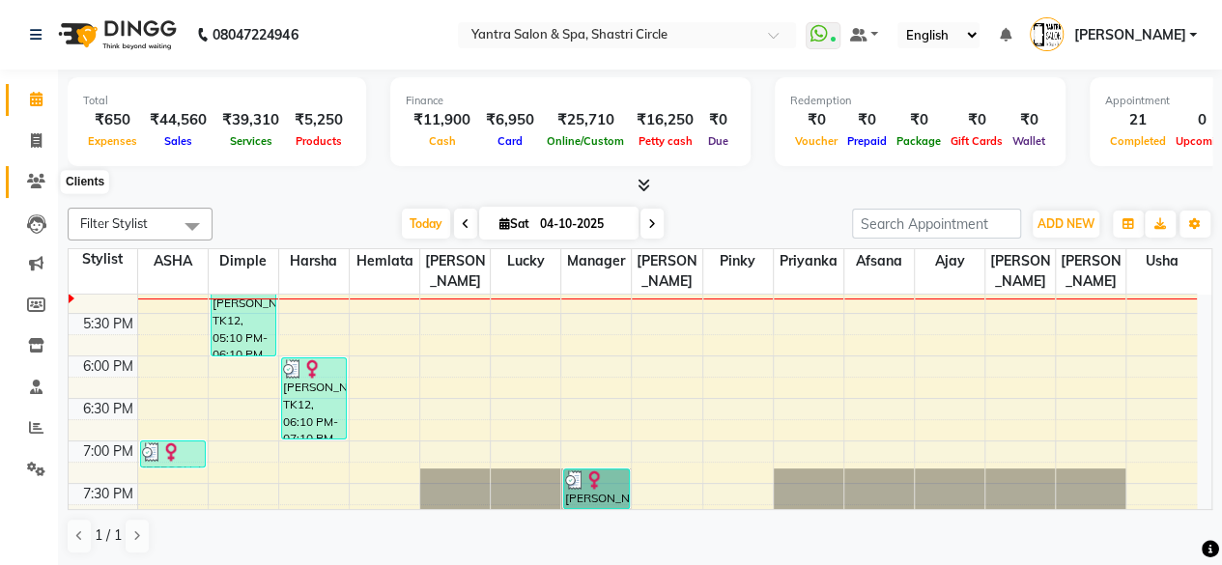
click at [33, 172] on span at bounding box center [36, 182] width 34 height 22
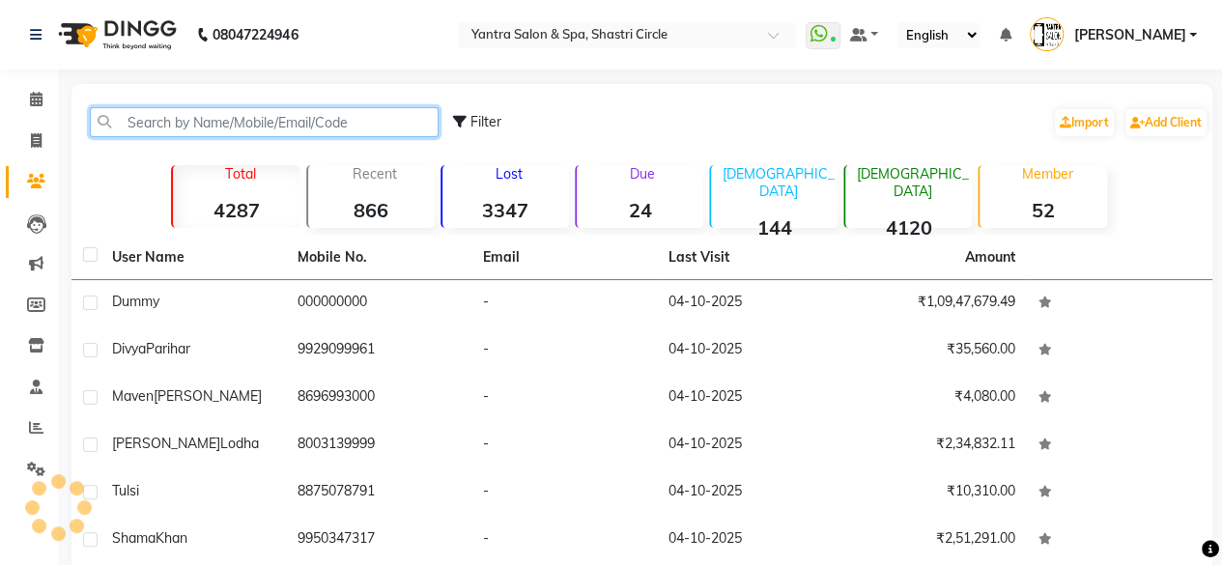
click at [247, 115] on input "text" at bounding box center [264, 122] width 349 height 30
paste input "9663307753"
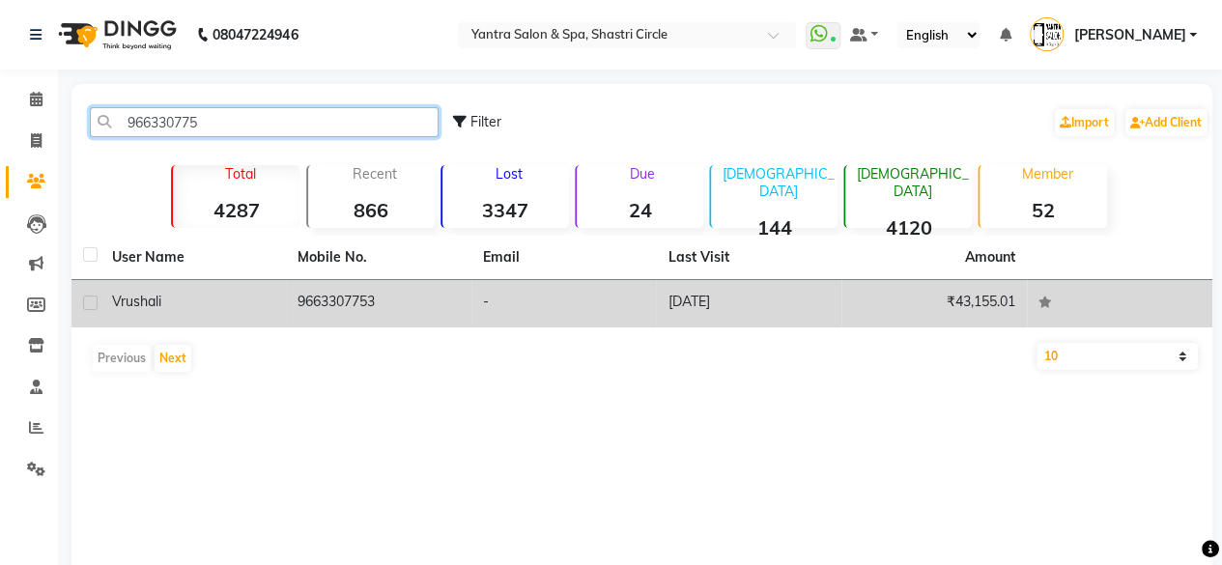
type input "966330775"
click at [304, 281] on td "9663307753" at bounding box center [378, 303] width 185 height 47
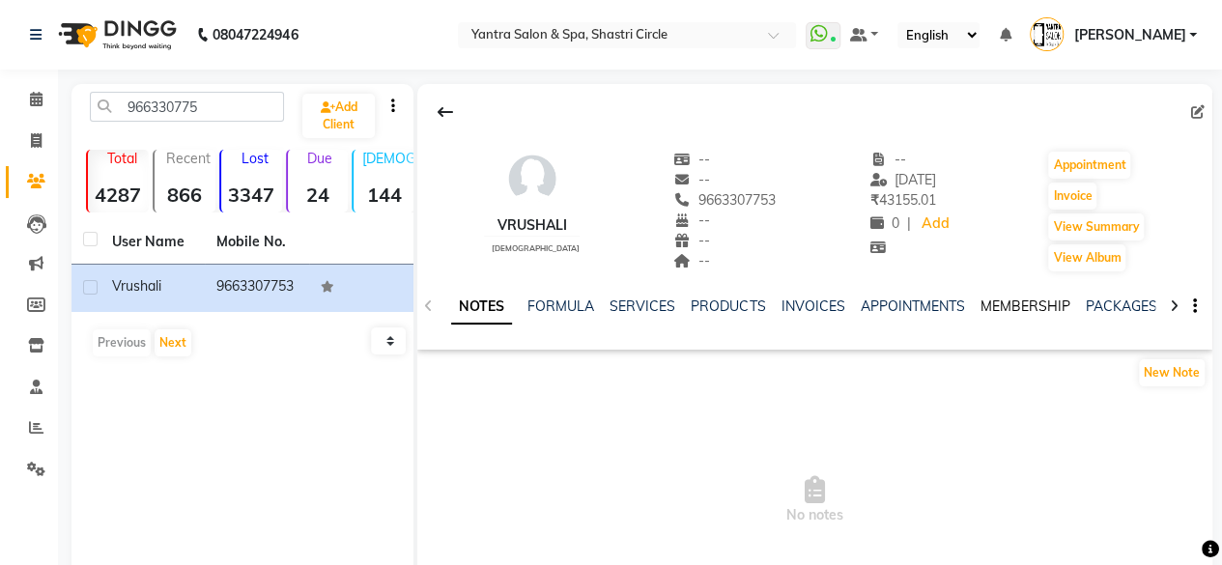
drag, startPoint x: 1022, startPoint y: 303, endPoint x: 1012, endPoint y: 302, distance: 9.7
click at [1022, 302] on link "MEMBERSHIP" at bounding box center [1024, 305] width 90 height 17
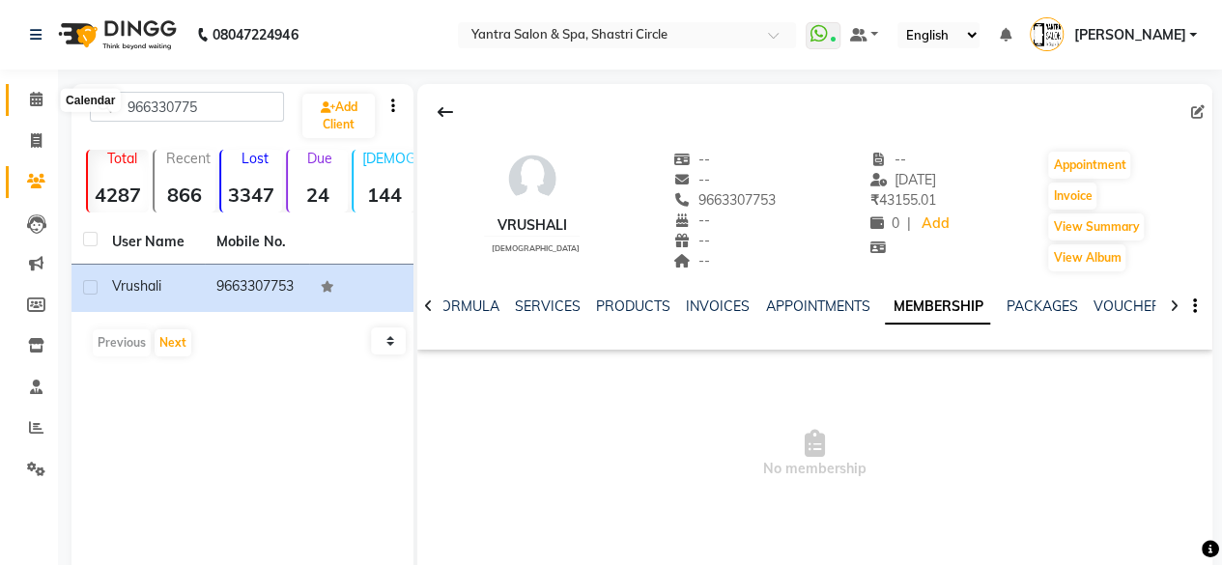
click at [48, 98] on span at bounding box center [36, 100] width 34 height 22
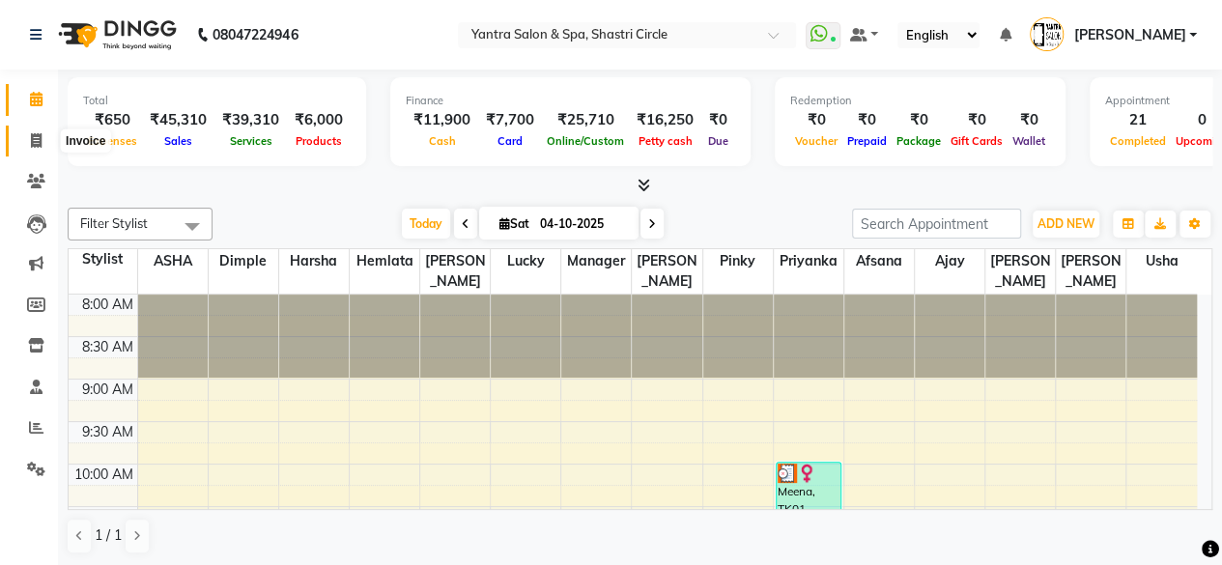
click at [26, 141] on span at bounding box center [36, 141] width 34 height 22
select select "154"
select select "service"
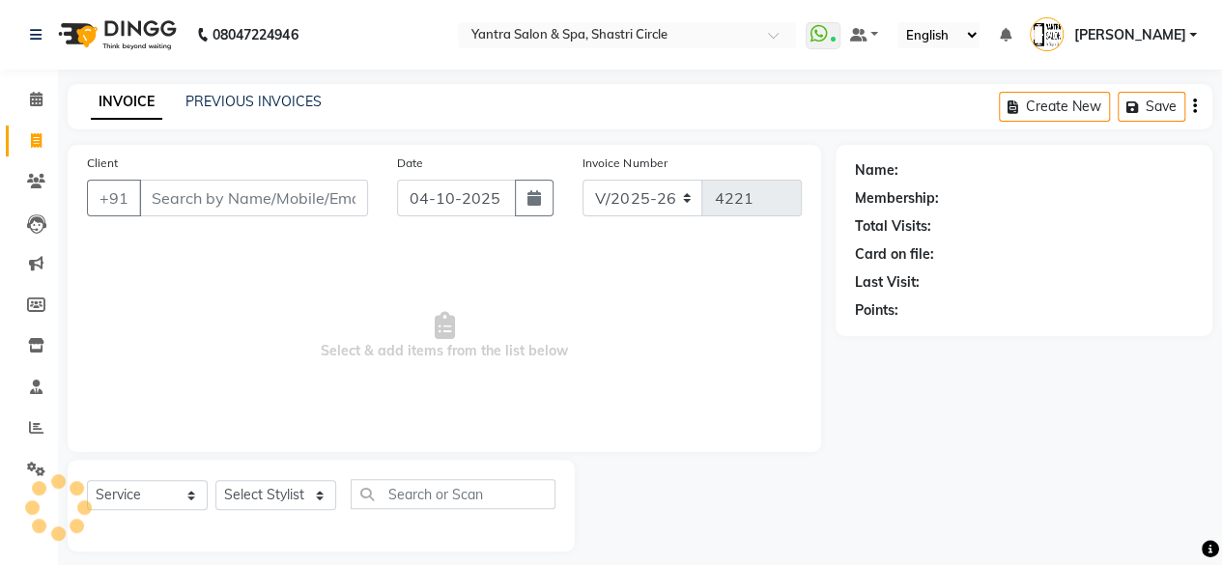
click at [304, 195] on input "Client" at bounding box center [253, 198] width 229 height 37
click at [243, 198] on input "Client" at bounding box center [253, 198] width 229 height 37
click at [232, 213] on input "Client" at bounding box center [253, 198] width 229 height 37
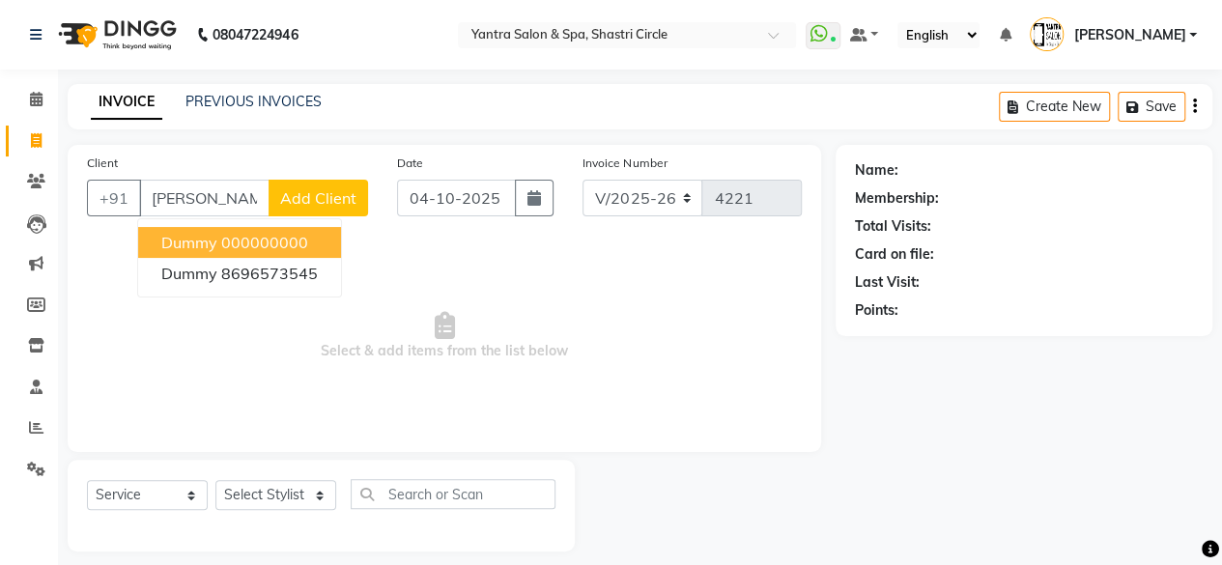
drag, startPoint x: 234, startPoint y: 235, endPoint x: 234, endPoint y: 254, distance: 19.3
click at [234, 239] on ngb-highlight "000000000" at bounding box center [264, 242] width 87 height 19
type input "000000000"
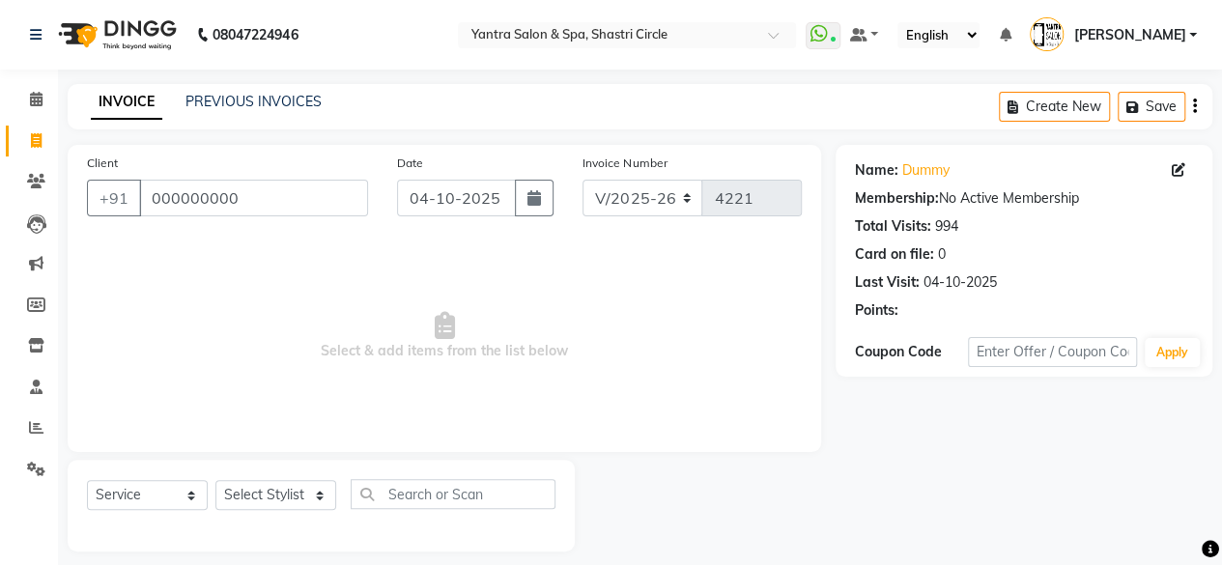
click at [245, 479] on div "Select Service Product Membership Package Voucher Prepaid Gift Card Select Styl…" at bounding box center [321, 501] width 468 height 45
click at [258, 506] on select "Select Stylist Afsana Ajay Arvind ASHA Dimple Harsha Hemlata Latika lucky Manag…" at bounding box center [275, 495] width 121 height 30
select select "44022"
click at [215, 480] on select "Select Stylist Afsana Ajay Arvind ASHA Dimple Harsha Hemlata Latika lucky Manag…" at bounding box center [275, 495] width 121 height 30
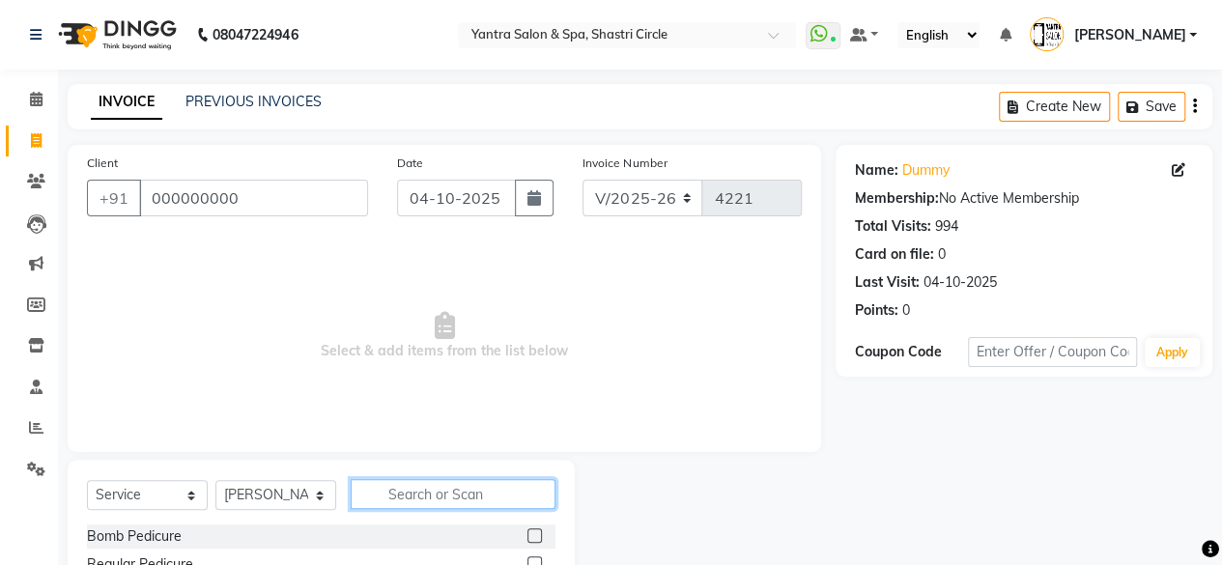
click at [422, 498] on input "text" at bounding box center [453, 494] width 205 height 30
type input "thre"
click at [539, 534] on label at bounding box center [534, 535] width 14 height 14
click at [539, 534] on input "checkbox" at bounding box center [533, 536] width 13 height 13
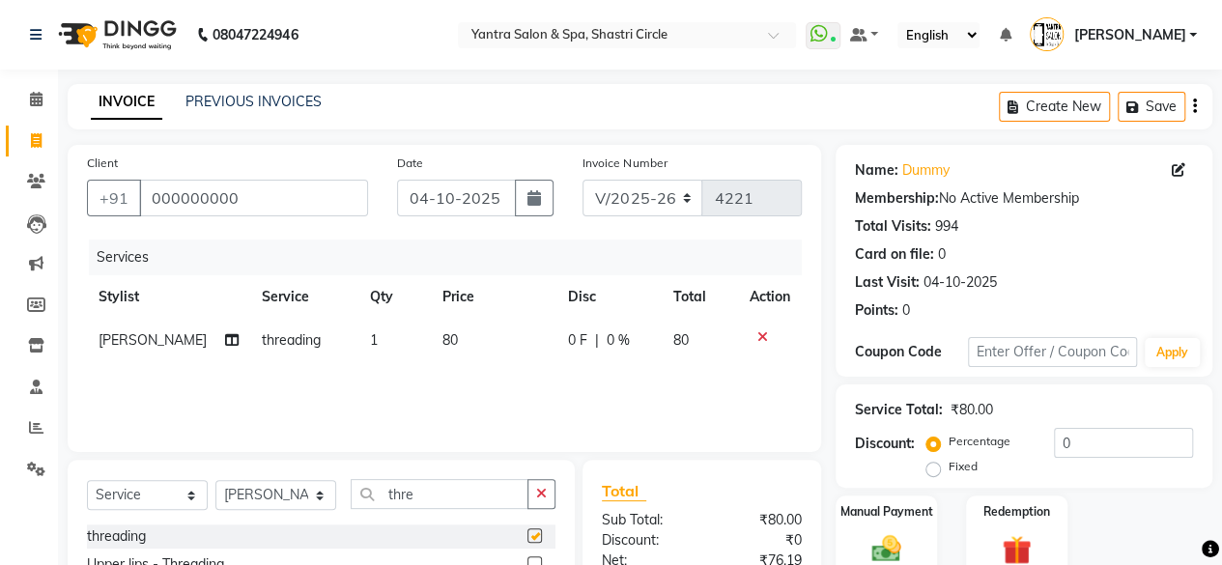
checkbox input "false"
click at [485, 335] on td "80" at bounding box center [494, 340] width 126 height 43
select select "44022"
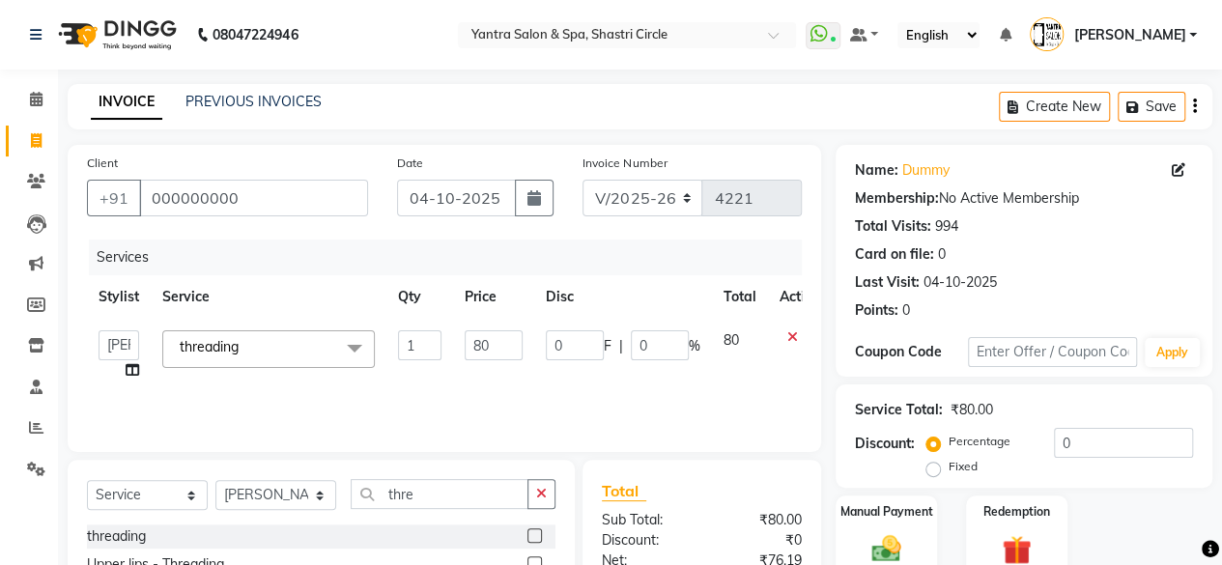
click at [485, 335] on input "80" at bounding box center [493, 345] width 58 height 30
type input "160"
click at [472, 379] on div "Services Stylist Service Qty Price Disc Total Action Afsana Ajay Arvind ASHA Di…" at bounding box center [444, 335] width 715 height 193
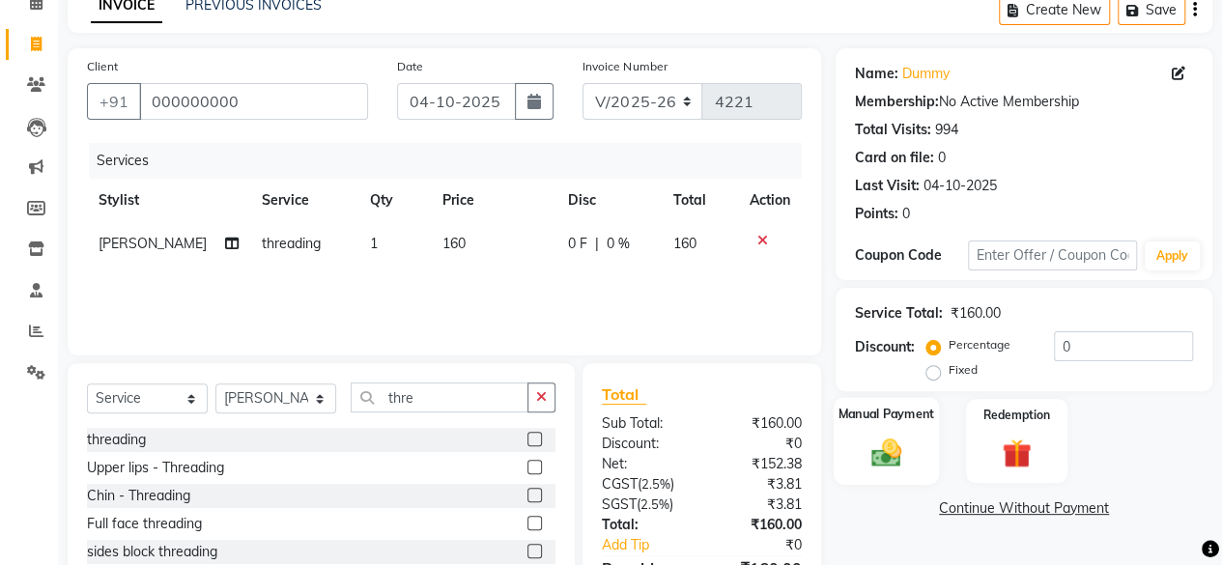
click at [909, 422] on label "Manual Payment" at bounding box center [886, 414] width 97 height 18
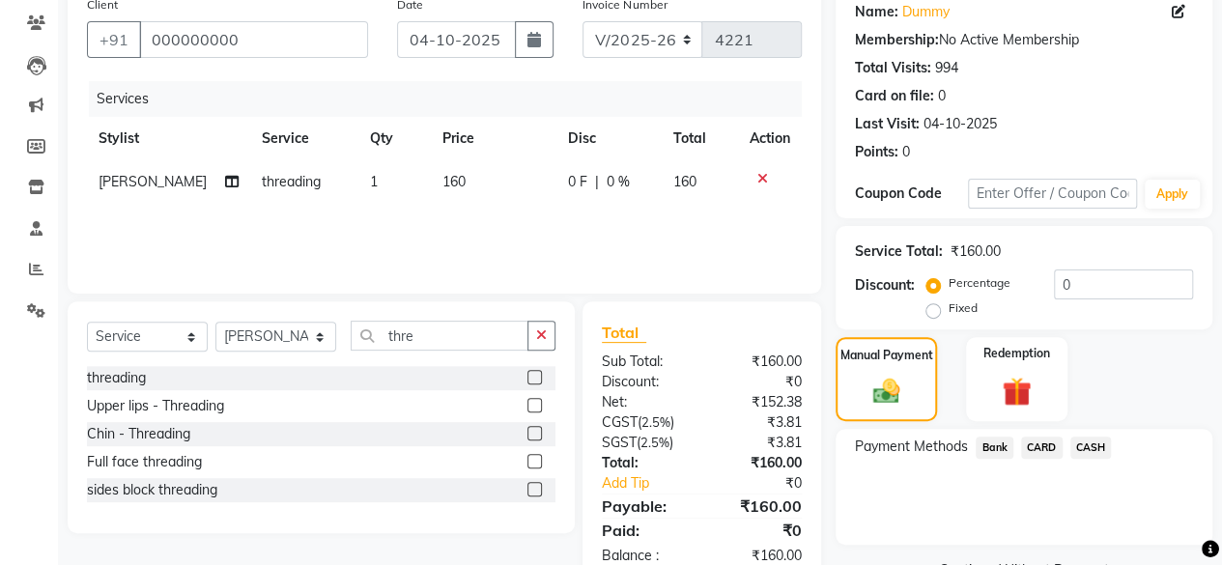
scroll to position [206, 0]
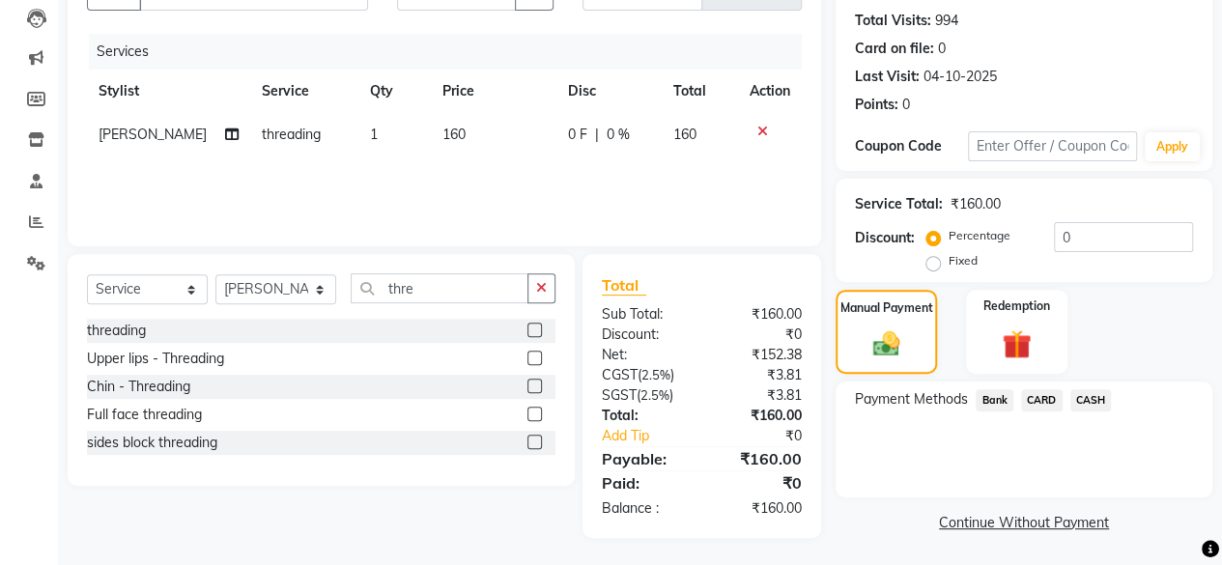
click at [1101, 392] on span "CASH" at bounding box center [1091, 400] width 42 height 22
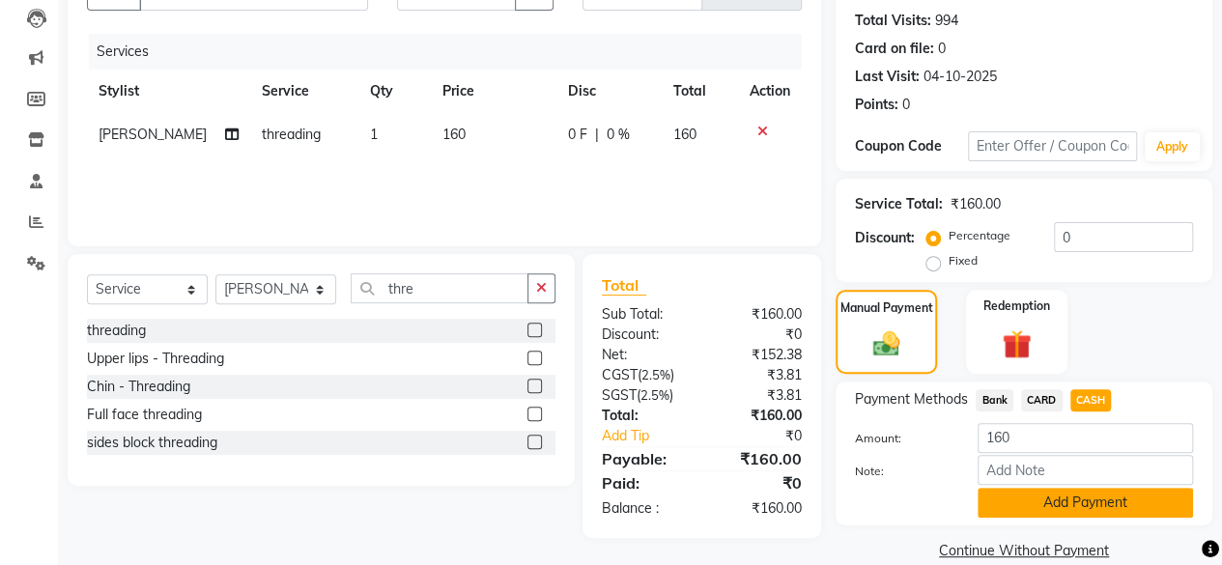
click at [1043, 509] on button "Add Payment" at bounding box center [1084, 503] width 215 height 30
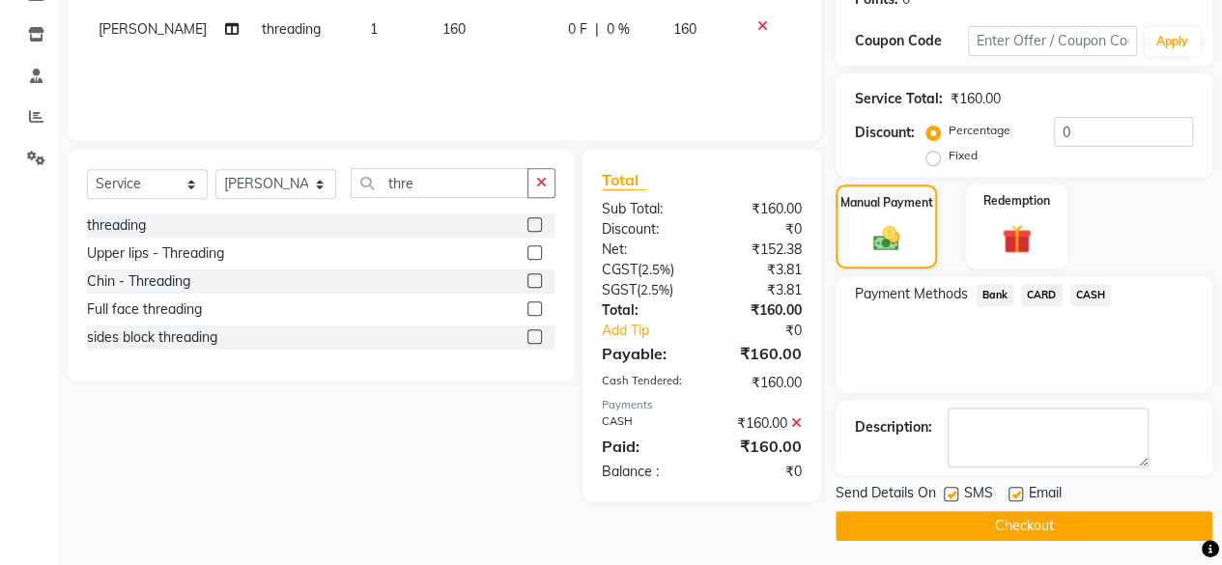
scroll to position [313, 0]
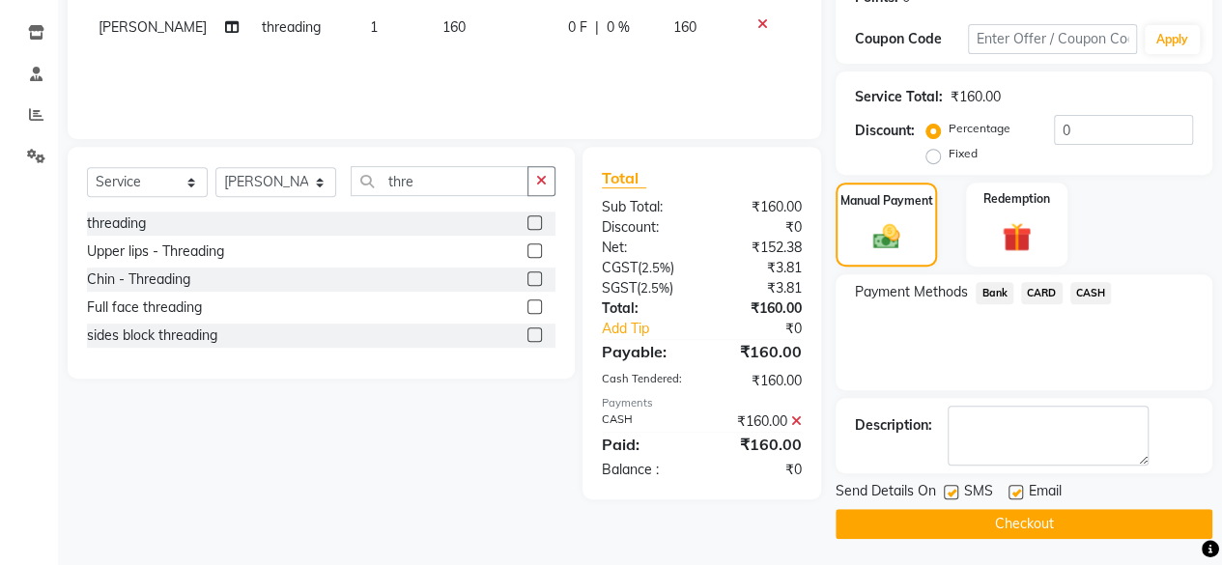
click at [925, 520] on button "Checkout" at bounding box center [1023, 524] width 377 height 30
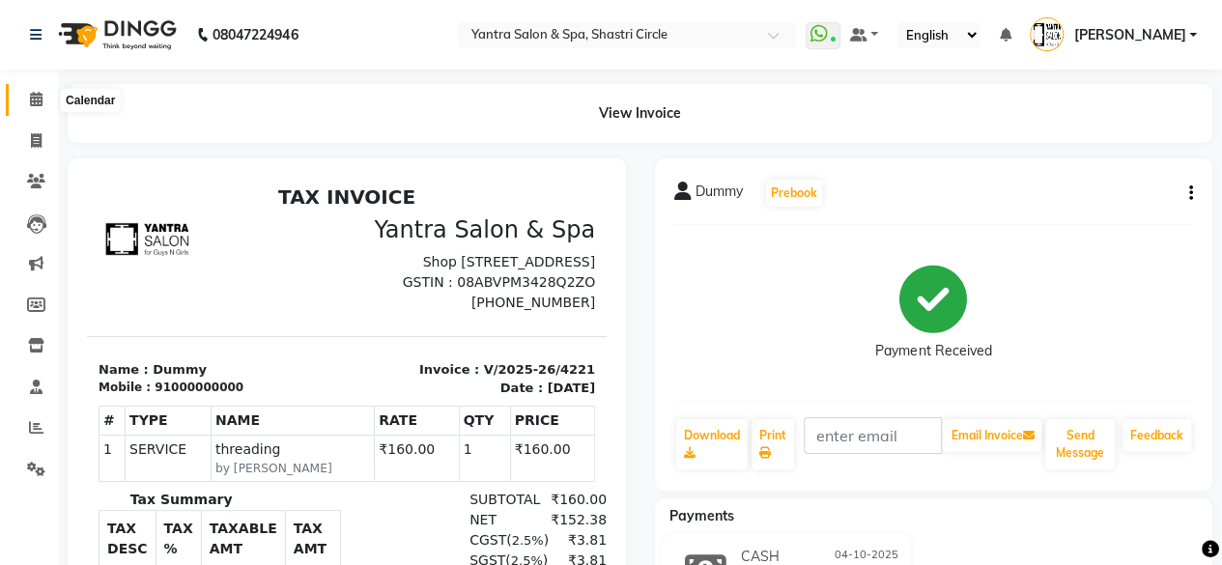
click at [27, 90] on span at bounding box center [36, 100] width 34 height 22
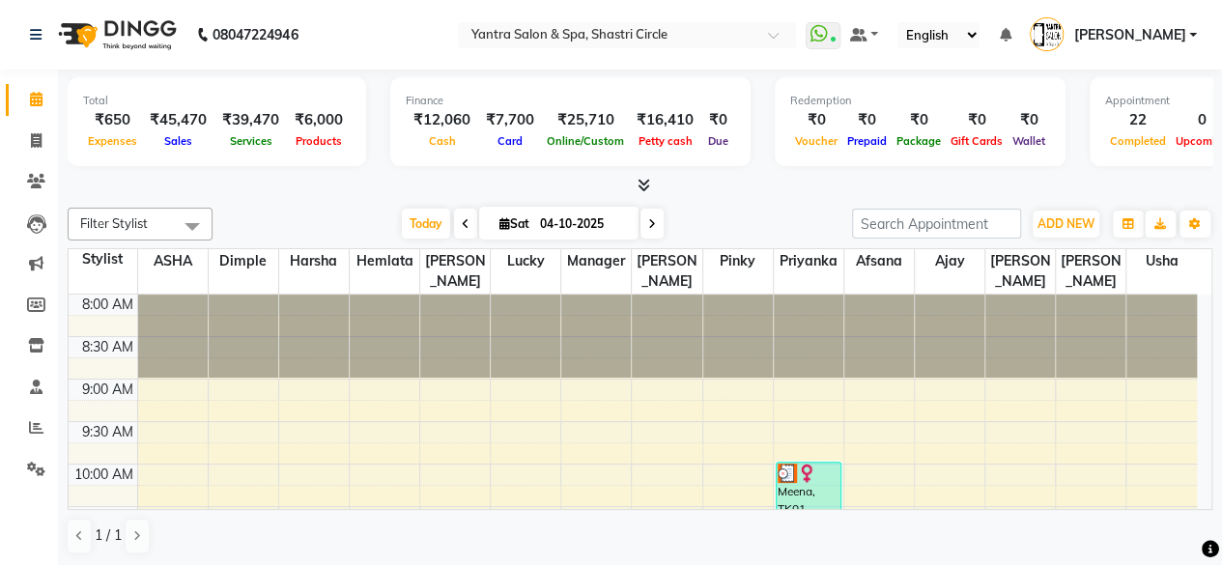
scroll to position [754, 0]
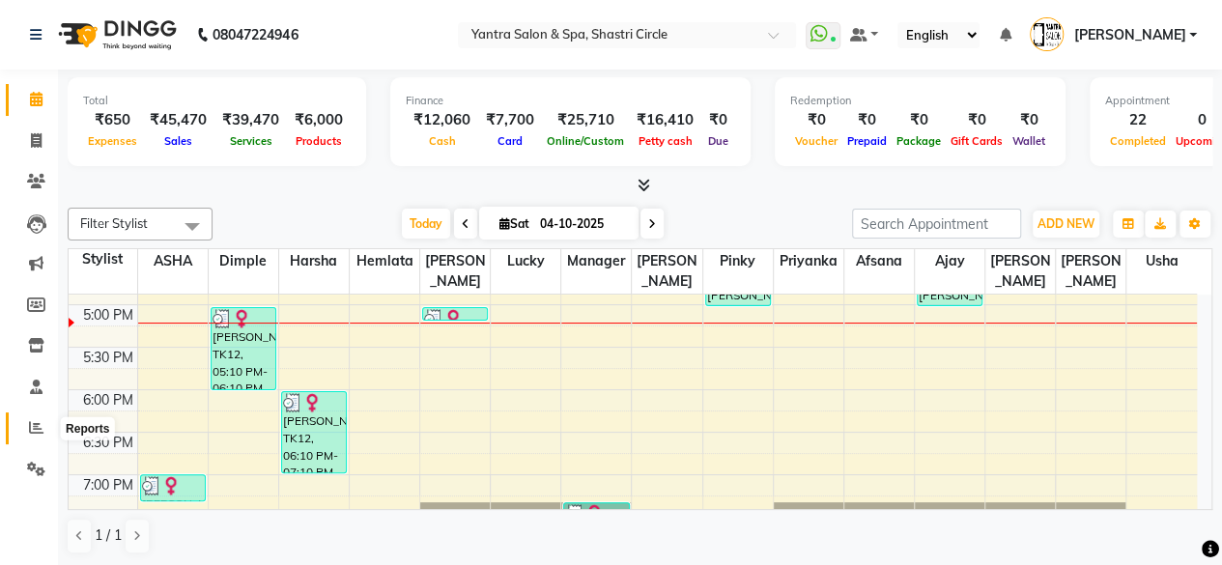
click at [36, 420] on span at bounding box center [36, 428] width 34 height 22
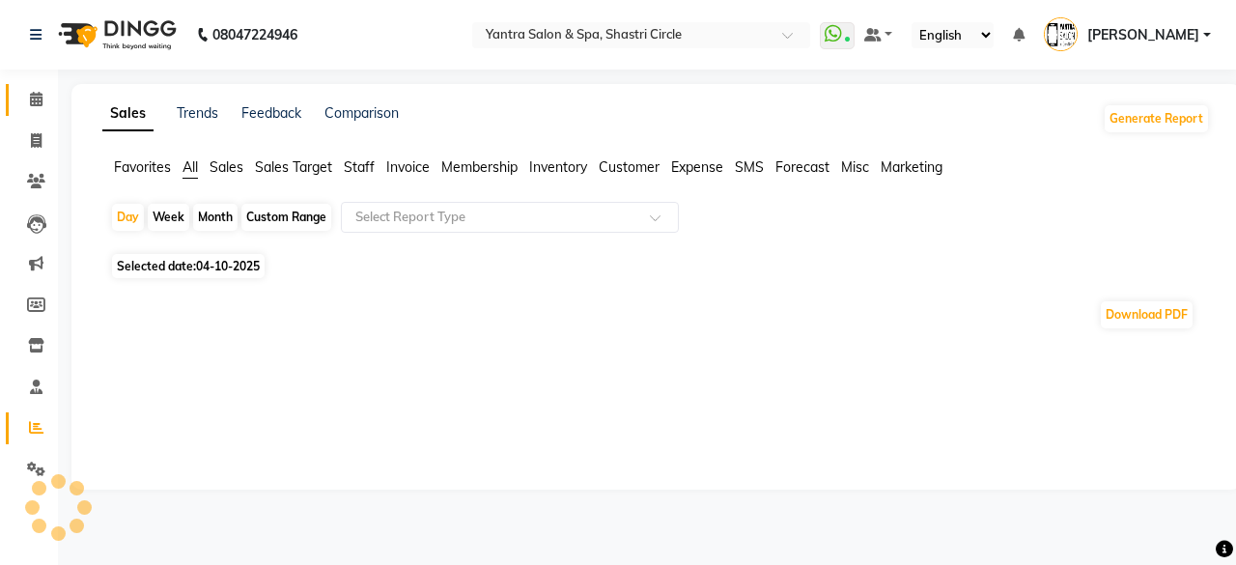
click at [42, 87] on link "Calendar" at bounding box center [29, 100] width 46 height 32
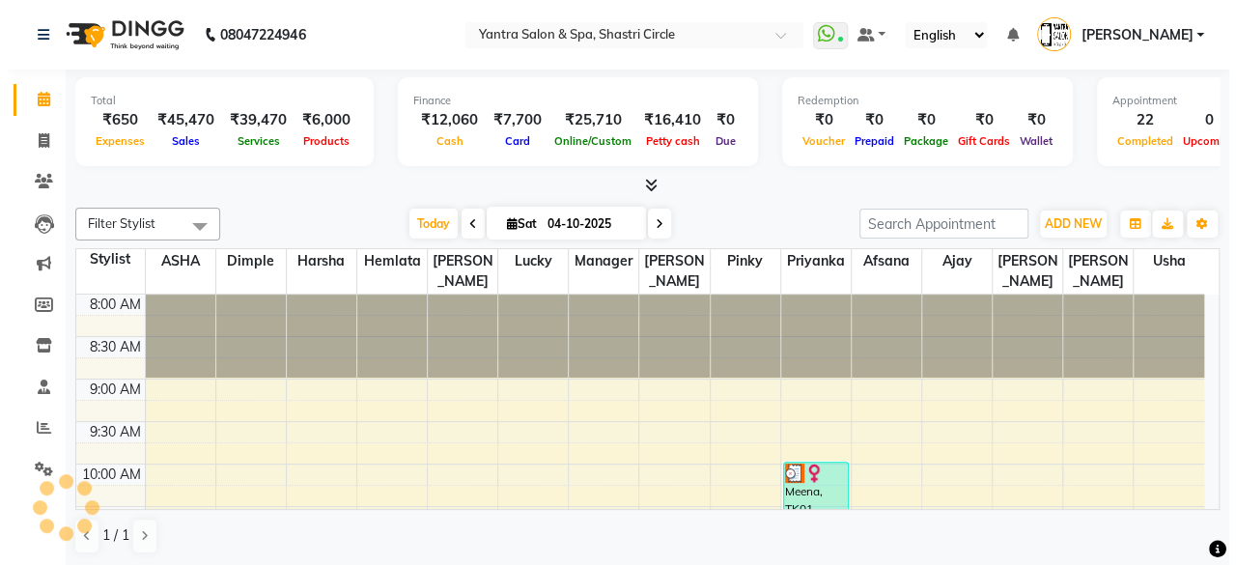
scroll to position [751, 0]
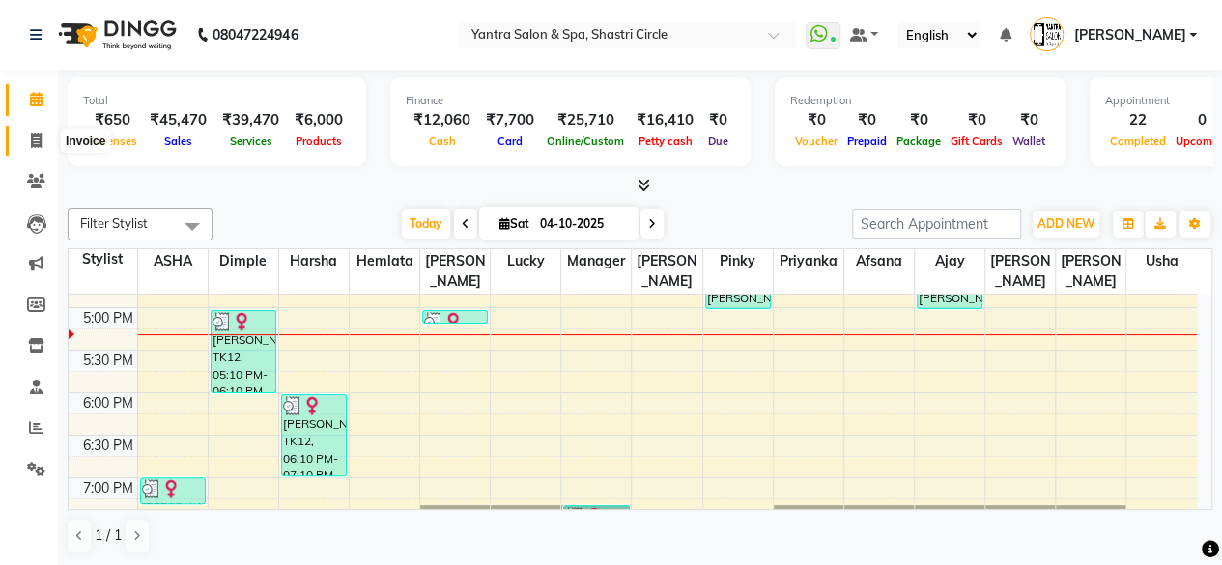
click at [31, 148] on icon at bounding box center [36, 140] width 11 height 14
select select "service"
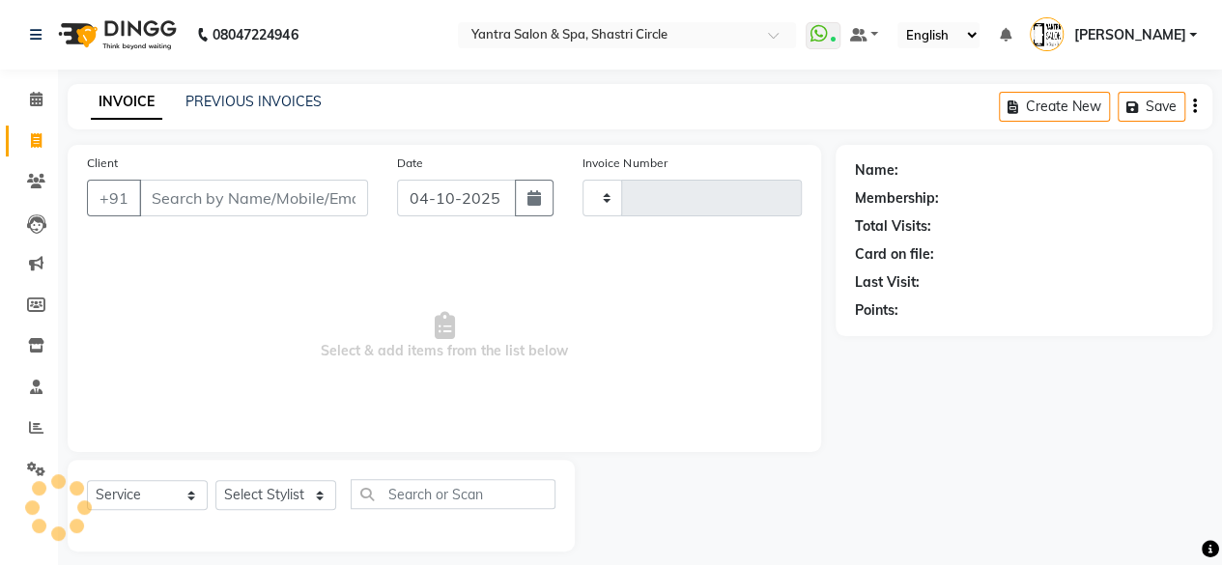
type input "4222"
select select "154"
click at [280, 198] on input "Client" at bounding box center [253, 198] width 229 height 37
type input "q"
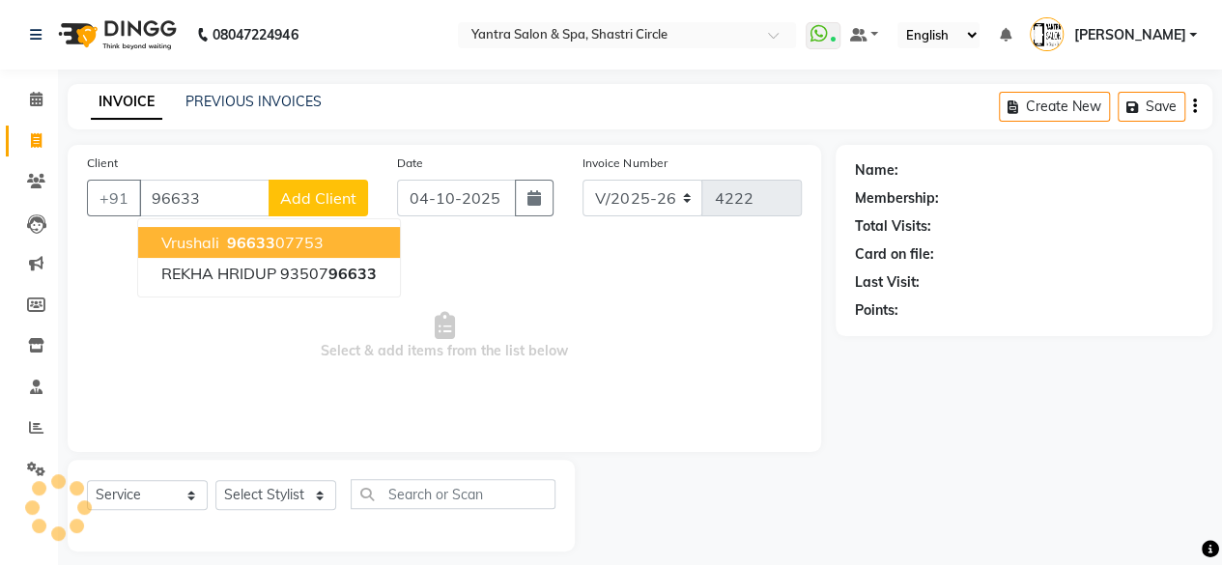
click at [307, 235] on ngb-highlight "96633 07753" at bounding box center [273, 242] width 100 height 19
type input "9663307753"
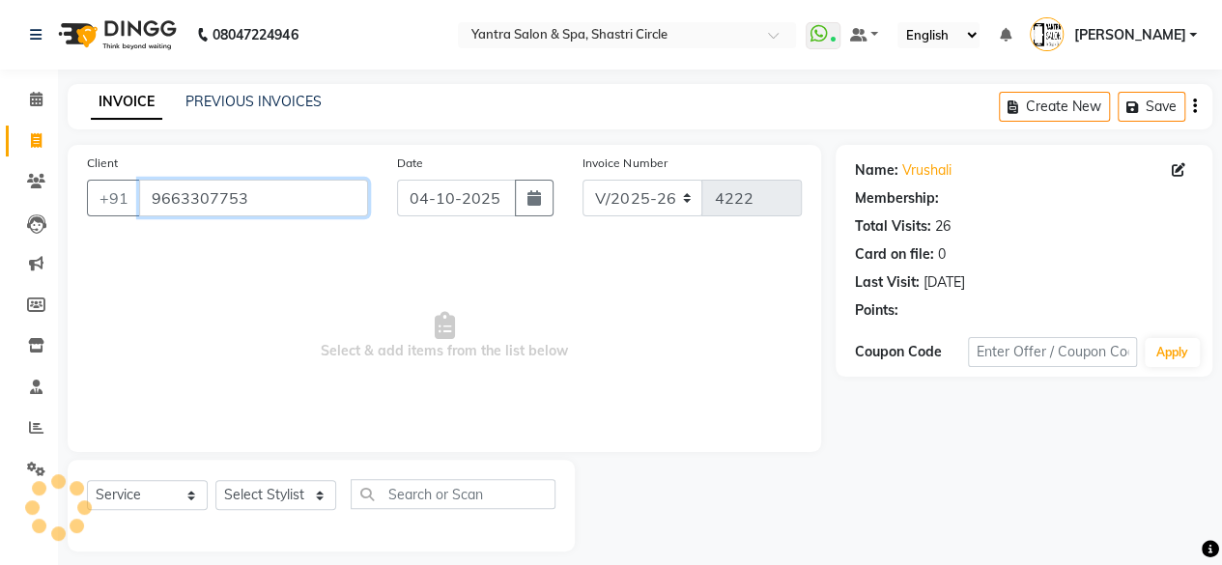
click at [342, 208] on input "9663307753" at bounding box center [253, 198] width 229 height 37
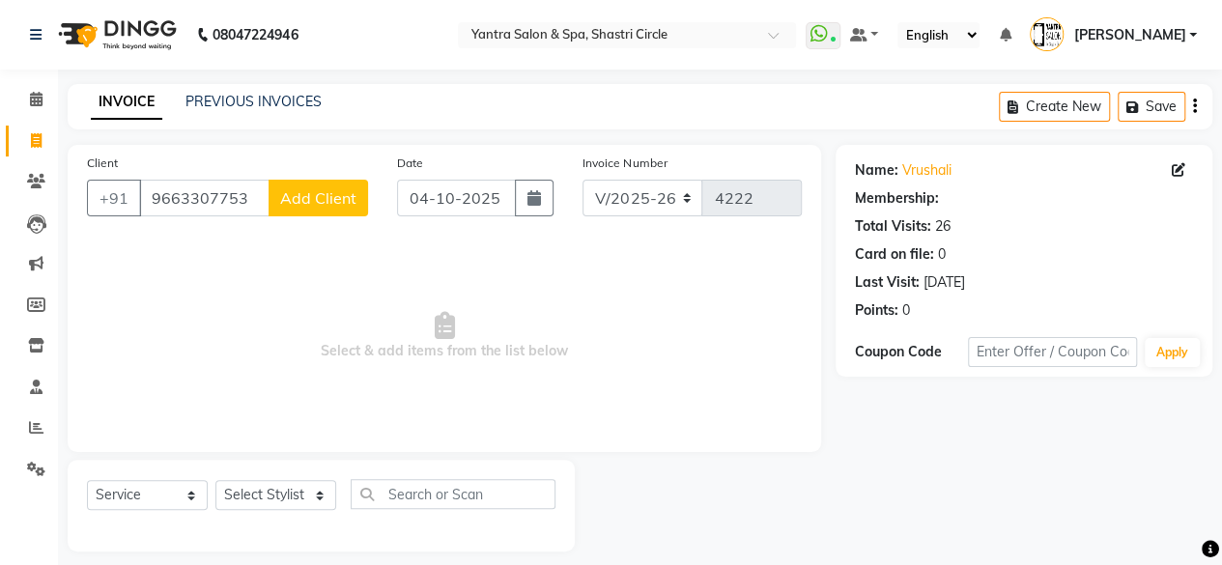
click at [364, 236] on div "Client +91 9663307753 Add Client Date 04-10-2025 Invoice Number V/2025 V/2025-2…" at bounding box center [444, 298] width 753 height 307
click at [323, 198] on span "Add Client" at bounding box center [318, 197] width 76 height 19
select select "33"
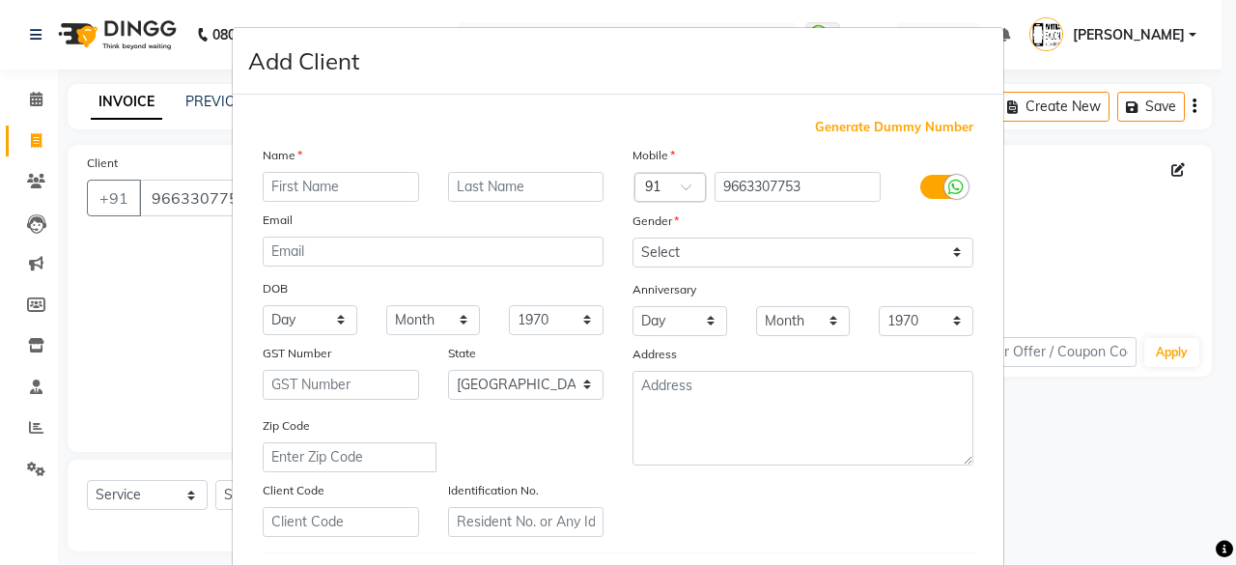
drag, startPoint x: 195, startPoint y: 266, endPoint x: 205, endPoint y: 249, distance: 19.0
click at [195, 266] on ngb-modal-window "Add Client Generate Dummy Number Name Email DOB Day 01 02 03 04 05 06 07 08 09 …" at bounding box center [618, 282] width 1236 height 565
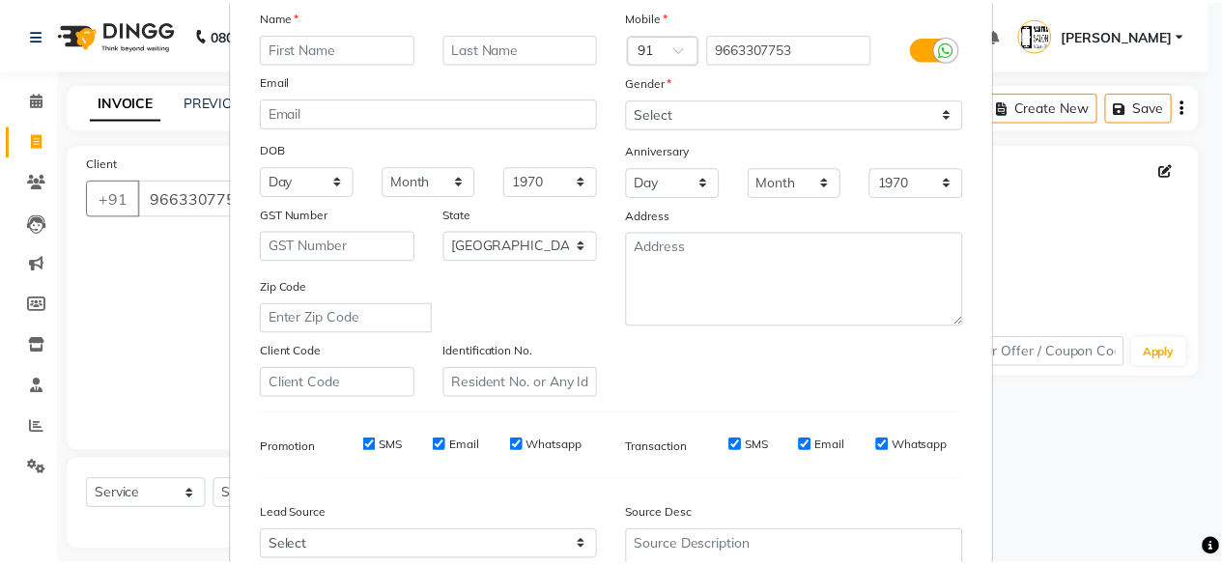
scroll to position [323, 0]
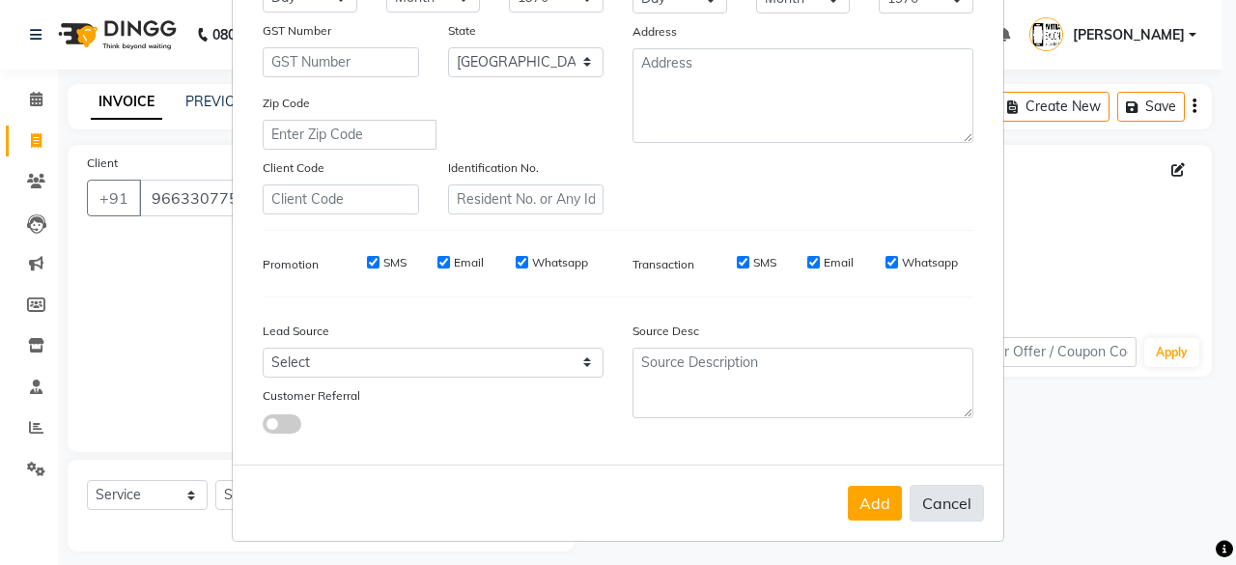
click at [946, 509] on button "Cancel" at bounding box center [947, 503] width 74 height 37
select select
select select "null"
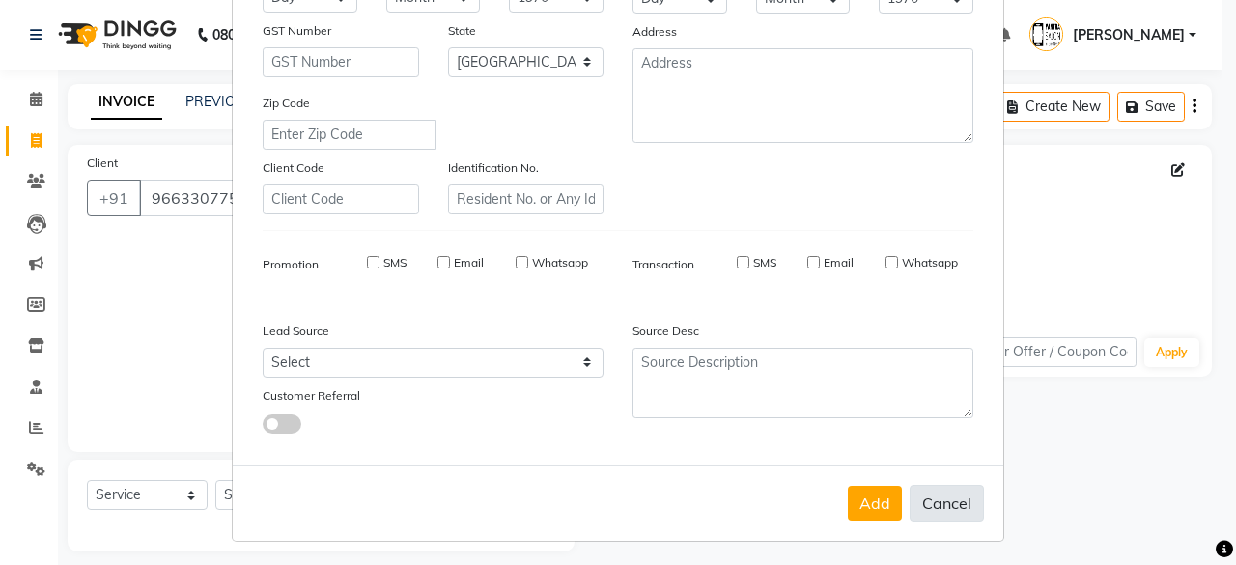
select select
checkbox input "false"
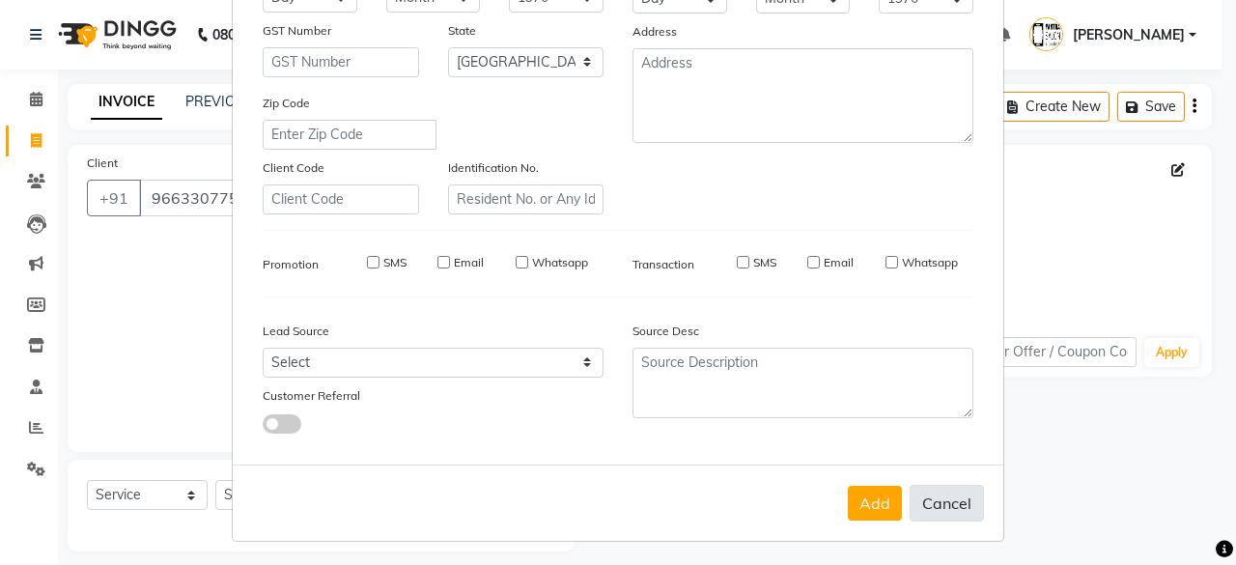
checkbox input "false"
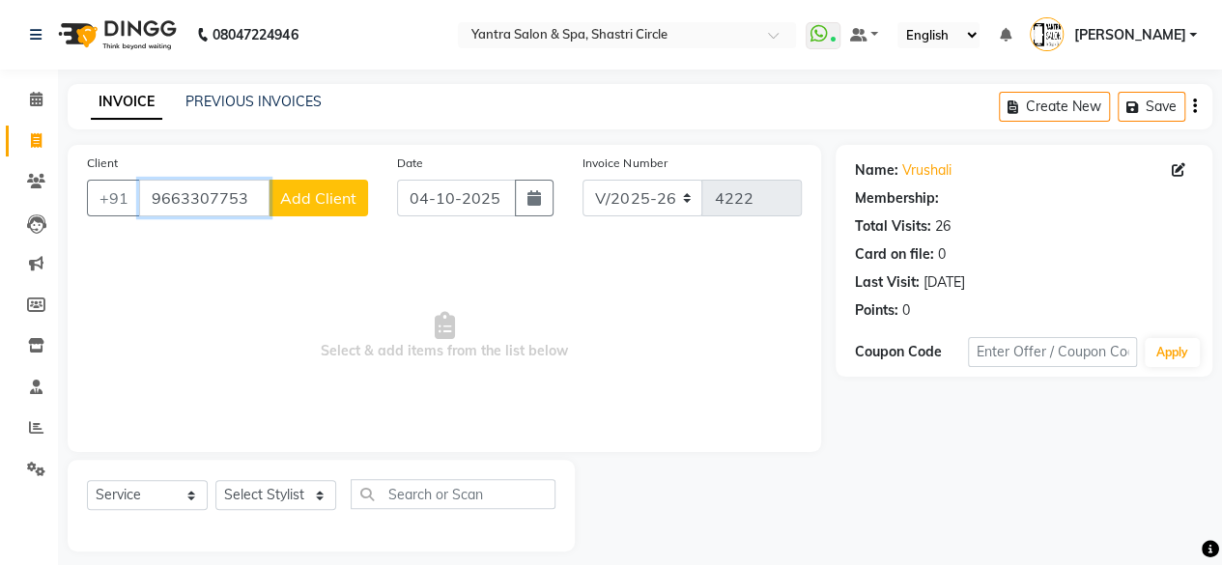
click at [253, 200] on input "9663307753" at bounding box center [204, 198] width 130 height 37
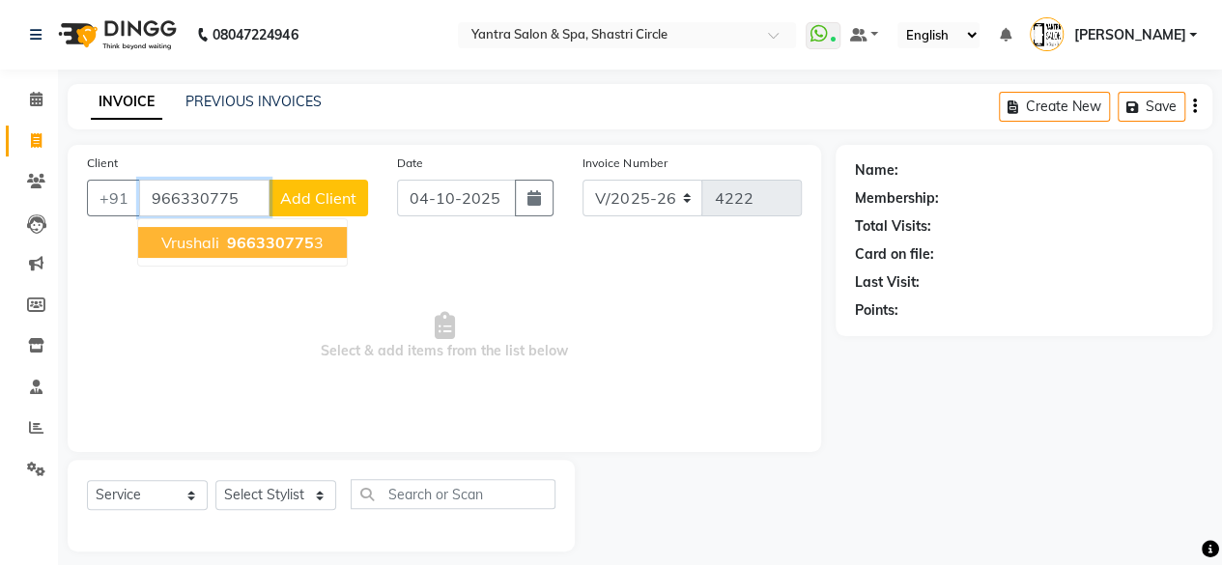
click at [237, 233] on span "966330775" at bounding box center [270, 242] width 87 height 19
type input "9663307753"
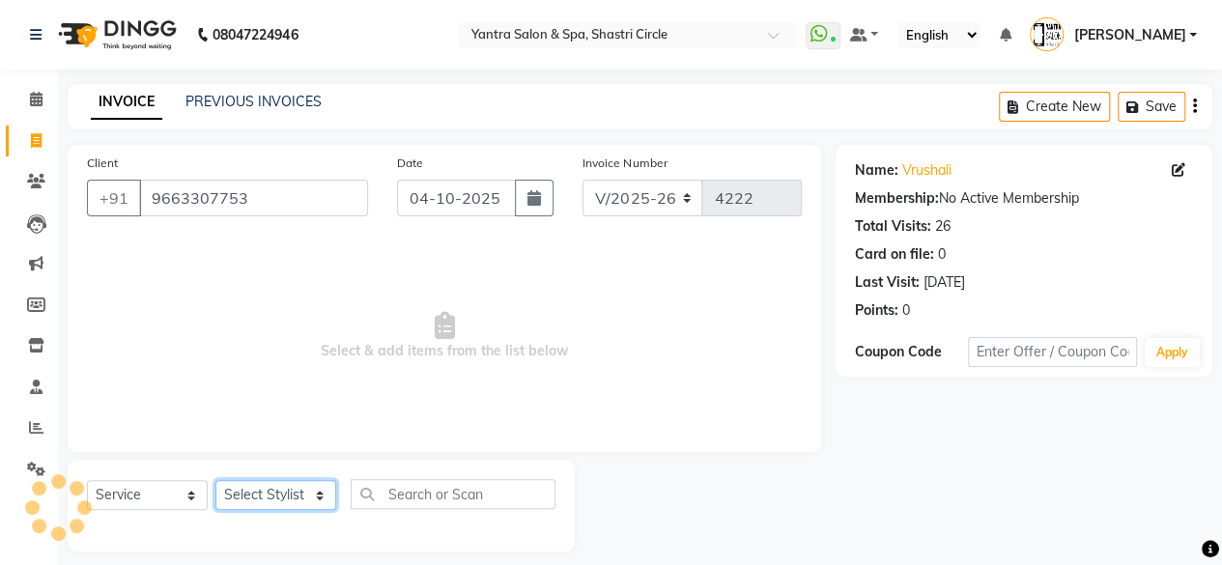
click at [302, 495] on select "Select Stylist [PERSON_NAME] [PERSON_NAME] [PERSON_NAME] ASHA Dimple [PERSON_NA…" at bounding box center [275, 495] width 121 height 30
select select "15716"
click at [215, 480] on select "Select Stylist [PERSON_NAME] [PERSON_NAME] [PERSON_NAME] ASHA Dimple [PERSON_NA…" at bounding box center [275, 495] width 121 height 30
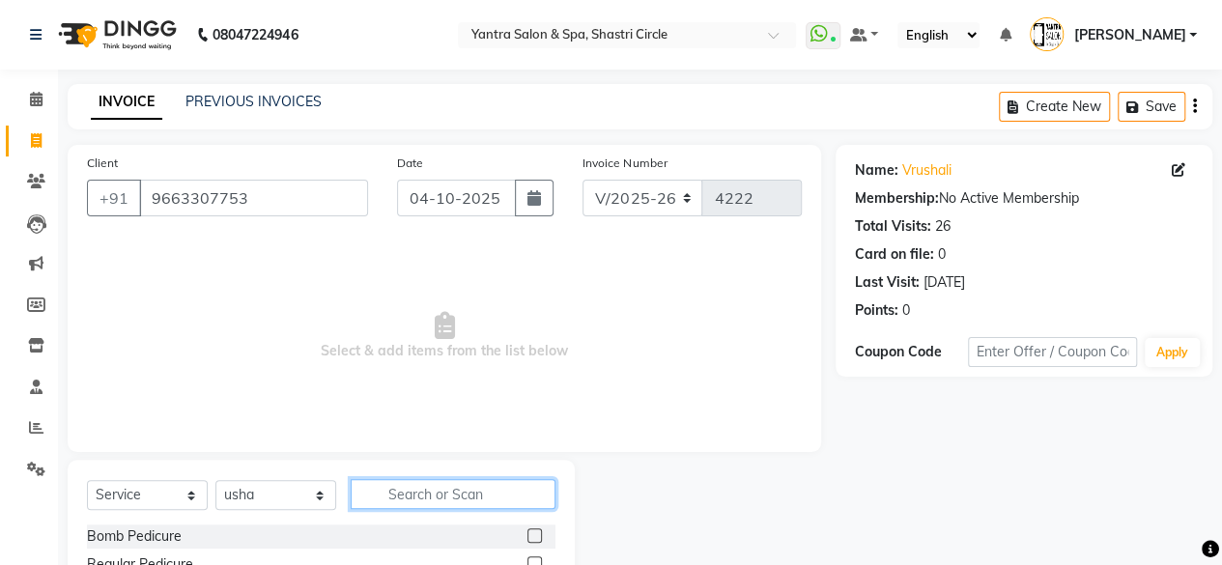
click at [473, 501] on input "text" at bounding box center [453, 494] width 205 height 30
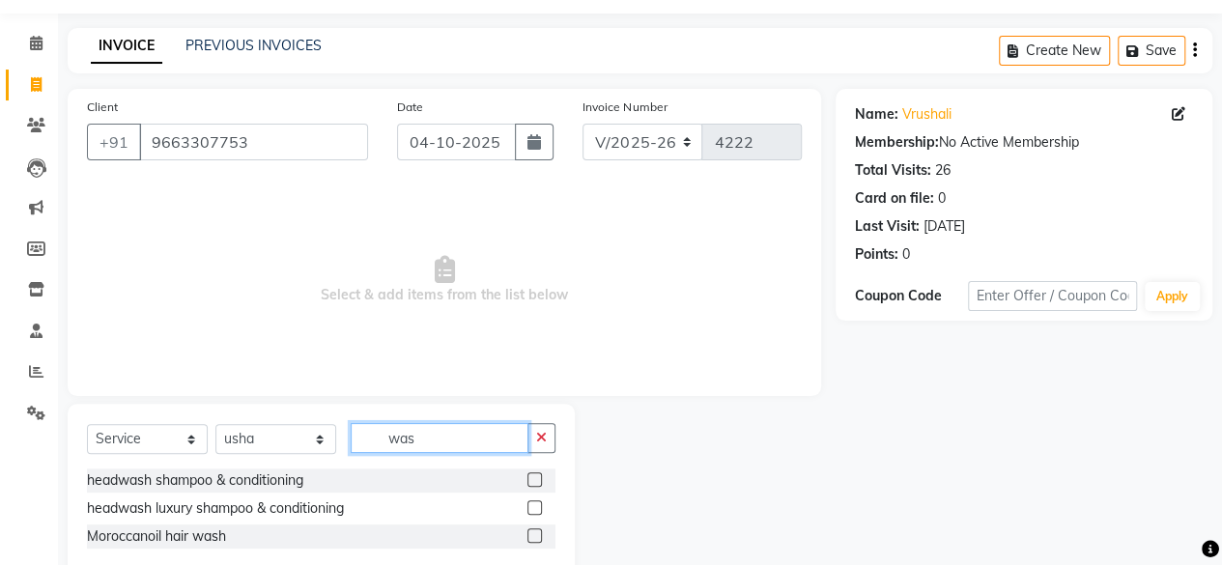
scroll to position [98, 0]
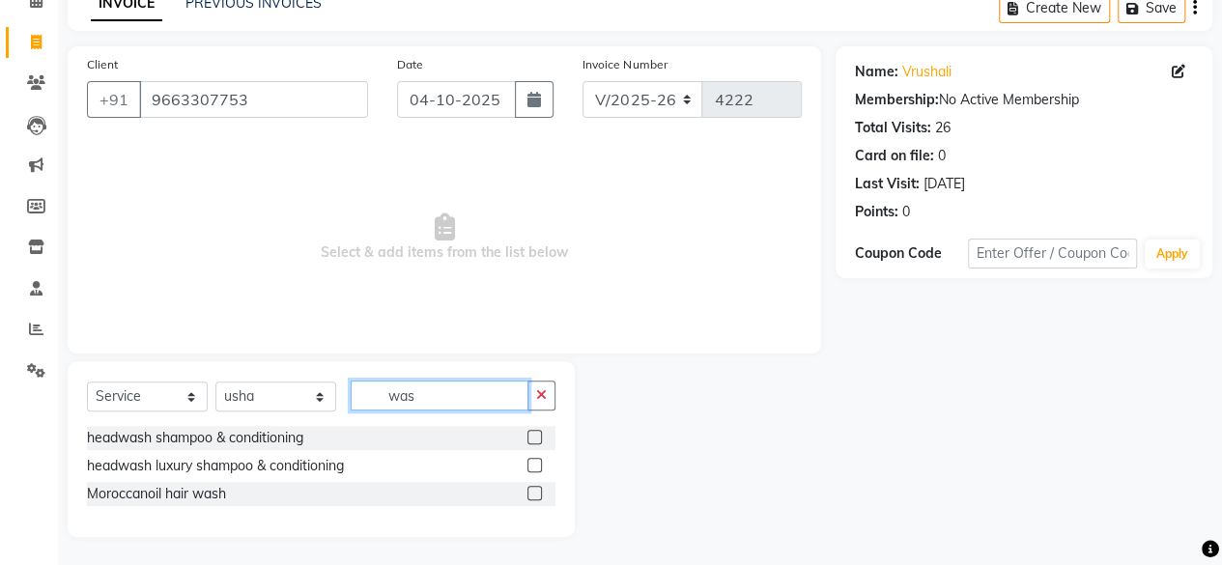
type input "was"
click at [531, 432] on label at bounding box center [534, 437] width 14 height 14
click at [531, 432] on input "checkbox" at bounding box center [533, 438] width 13 height 13
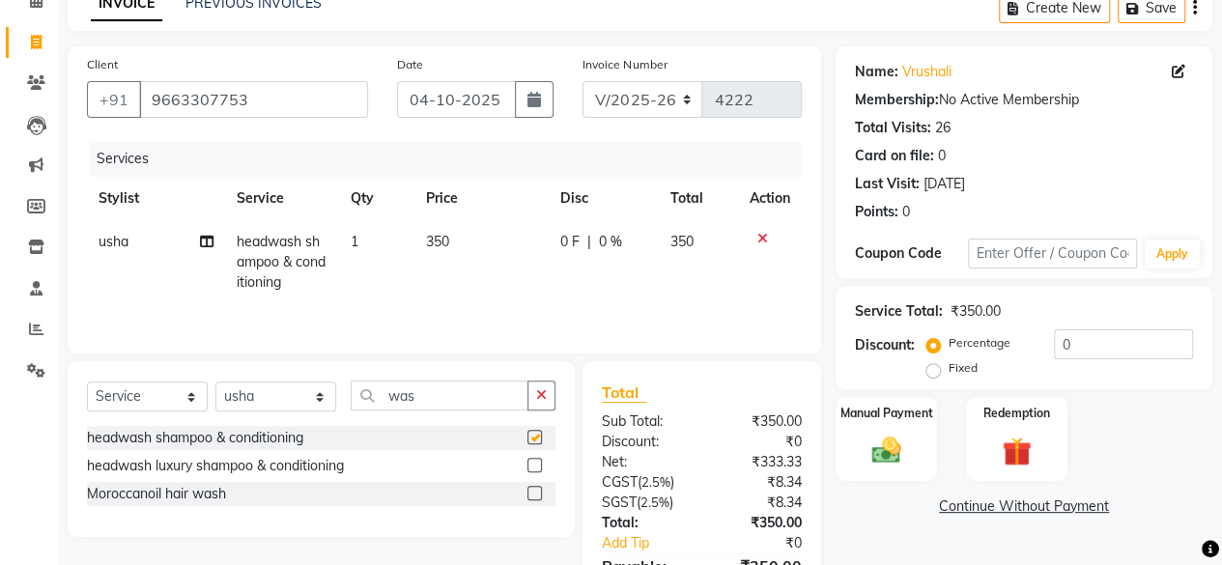
checkbox input "false"
click at [260, 406] on select "Select Stylist [PERSON_NAME] [PERSON_NAME] [PERSON_NAME] ASHA Dimple [PERSON_NA…" at bounding box center [275, 396] width 121 height 30
select select "44024"
click at [215, 381] on select "Select Stylist [PERSON_NAME] [PERSON_NAME] [PERSON_NAME] ASHA Dimple [PERSON_NA…" at bounding box center [275, 396] width 121 height 30
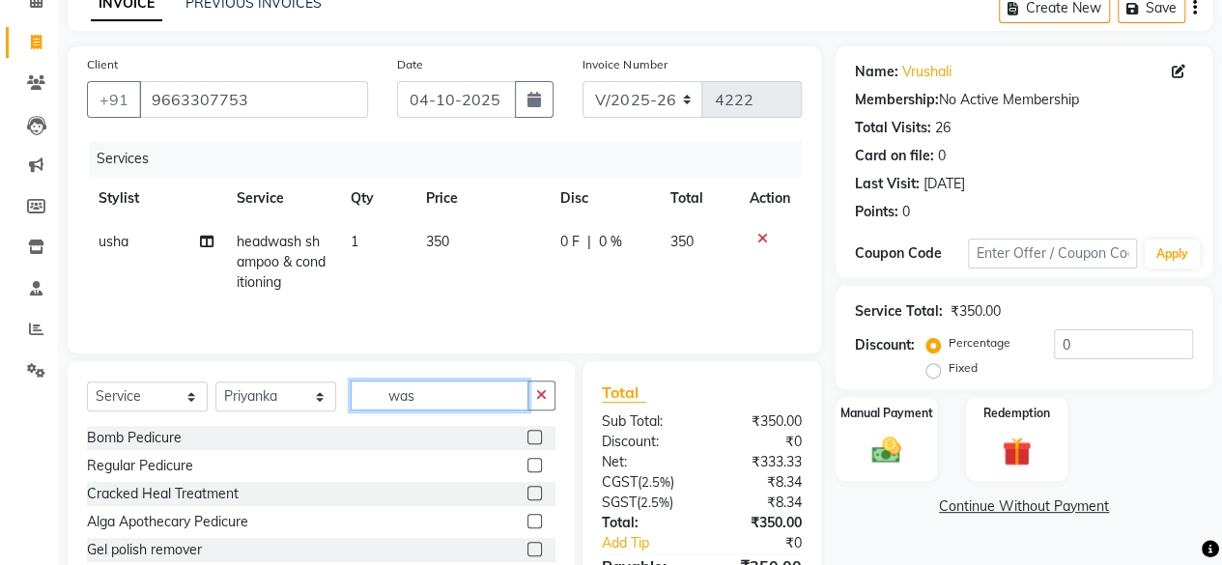
click at [435, 391] on input "was" at bounding box center [440, 395] width 178 height 30
type input "thre"
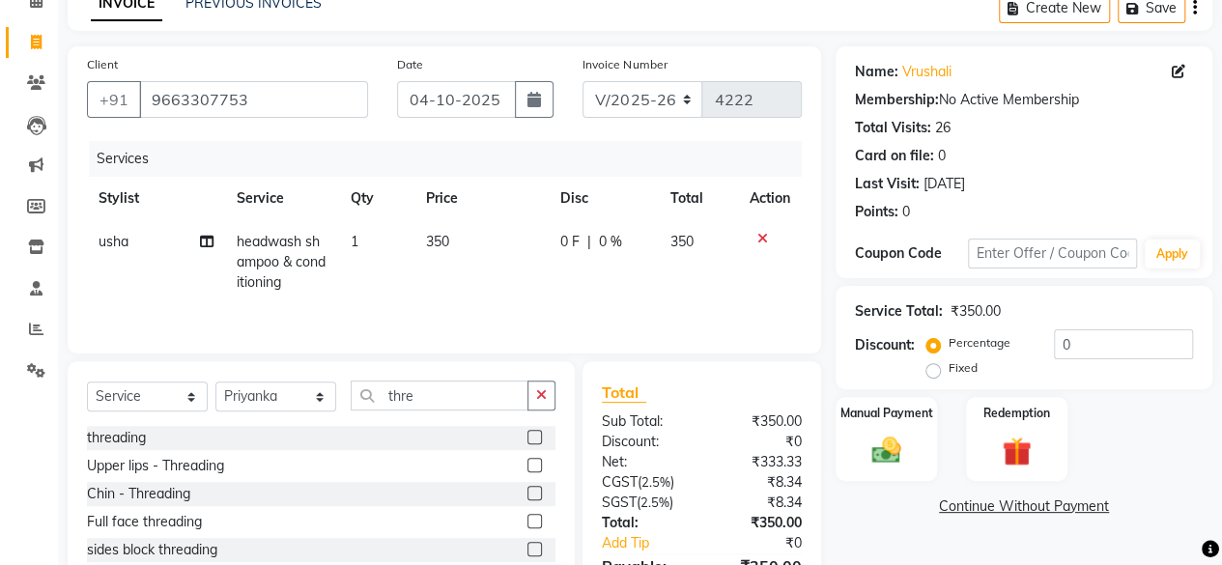
click at [537, 436] on label at bounding box center [534, 437] width 14 height 14
click at [537, 436] on input "checkbox" at bounding box center [533, 438] width 13 height 13
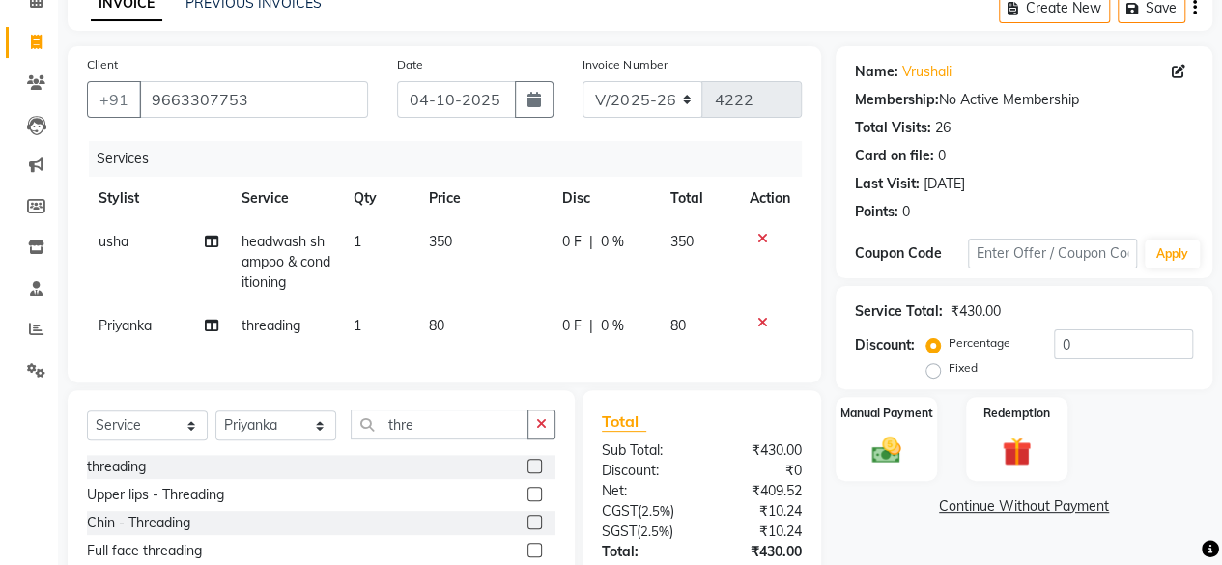
checkbox input "false"
click at [479, 313] on td "80" at bounding box center [483, 325] width 133 height 43
select select "44024"
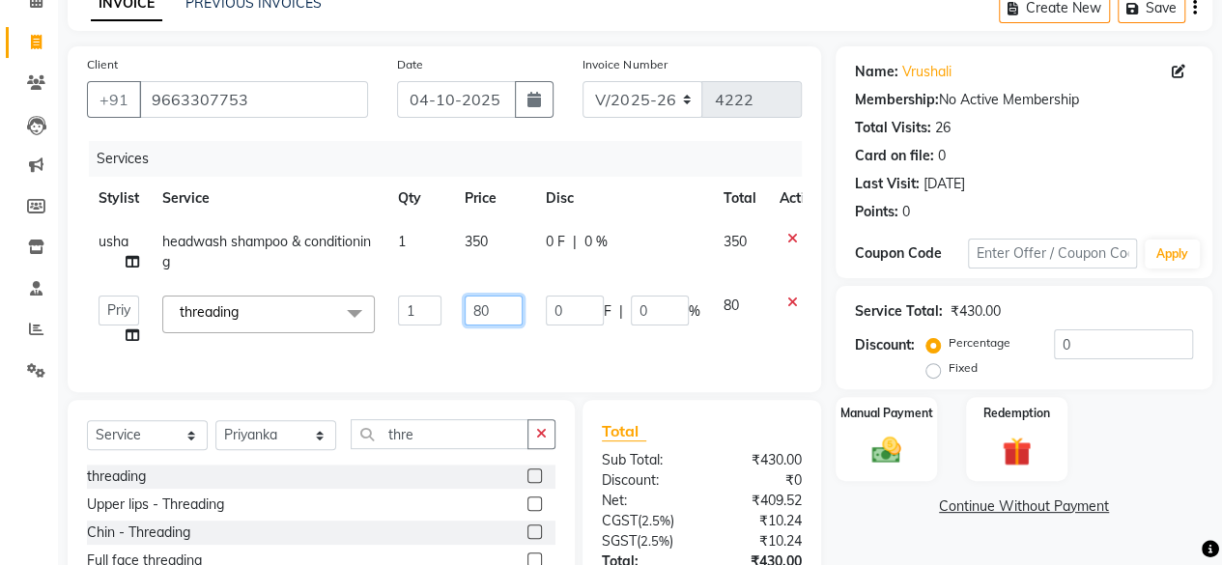
click at [499, 322] on input "80" at bounding box center [493, 310] width 58 height 30
type input "120"
click at [514, 371] on div "Services Stylist Service Qty Price Disc Total Action usha headwash shampoo & co…" at bounding box center [444, 257] width 715 height 232
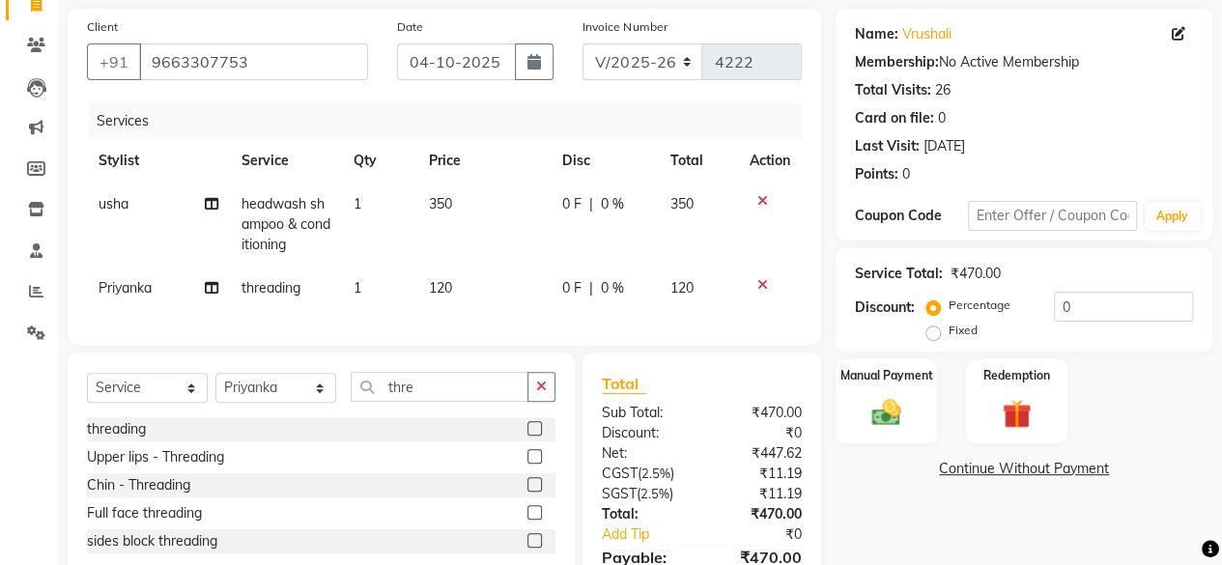
scroll to position [195, 0]
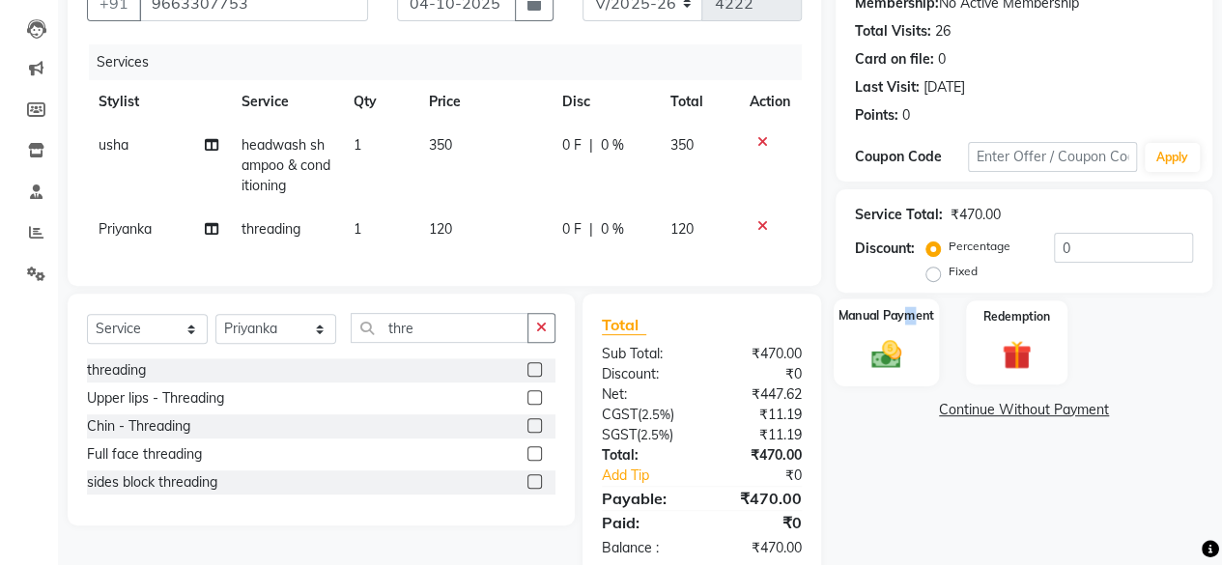
click at [911, 326] on div "Manual Payment" at bounding box center [885, 342] width 105 height 88
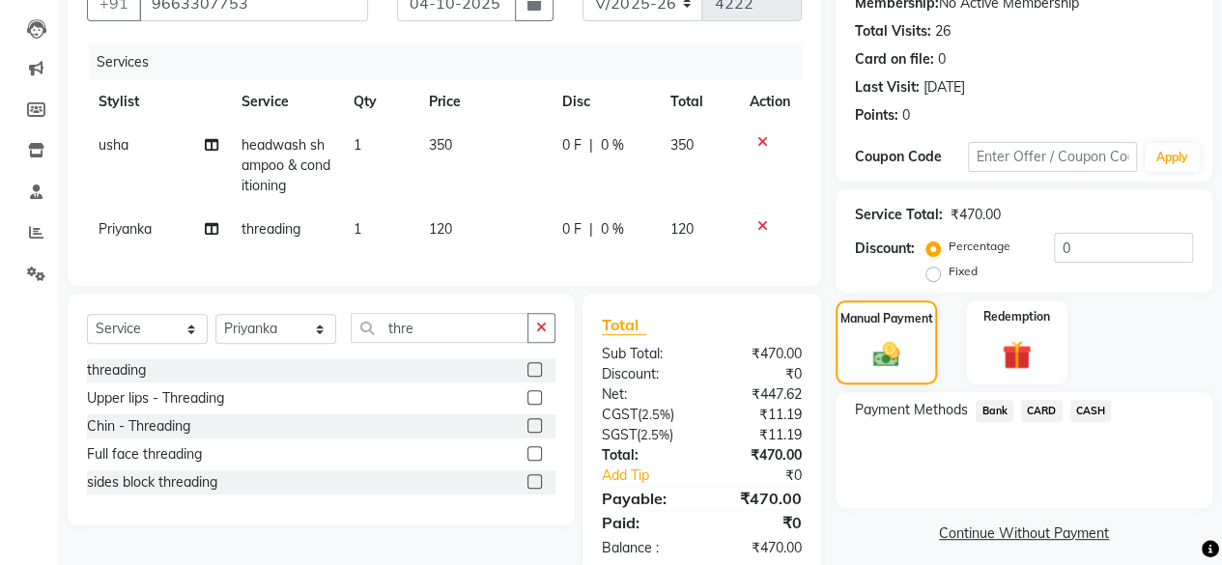
click at [984, 403] on span "Bank" at bounding box center [994, 411] width 38 height 22
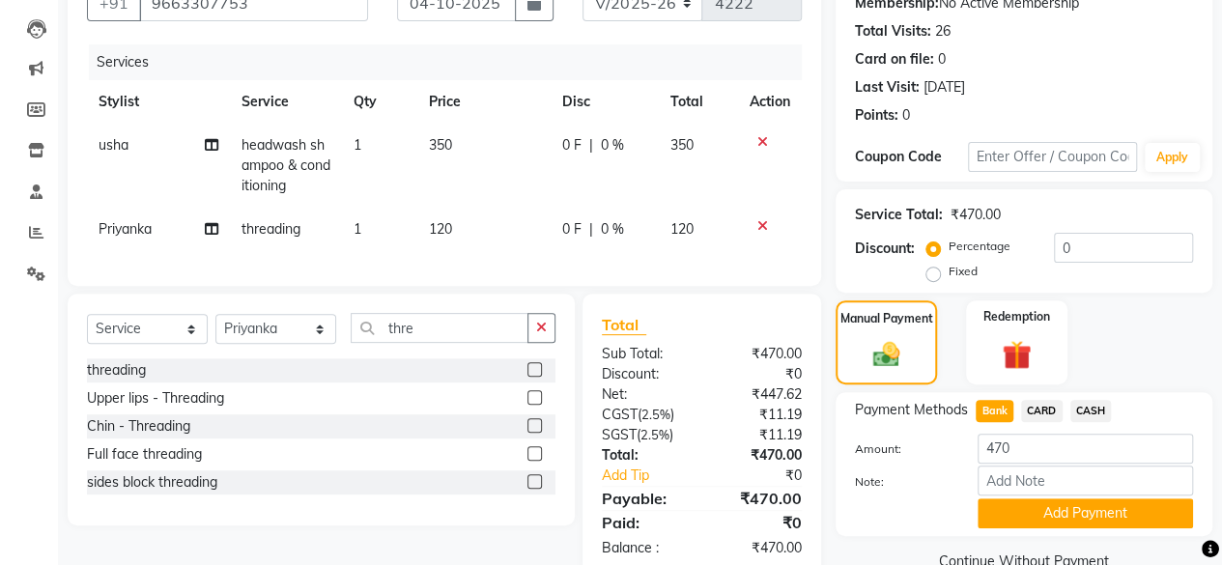
click at [1016, 498] on button "Add Payment" at bounding box center [1084, 513] width 215 height 30
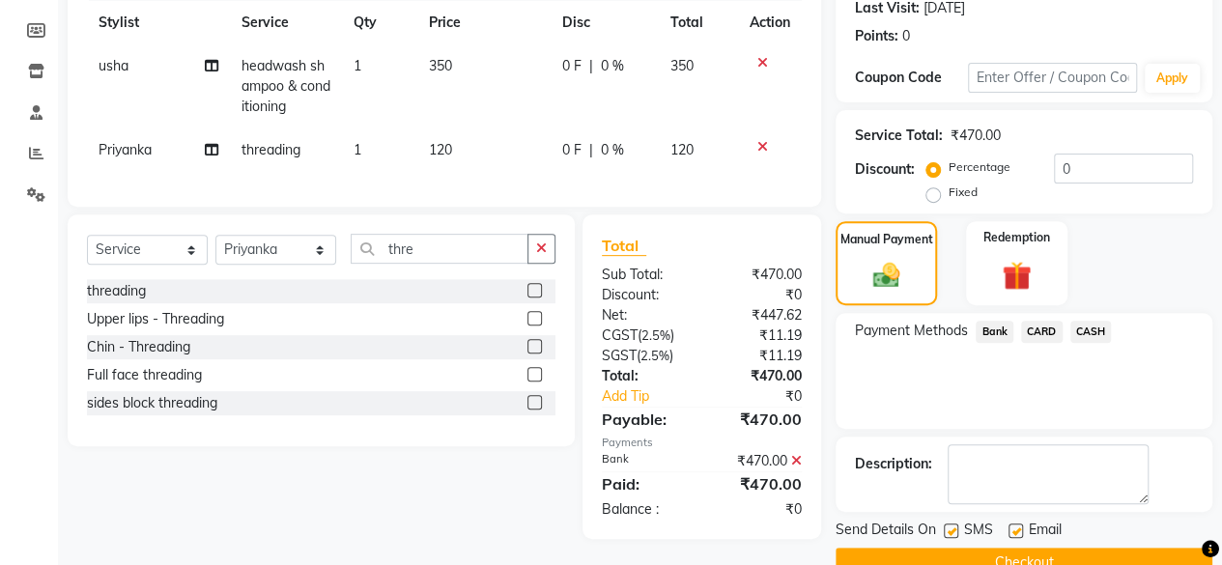
scroll to position [313, 0]
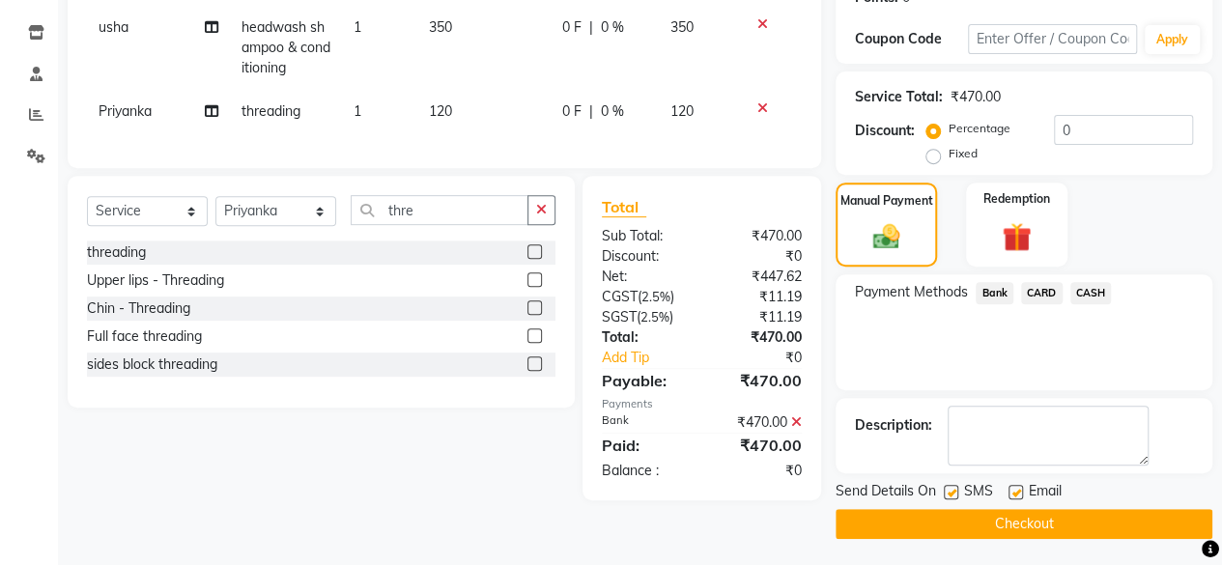
click at [1053, 519] on button "Checkout" at bounding box center [1023, 524] width 377 height 30
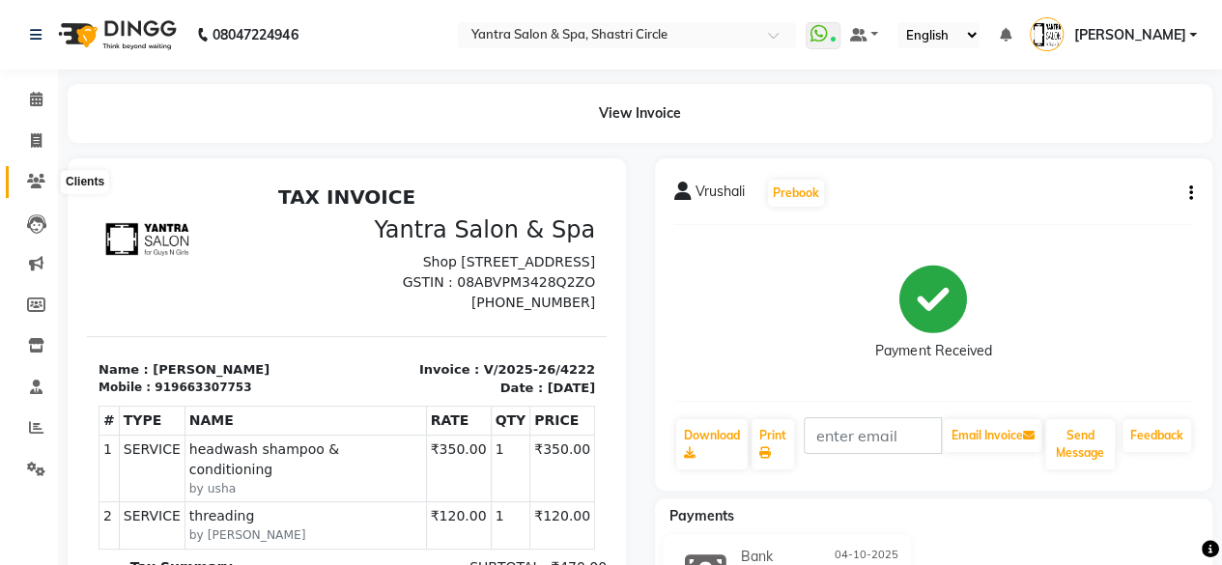
click at [29, 179] on icon at bounding box center [36, 181] width 18 height 14
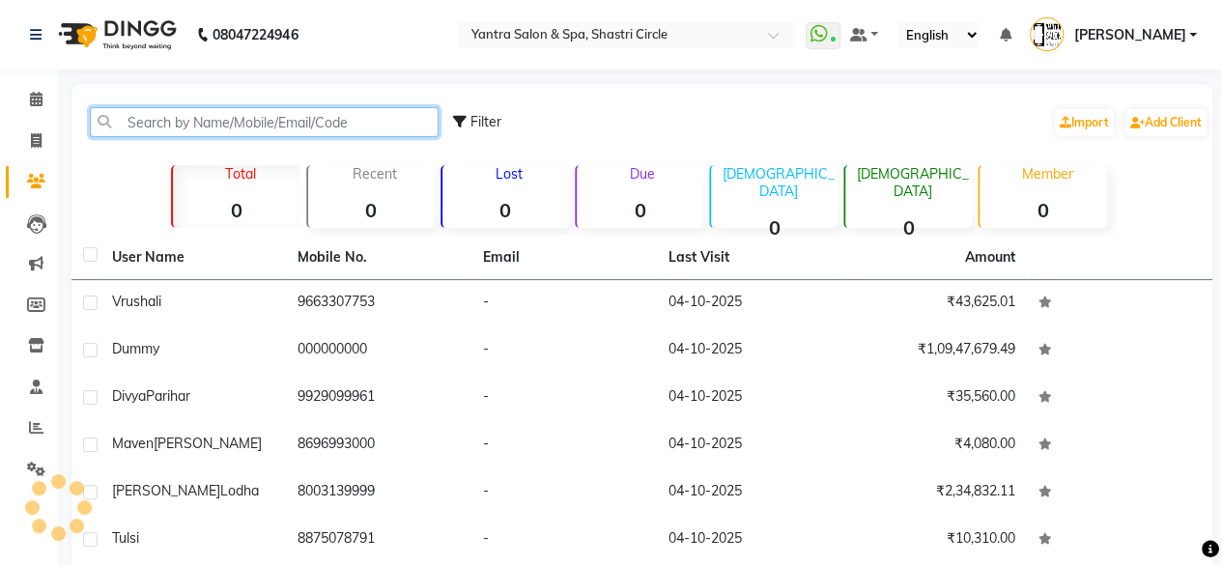
click at [280, 123] on input "text" at bounding box center [264, 122] width 349 height 30
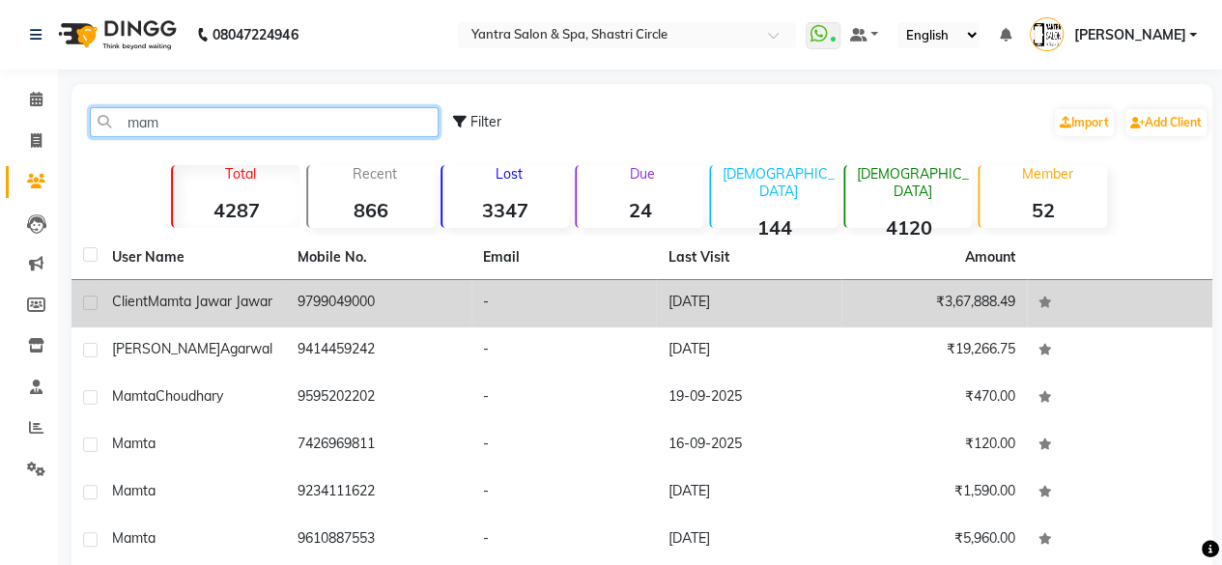
type input "mam"
click at [359, 290] on td "9799049000" at bounding box center [378, 303] width 185 height 47
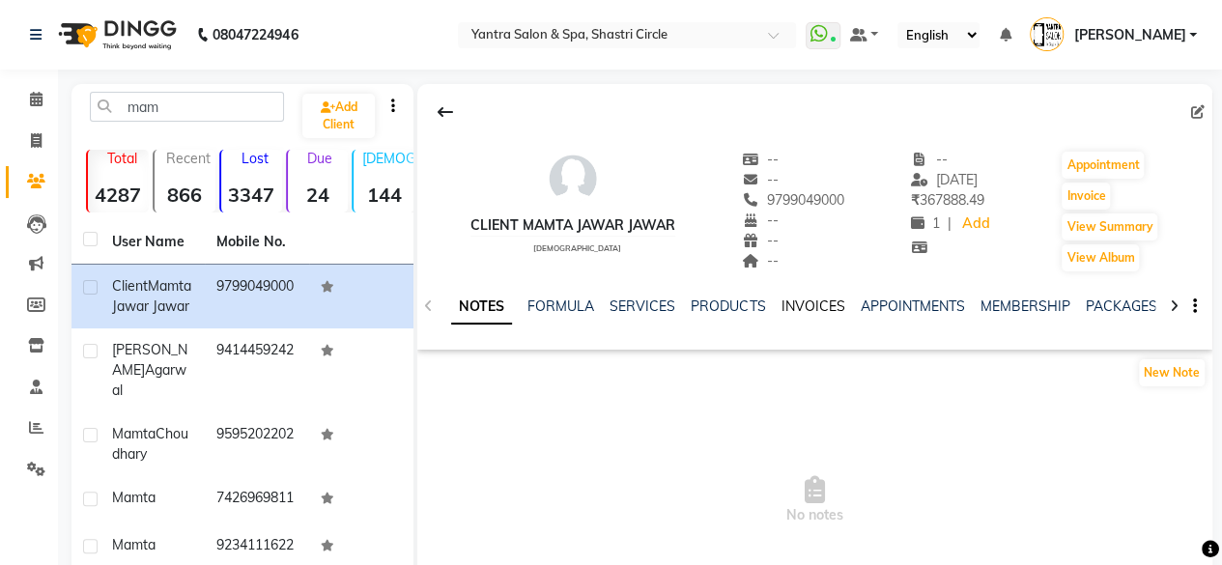
click at [800, 308] on link "INVOICES" at bounding box center [812, 305] width 64 height 17
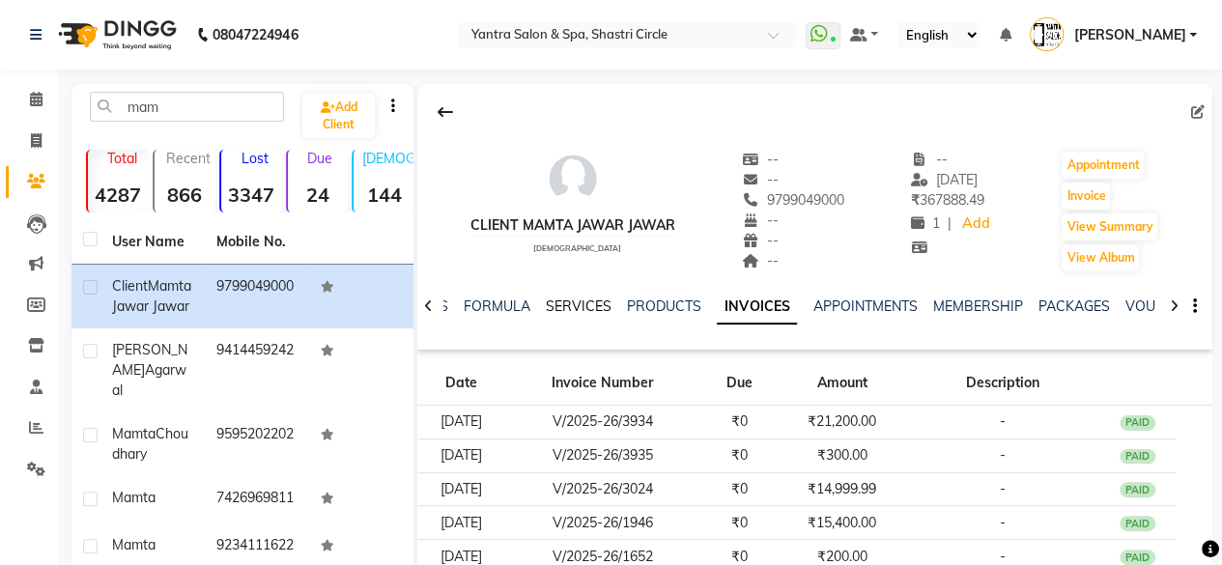
click at [572, 300] on link "SERVICES" at bounding box center [579, 305] width 66 height 17
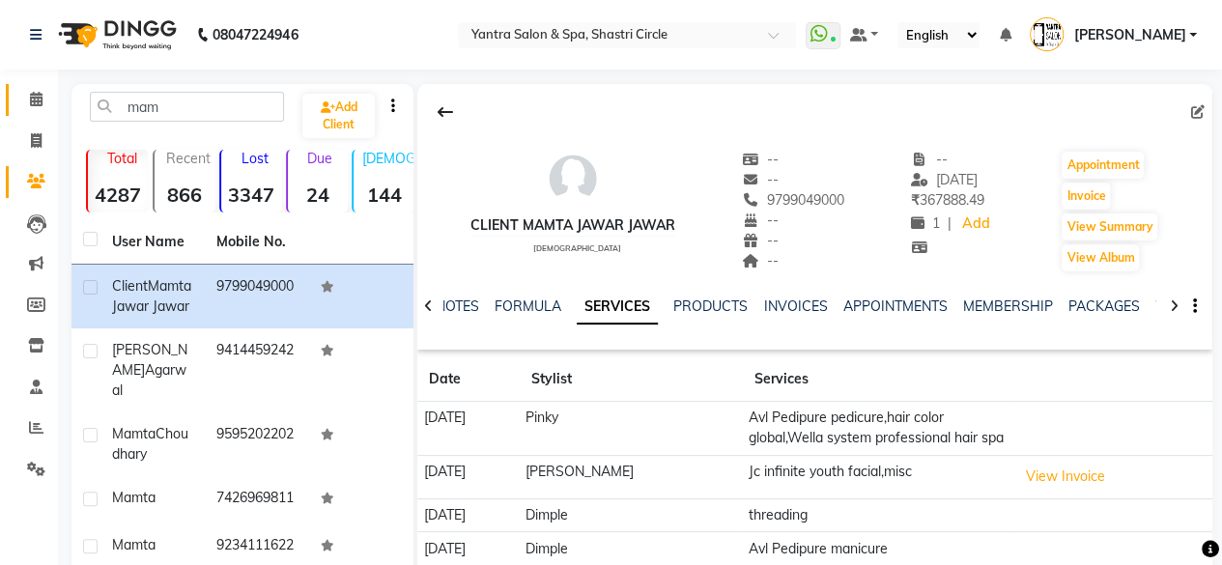
click at [38, 86] on link "Calendar" at bounding box center [29, 100] width 46 height 32
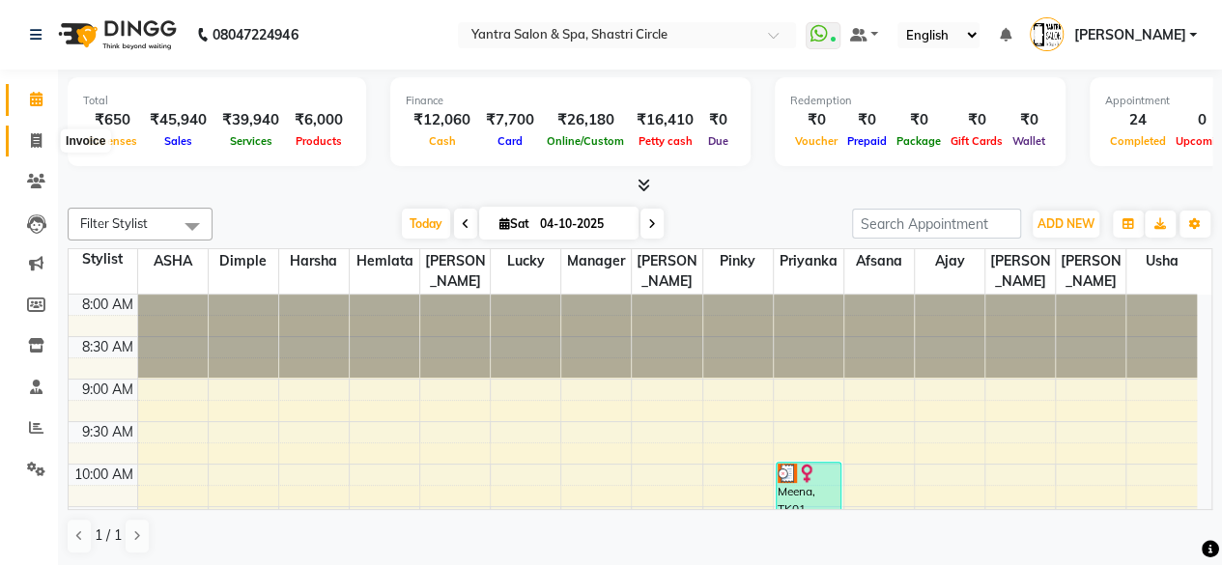
click at [36, 146] on icon at bounding box center [36, 140] width 11 height 14
select select "service"
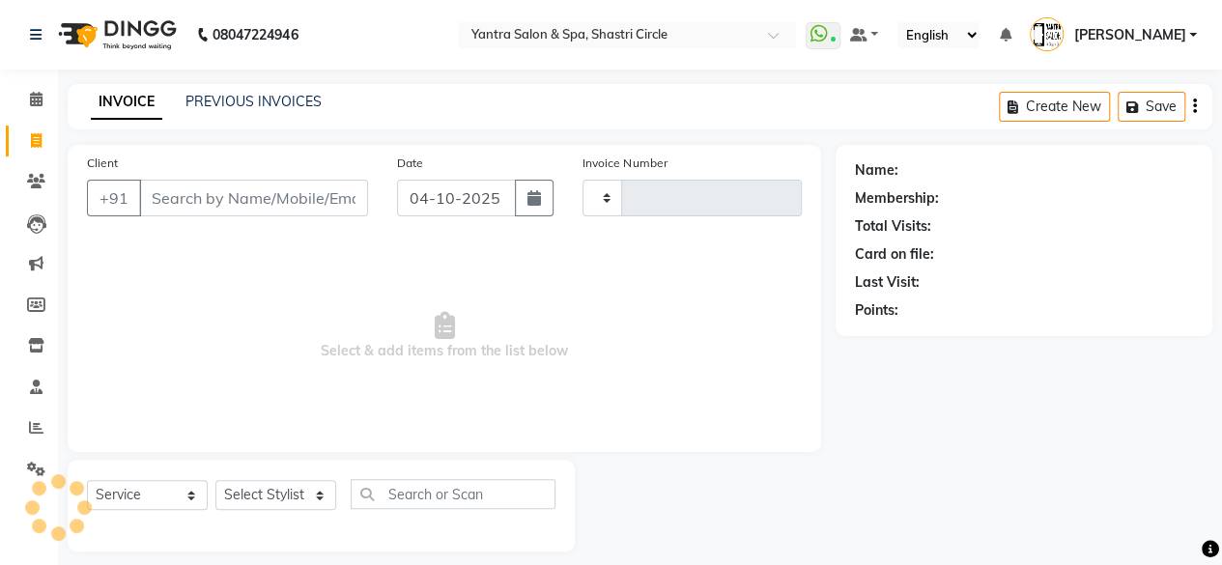
type input "4223"
select select "154"
click at [151, 207] on input "Client" at bounding box center [253, 198] width 229 height 37
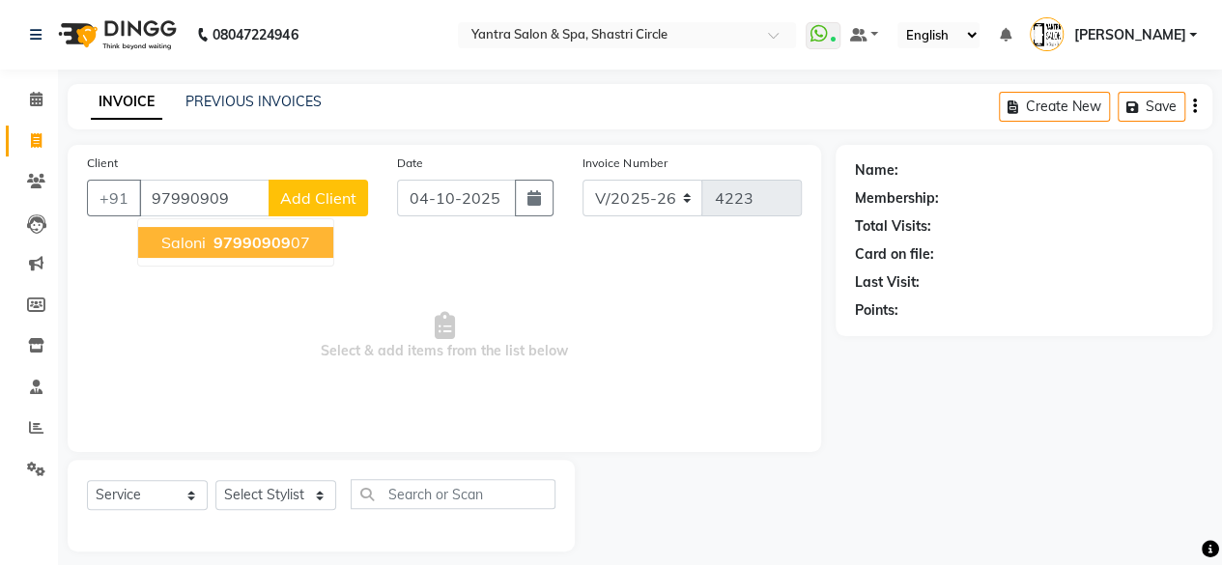
click at [286, 255] on button "[PERSON_NAME] 97990909 07" at bounding box center [235, 242] width 195 height 31
type input "9799090907"
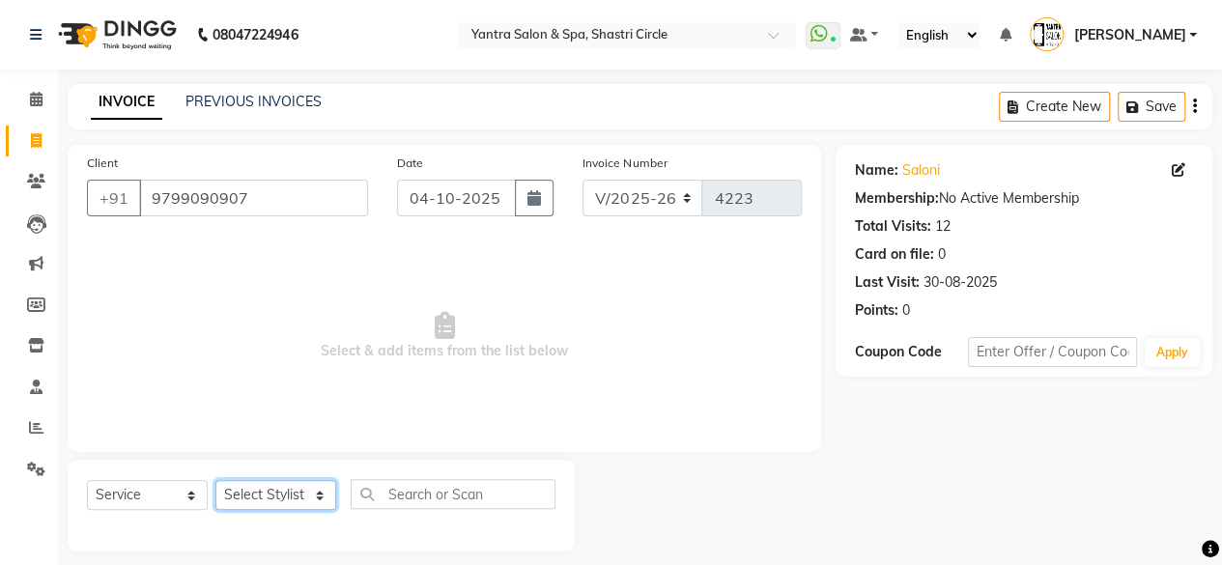
click at [316, 495] on select "Select Stylist [PERSON_NAME] [PERSON_NAME] [PERSON_NAME] ASHA Dimple [PERSON_NA…" at bounding box center [275, 495] width 121 height 30
select select "4458"
click at [215, 480] on select "Select Stylist [PERSON_NAME] [PERSON_NAME] [PERSON_NAME] ASHA Dimple [PERSON_NA…" at bounding box center [275, 495] width 121 height 30
